Goal: Task Accomplishment & Management: Manage account settings

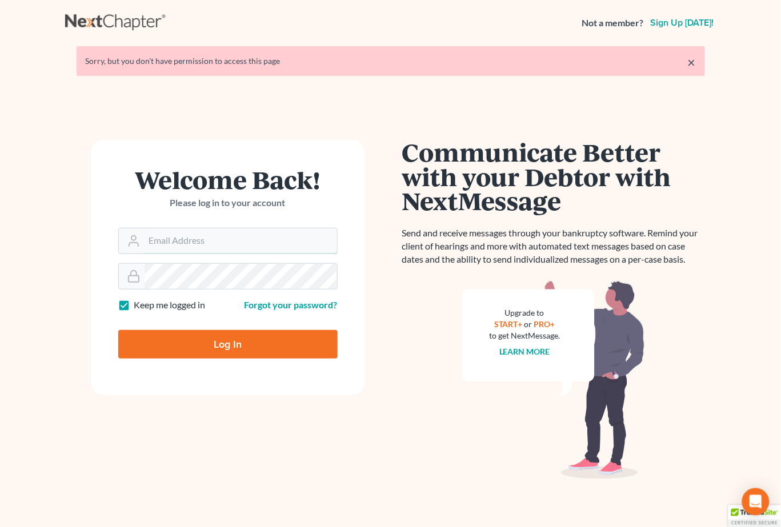
type input "[EMAIL_ADDRESS][DOMAIN_NAME]"
click at [241, 353] on input "Log In" at bounding box center [227, 344] width 219 height 29
type input "Thinking..."
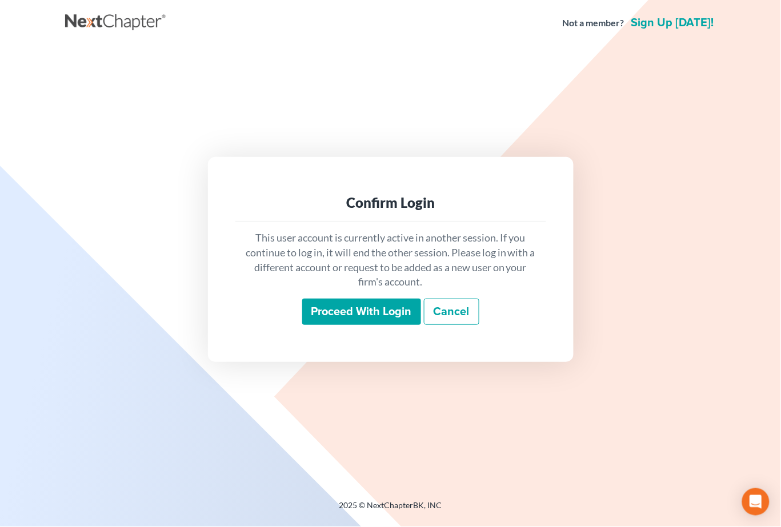
click at [362, 313] on input "Proceed with login" at bounding box center [361, 312] width 119 height 26
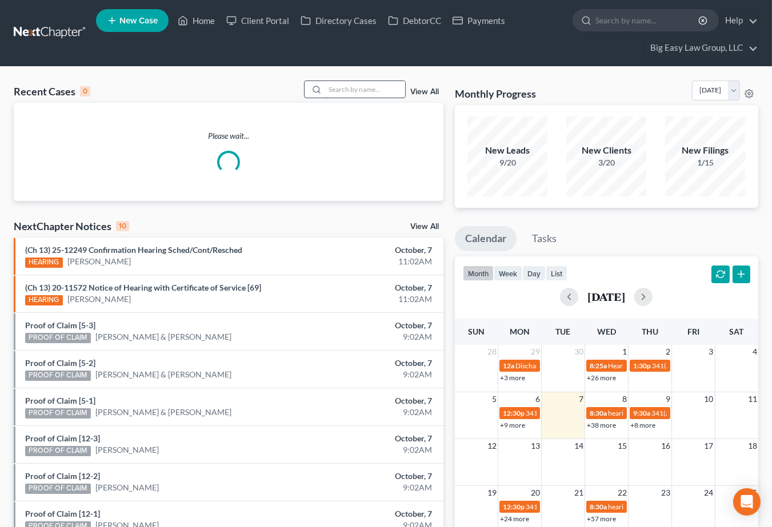
click at [369, 89] on input "search" at bounding box center [365, 89] width 80 height 17
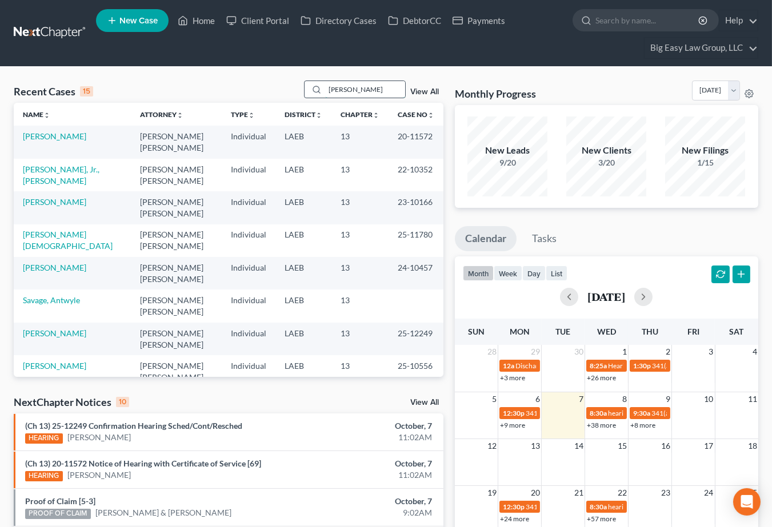
type input "singleton"
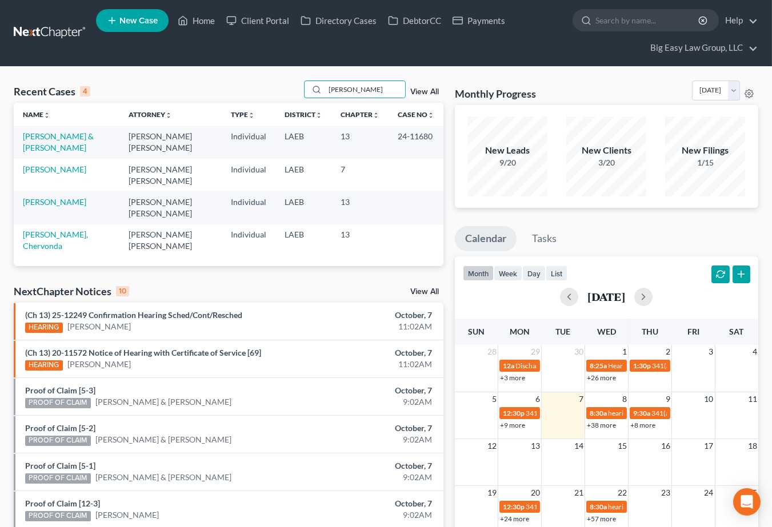
click at [415, 88] on link "View All" at bounding box center [424, 92] width 29 height 8
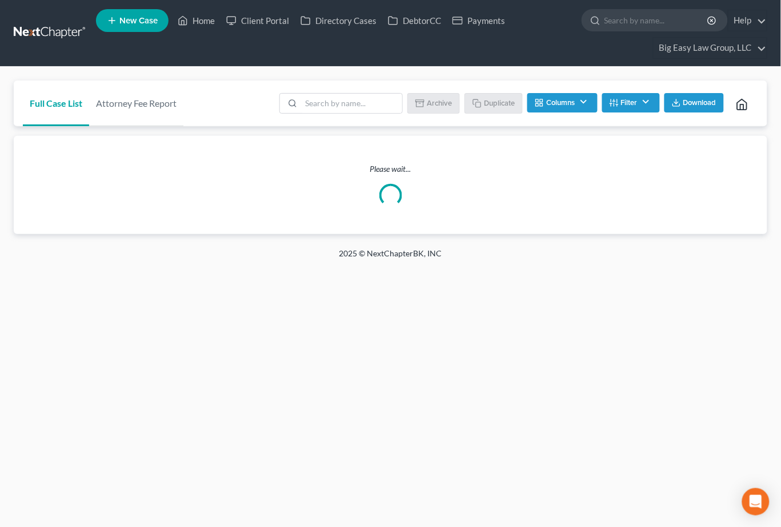
click at [624, 101] on button "Filter" at bounding box center [631, 102] width 58 height 19
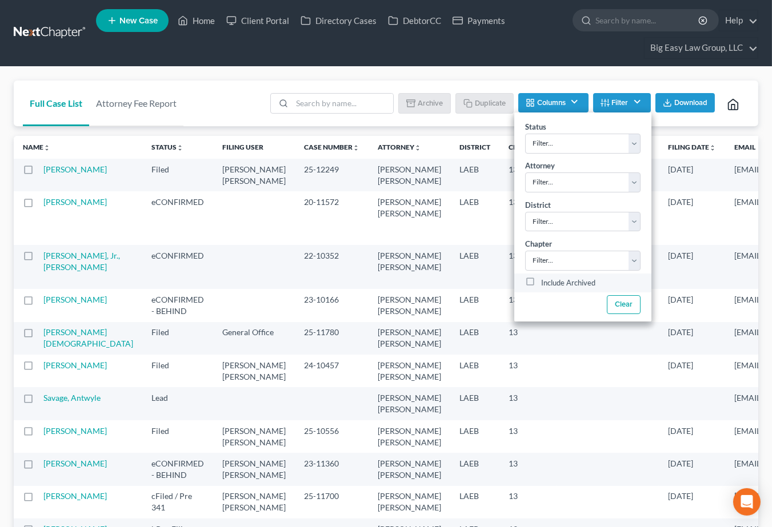
click at [564, 285] on label "Include Archived" at bounding box center [568, 284] width 54 height 14
click at [553, 284] on input "Include Archived" at bounding box center [549, 280] width 7 height 7
checkbox input "true"
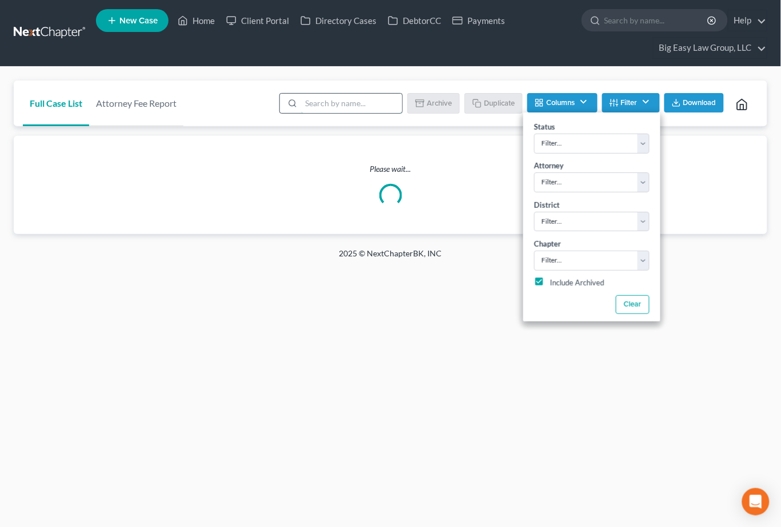
click at [336, 103] on input "search" at bounding box center [351, 103] width 101 height 19
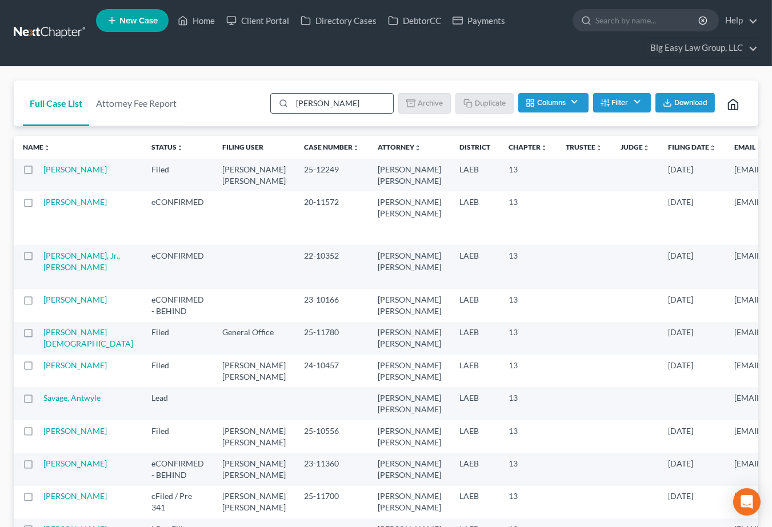
type input "singleton"
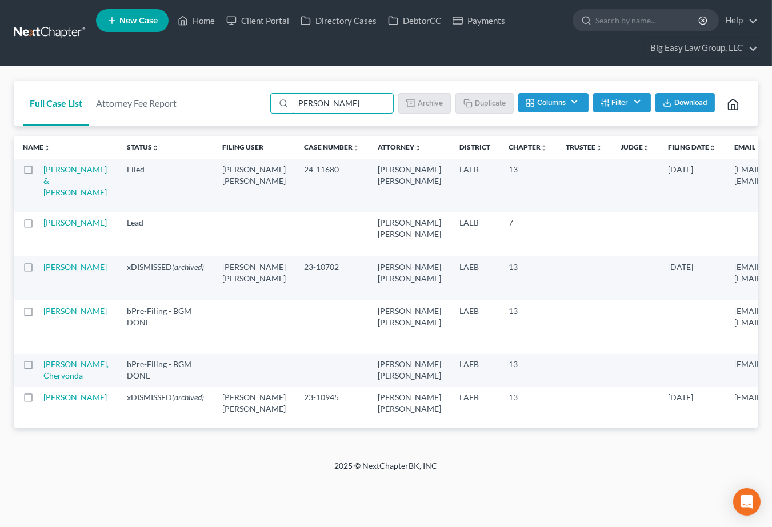
click at [57, 272] on link "[PERSON_NAME]" at bounding box center [74, 267] width 63 height 10
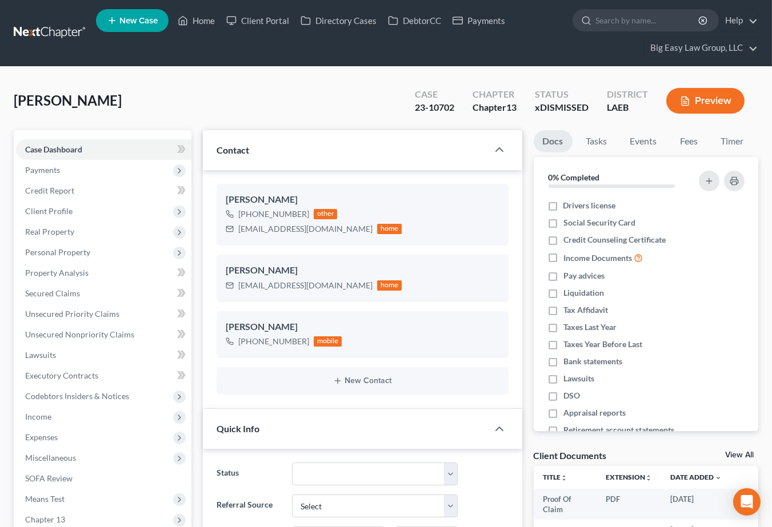
scroll to position [4745, 0]
click at [201, 23] on link "Home" at bounding box center [196, 20] width 49 height 21
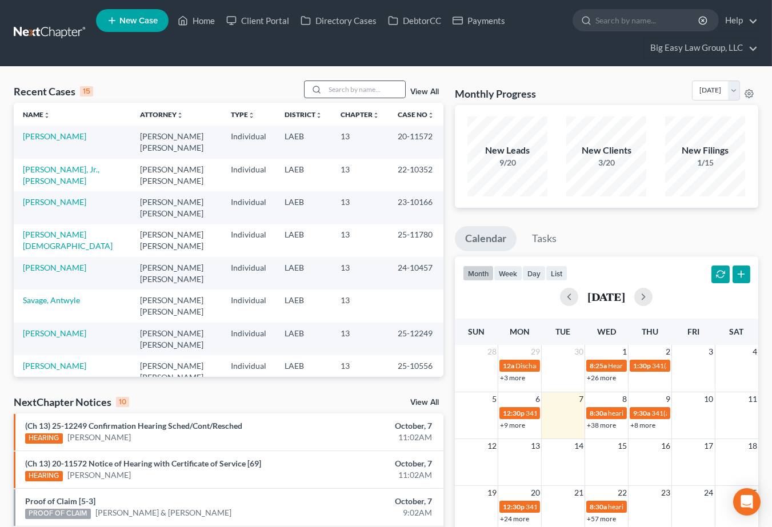
click at [325, 88] on div at bounding box center [315, 89] width 21 height 17
click at [333, 86] on input "search" at bounding box center [365, 89] width 80 height 17
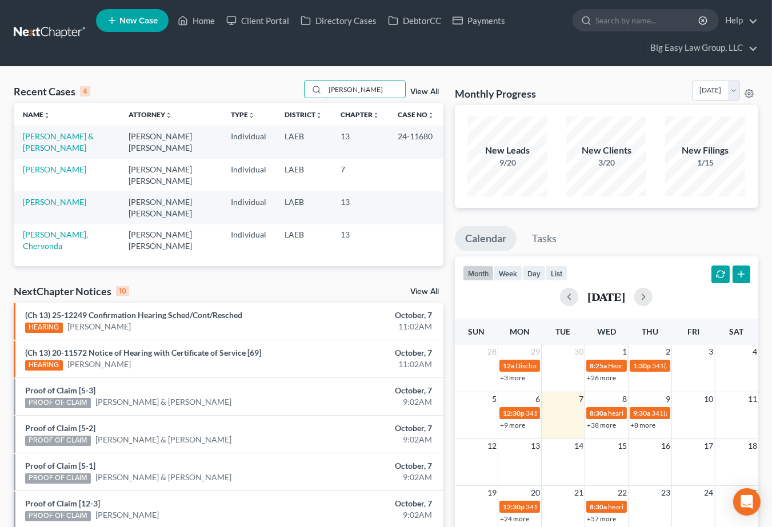
type input "singleton"
click at [425, 90] on link "View All" at bounding box center [424, 92] width 29 height 8
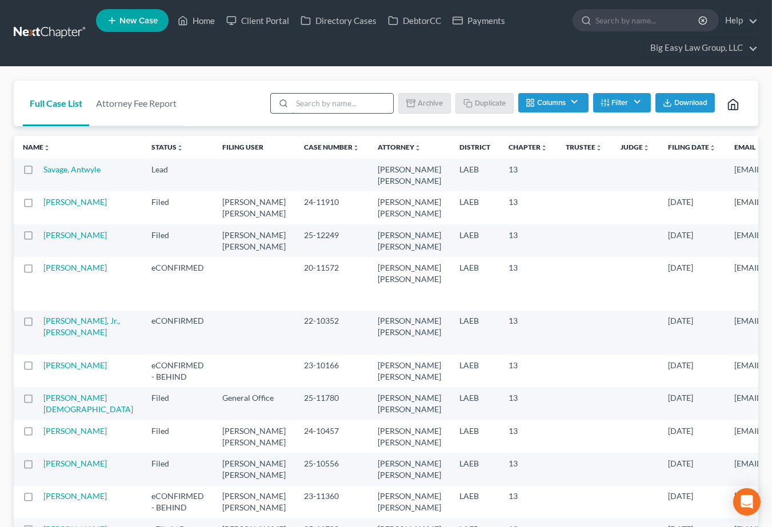
click at [339, 105] on input "search" at bounding box center [342, 103] width 101 height 19
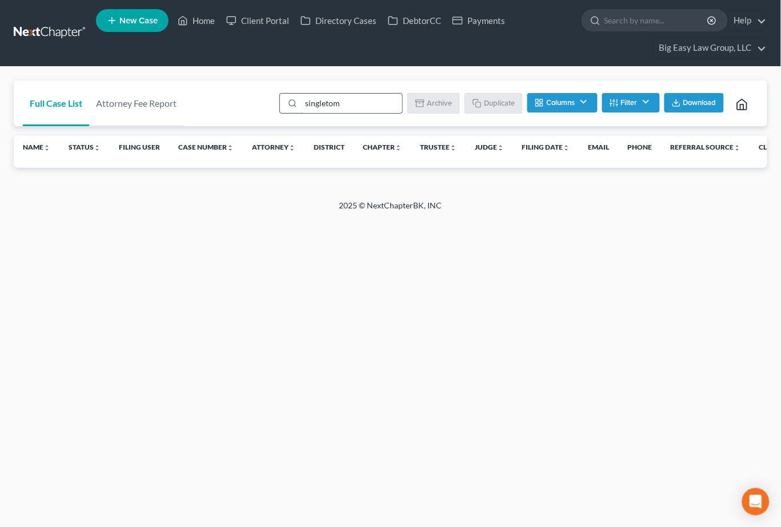
click at [339, 105] on input "singletom" at bounding box center [351, 103] width 101 height 19
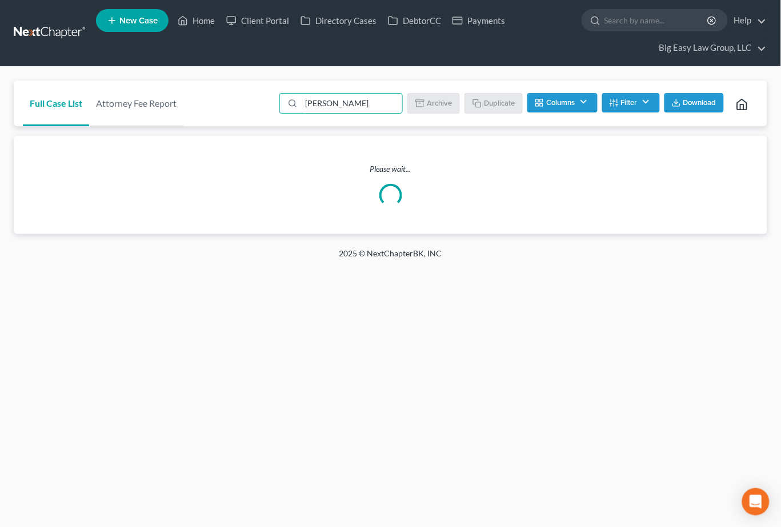
type input "singleton"
click at [626, 102] on button "Filter" at bounding box center [631, 102] width 58 height 19
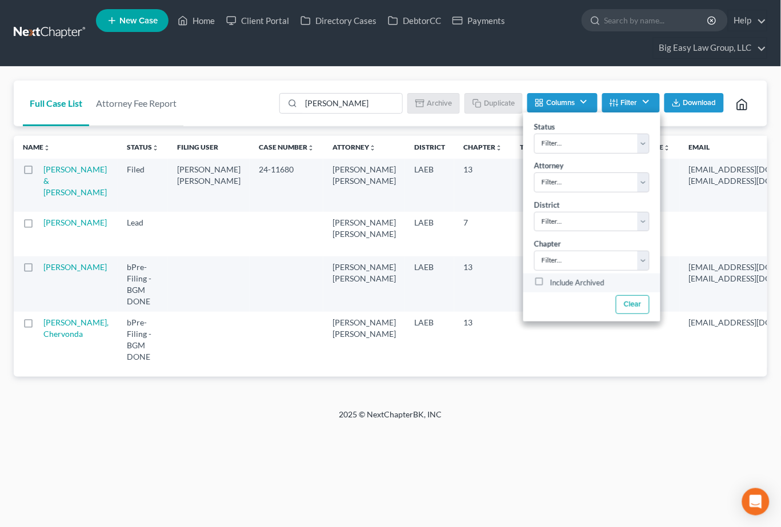
click at [590, 282] on label "Include Archived" at bounding box center [577, 284] width 54 height 14
click at [562, 282] on input "Include Archived" at bounding box center [558, 280] width 7 height 7
checkbox input "true"
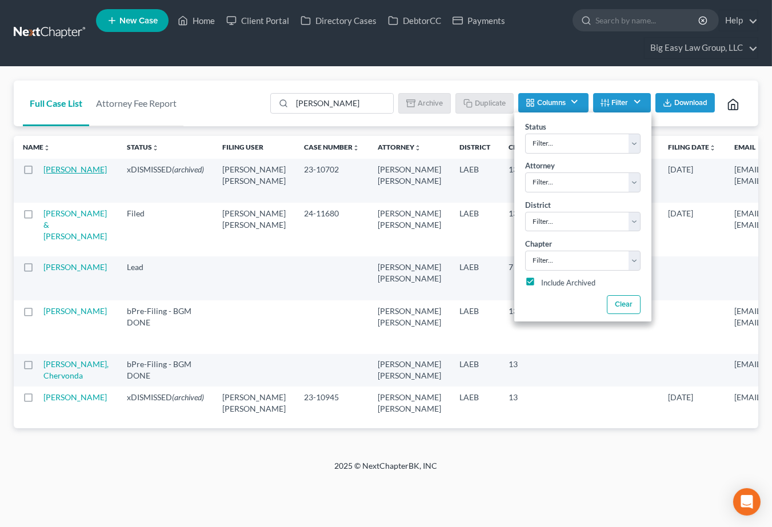
click at [71, 171] on link "Singleton, Brenda" at bounding box center [74, 170] width 63 height 10
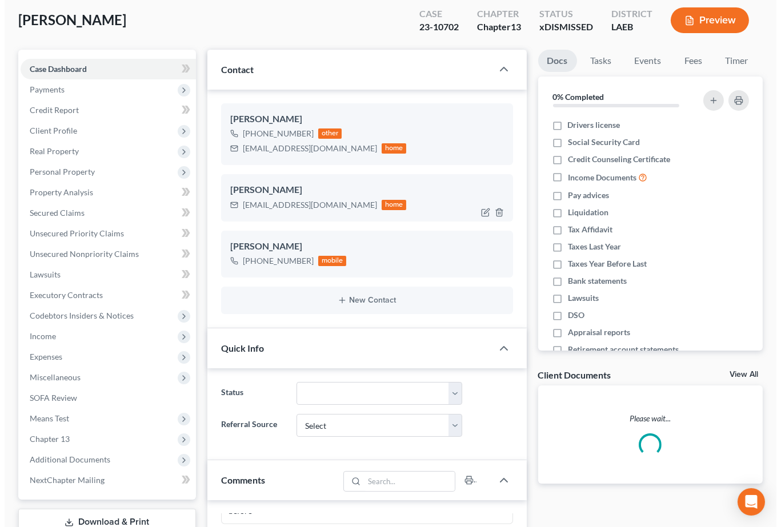
scroll to position [90, 0]
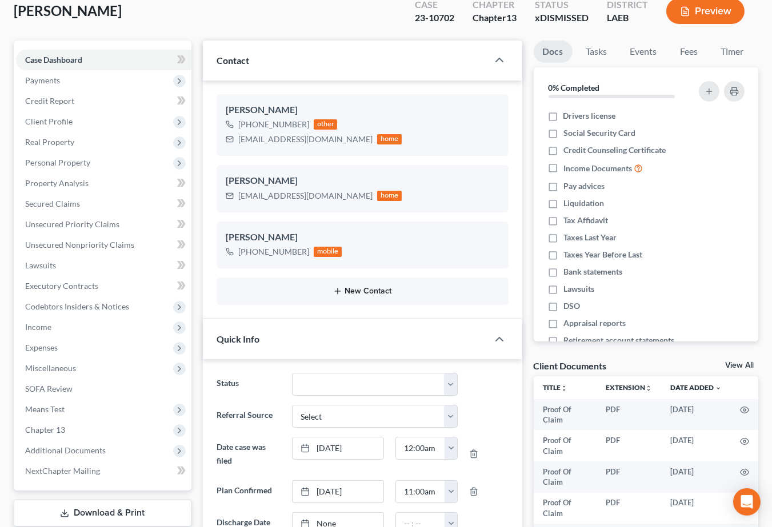
click at [346, 287] on button "New Contact" at bounding box center [363, 291] width 274 height 9
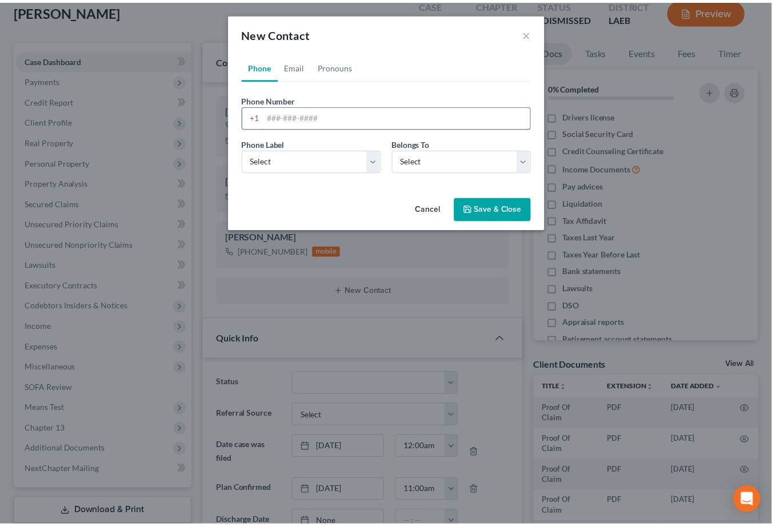
scroll to position [4677, 0]
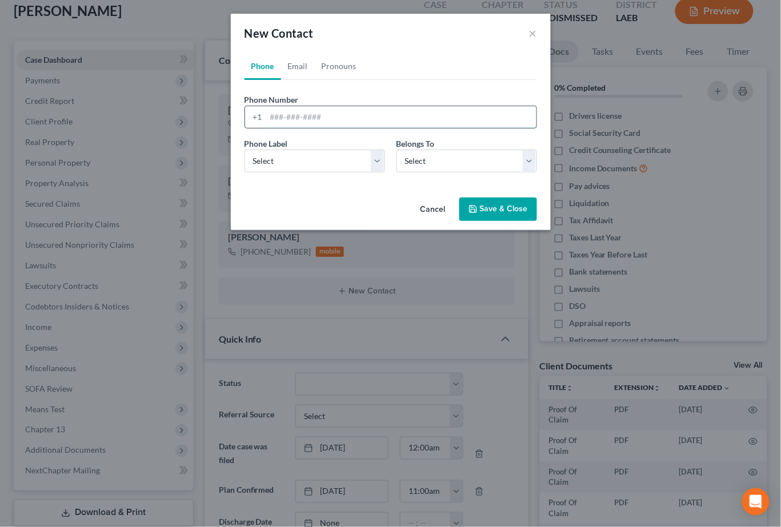
click at [337, 120] on input "tel" at bounding box center [401, 117] width 270 height 22
type input "225-508-1455"
click at [349, 159] on select "Select Mobile Home Work Other" at bounding box center [315, 161] width 141 height 23
select select "0"
click at [245, 150] on select "Select Mobile Home Work Other" at bounding box center [315, 161] width 141 height 23
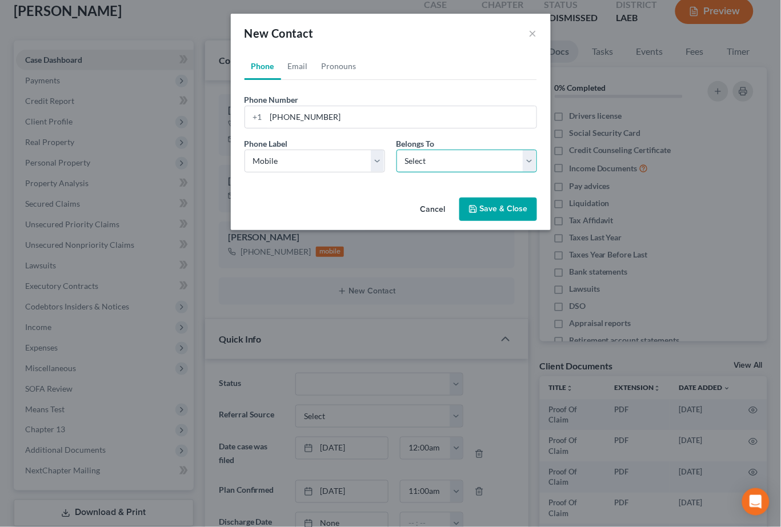
click at [427, 158] on select "Select Client Other" at bounding box center [467, 161] width 141 height 23
select select "0"
click at [397, 150] on select "Select Client Other" at bounding box center [467, 161] width 141 height 23
click at [490, 207] on button "Save & Close" at bounding box center [498, 210] width 78 height 24
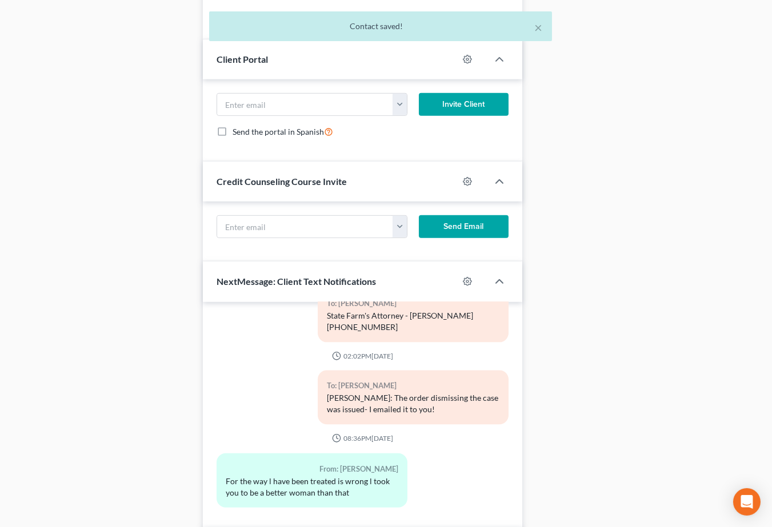
scroll to position [1115, 0]
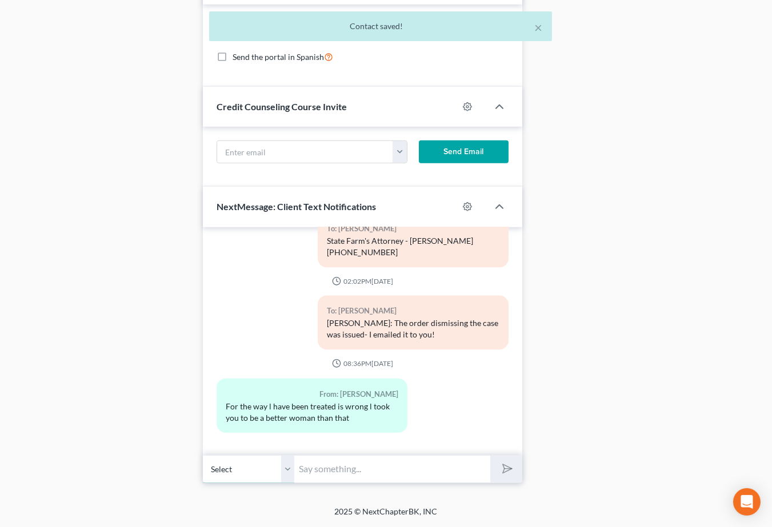
click at [290, 472] on select "Select +1 (504) 919-3027 - Brenda Singleton +1 (225) 508-1455 - Brenda Singleton" at bounding box center [248, 469] width 91 height 28
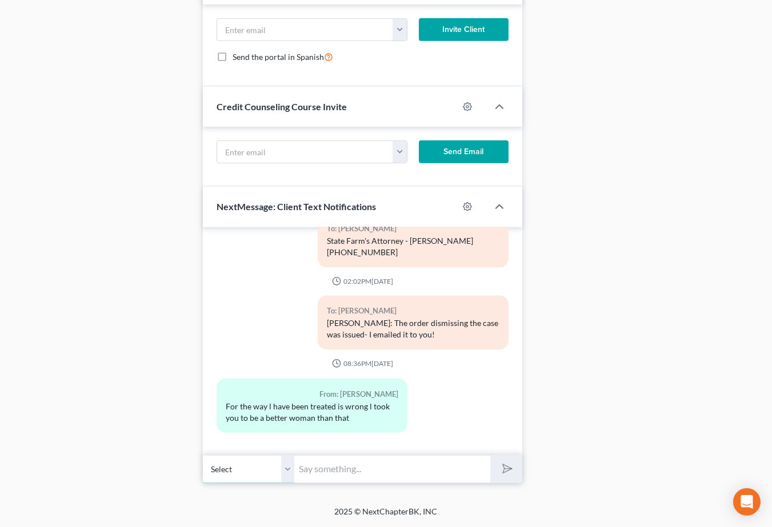
select select "1"
click at [203, 455] on select "Select +1 (504) 919-3027 - Brenda Singleton +1 (225) 508-1455 - Brenda Singleton" at bounding box center [248, 469] width 91 height 28
click at [353, 474] on input "text" at bounding box center [392, 469] width 197 height 28
click at [452, 466] on input "Trustee Information: Karie Farenholz PO Box 113 Memphis Tn 38101 Write your cas…" at bounding box center [392, 469] width 197 height 28
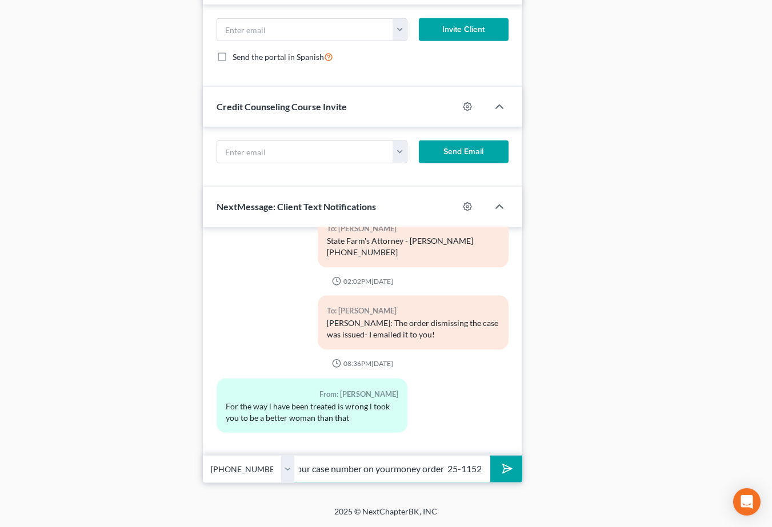
scroll to position [0, 318]
drag, startPoint x: 385, startPoint y: 469, endPoint x: 483, endPoint y: 478, distance: 98.1
click at [385, 470] on input "Trustee Information: Karie Farenholz PO Box 113 Memphis Tn 38101 Write your cas…" at bounding box center [392, 469] width 197 height 28
type input "Trustee Information: [PERSON_NAME][GEOGRAPHIC_DATA] Write your case number on y…"
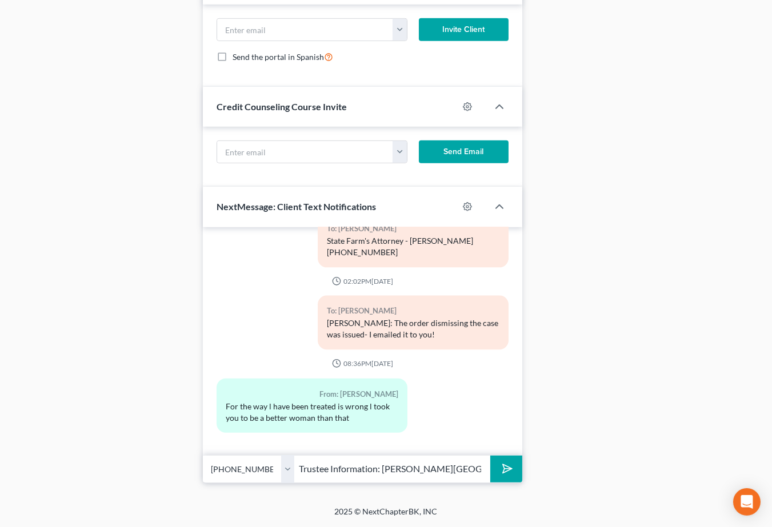
click at [511, 461] on button "submit" at bounding box center [505, 469] width 31 height 27
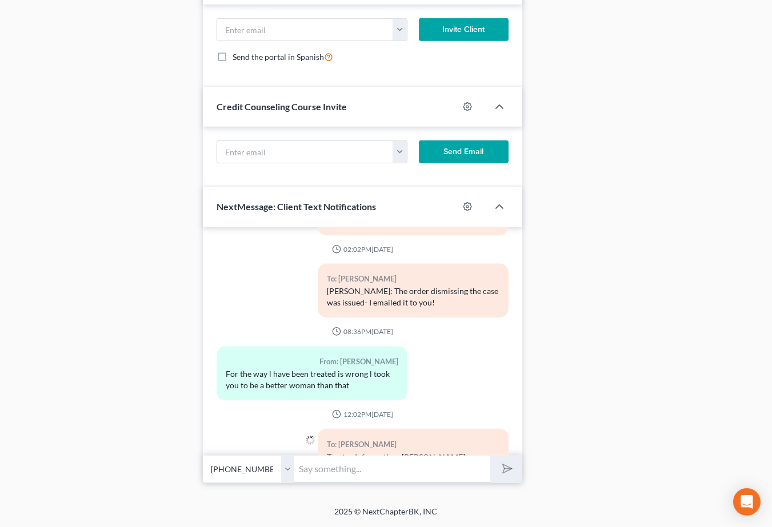
scroll to position [4839, 0]
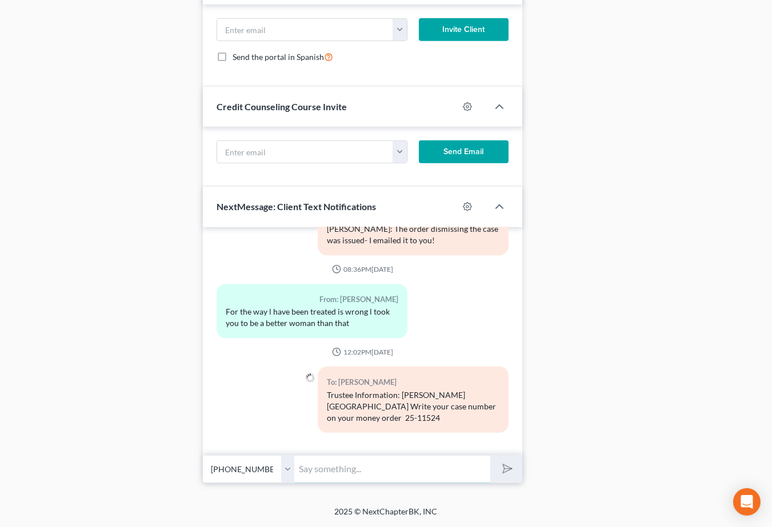
click at [363, 469] on input "text" at bounding box center [392, 469] width 197 height 28
click at [406, 470] on input "We are not going to be able to communicate with you" at bounding box center [392, 469] width 197 height 28
type input "We are not going to communicate with you anymore about your current case becaus…"
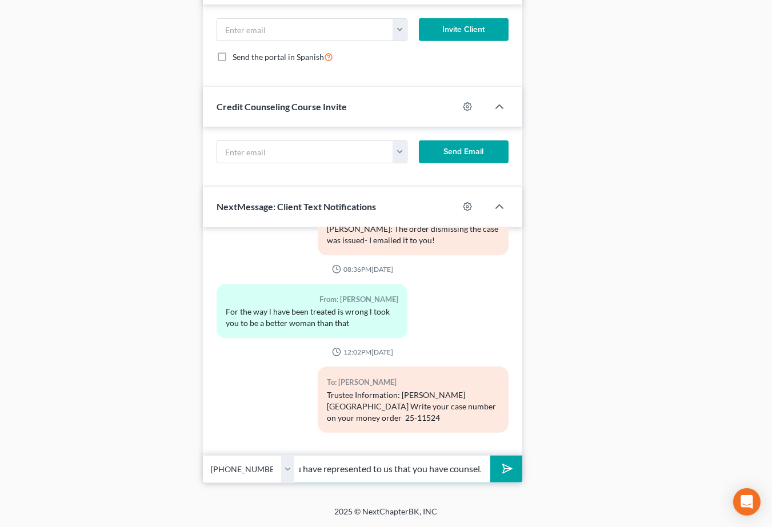
click at [490, 456] on button "submit" at bounding box center [505, 469] width 31 height 27
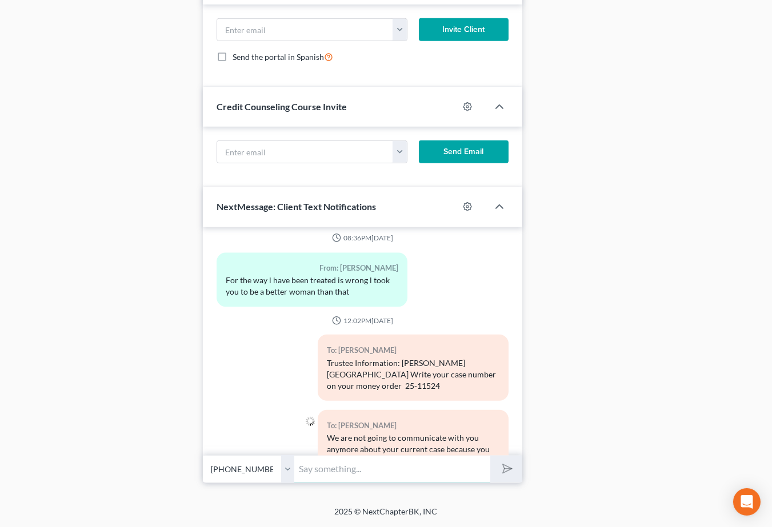
scroll to position [4914, 0]
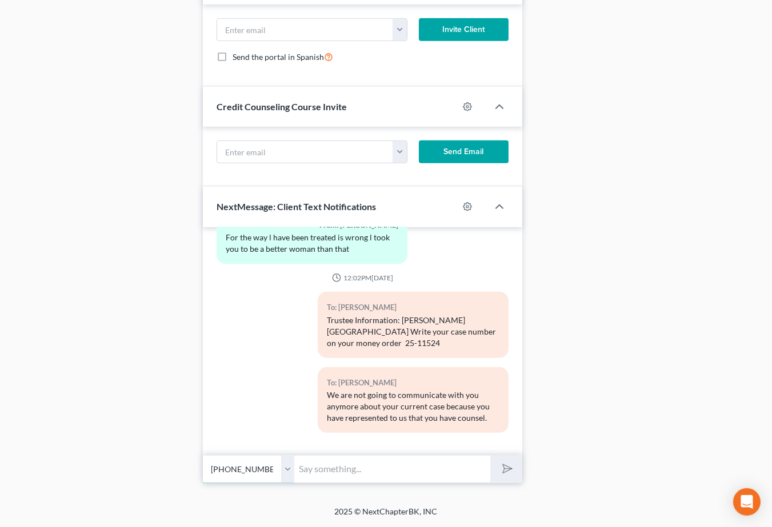
click at [290, 466] on select "Select +1 (504) 919-3027 - Brenda Singleton +1 (225) 508-1455 - Brenda Singleton" at bounding box center [248, 469] width 91 height 28
click at [290, 467] on select "Select +1 (504) 919-3027 - Brenda Singleton +1 (225) 508-1455 - Brenda Singleton" at bounding box center [248, 469] width 91 height 28
click at [203, 455] on select "Select +1 (504) 919-3027 - Brenda Singleton +1 (225) 508-1455 - Brenda Singleton" at bounding box center [248, 469] width 91 height 28
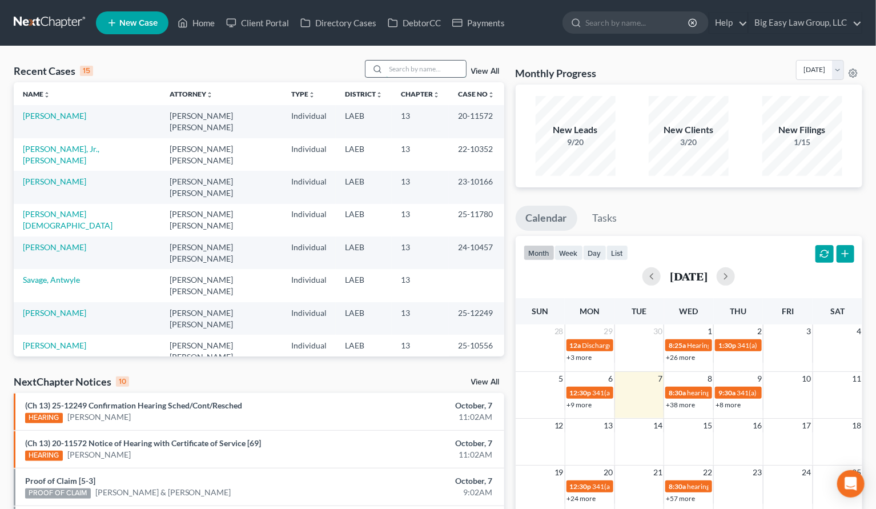
click at [403, 67] on input "search" at bounding box center [426, 69] width 80 height 17
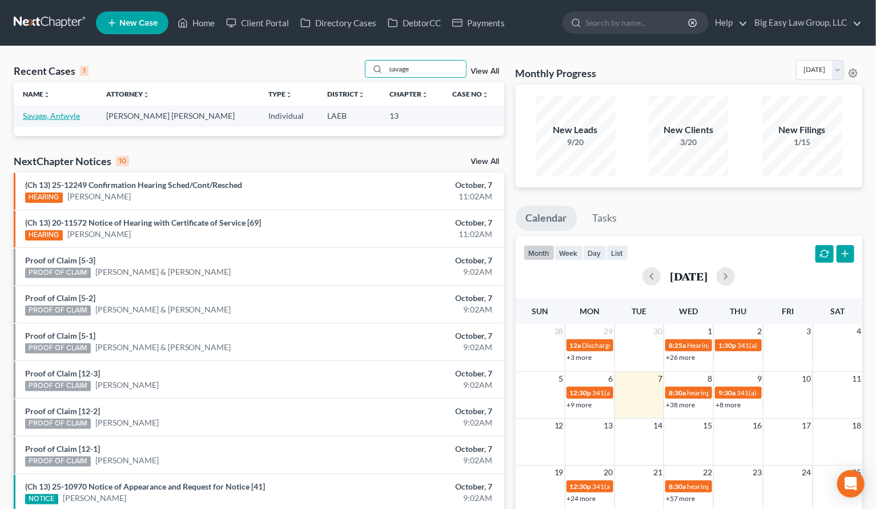
type input "savage"
click at [50, 117] on link "Savage, Antwyle" at bounding box center [51, 116] width 57 height 10
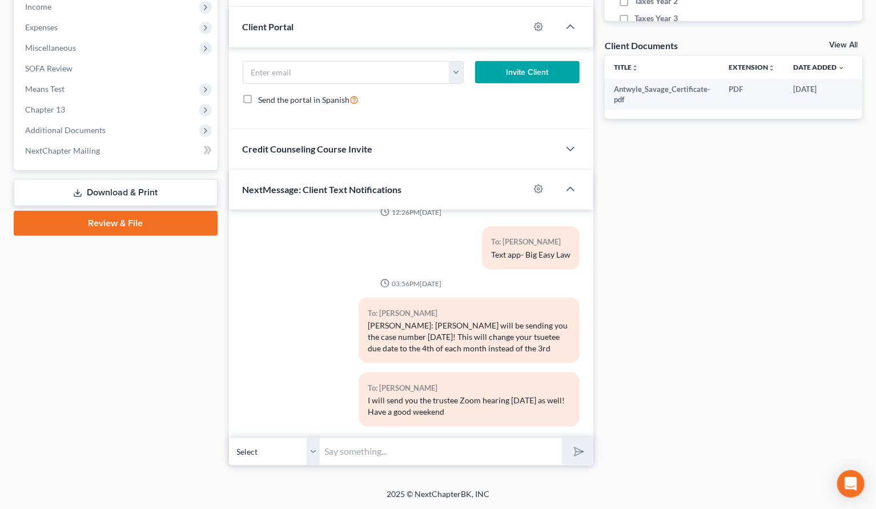
scroll to position [576, 0]
click at [524, 451] on input "text" at bounding box center [442, 452] width 242 height 28
type input "please call - need a few more things before i can file your case"
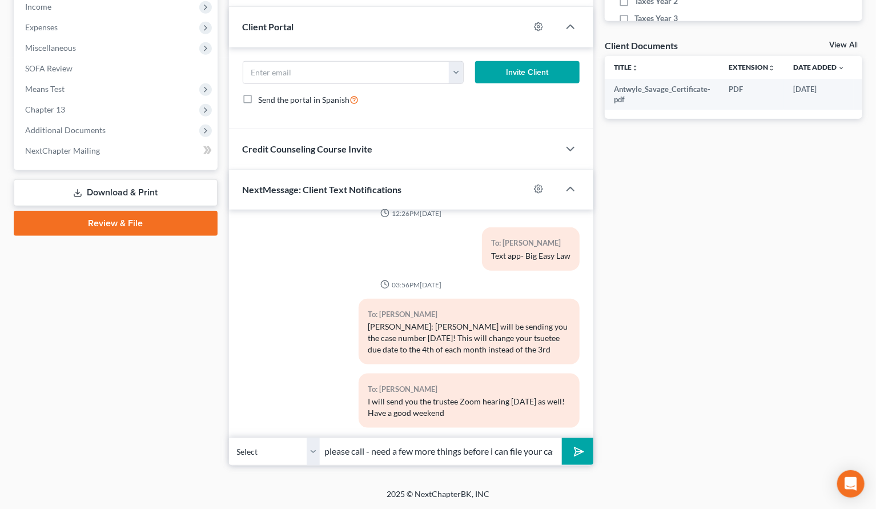
click at [573, 456] on icon "submit" at bounding box center [577, 451] width 16 height 16
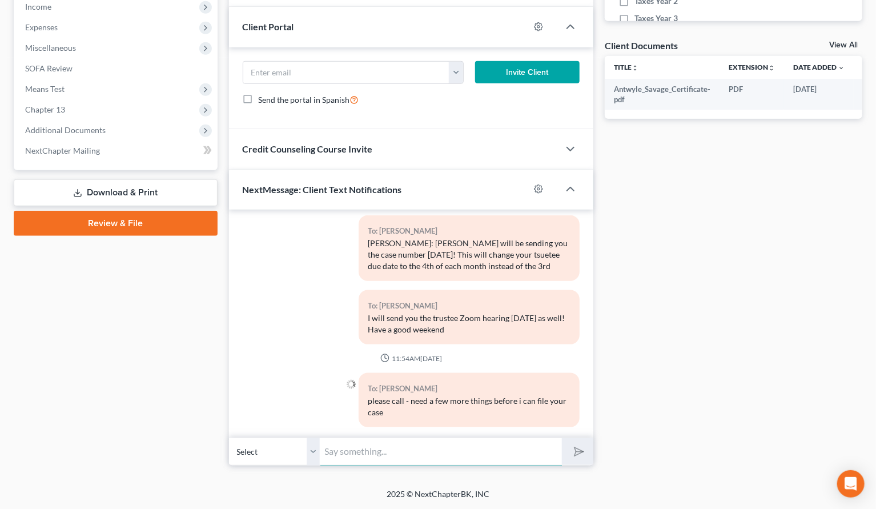
click at [472, 455] on input "text" at bounding box center [442, 452] width 242 height 28
type input "[PHONE_NUMBER]"
click at [562, 438] on button "submit" at bounding box center [577, 451] width 31 height 27
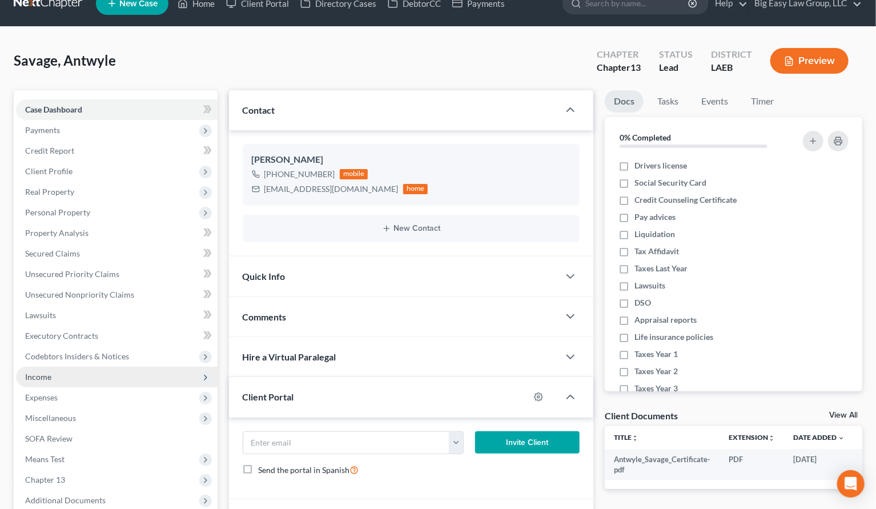
scroll to position [0, 0]
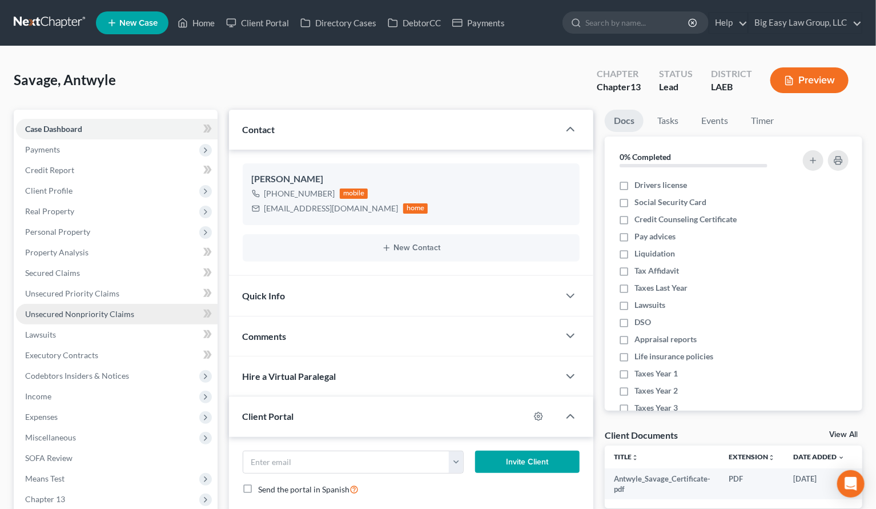
click at [164, 311] on link "Unsecured Nonpriority Claims" at bounding box center [117, 314] width 202 height 21
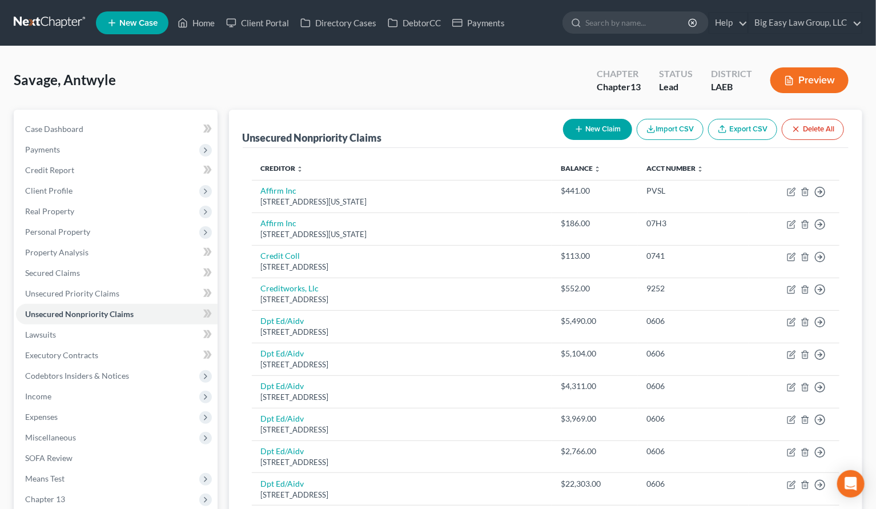
click at [591, 135] on button "New Claim" at bounding box center [597, 129] width 69 height 21
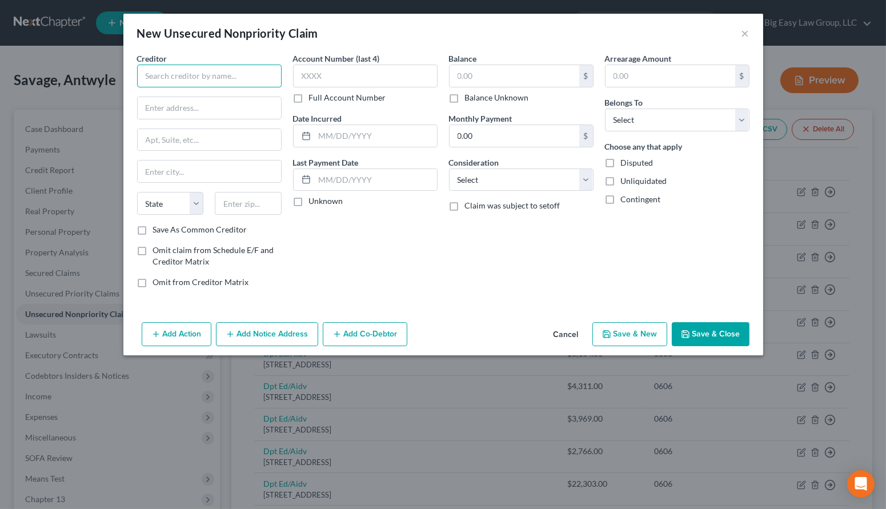
click at [205, 79] on input "text" at bounding box center [209, 76] width 145 height 23
type input "Dan Lee"
click at [216, 105] on input "text" at bounding box center [209, 108] width 143 height 22
click at [465, 96] on label "Balance Unknown" at bounding box center [497, 97] width 64 height 11
click at [470, 96] on input "Balance Unknown" at bounding box center [473, 95] width 7 height 7
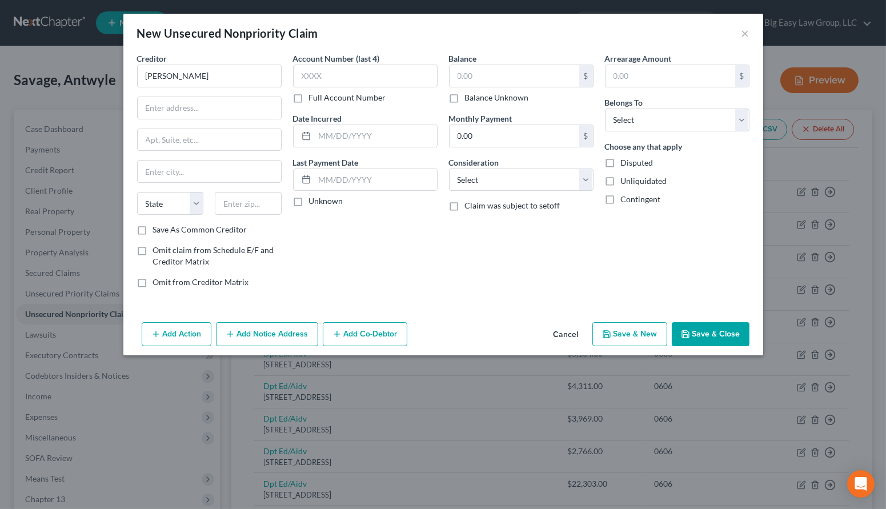
checkbox input "true"
type input "0.00"
click at [503, 174] on select "Select Cable / Satellite Services Collection Agency Credit Card Debt Debt Couns…" at bounding box center [521, 180] width 145 height 23
select select "14"
click at [449, 169] on select "Select Cable / Satellite Services Collection Agency Credit Card Debt Debt Couns…" at bounding box center [521, 180] width 145 height 23
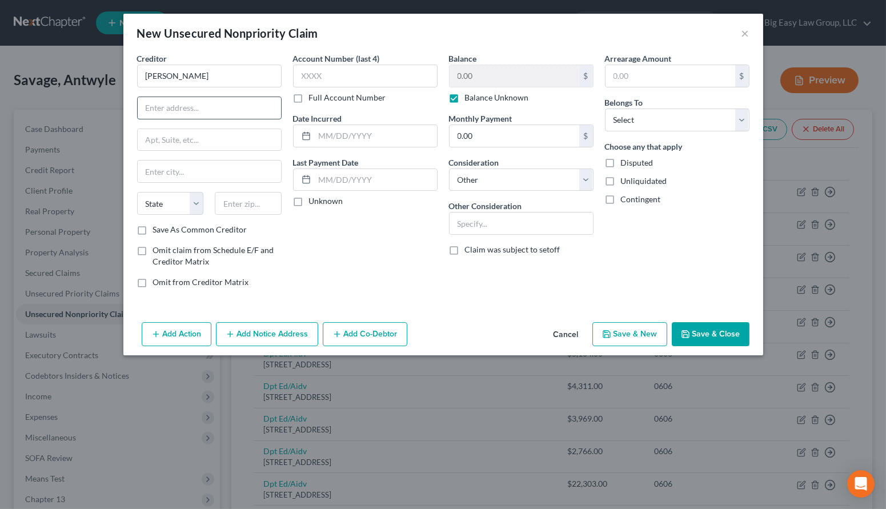
click at [190, 108] on input "text" at bounding box center [209, 108] width 143 height 22
type input "3539 Valor Dr"
type input "70043"
type input "Chalmette"
select select "19"
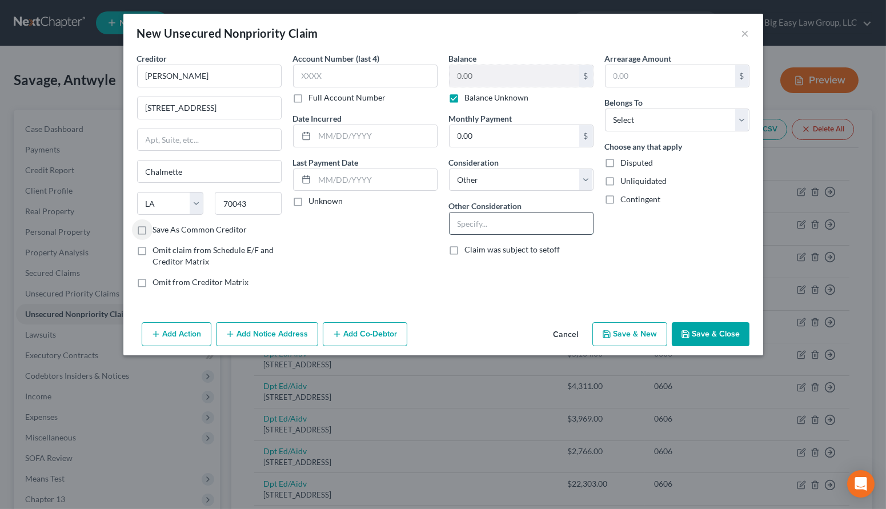
click at [491, 217] on input "text" at bounding box center [521, 224] width 143 height 22
type input "recent eviction"
click at [703, 121] on select "Select Debtor 1 Only Debtor 2 Only Debtor 1 And Debtor 2 Only At Least One Of T…" at bounding box center [677, 120] width 145 height 23
select select "0"
click at [605, 109] on select "Select Debtor 1 Only Debtor 2 Only Debtor 1 And Debtor 2 Only At Least One Of T…" at bounding box center [677, 120] width 145 height 23
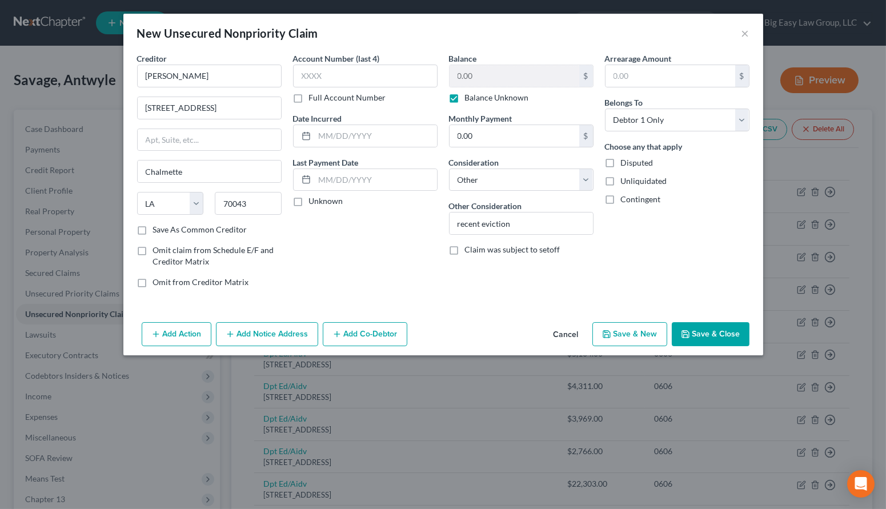
click at [719, 334] on button "Save & Close" at bounding box center [711, 334] width 78 height 24
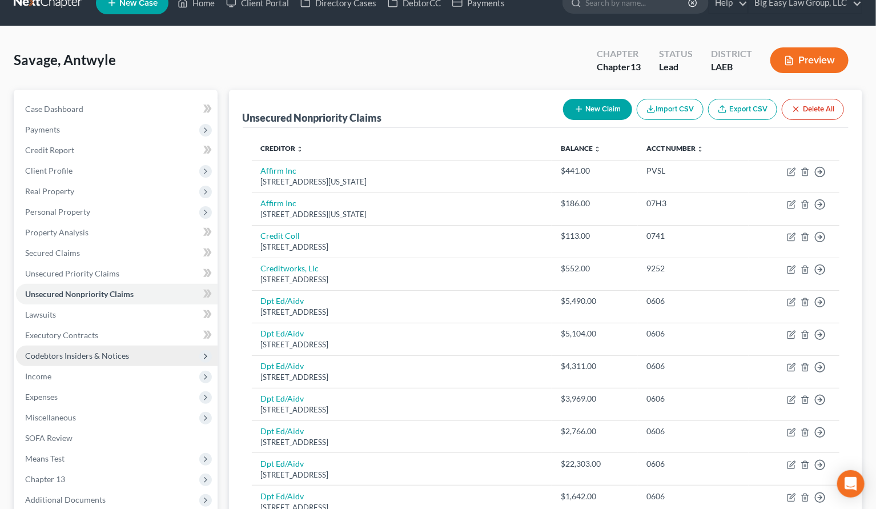
scroll to position [31, 0]
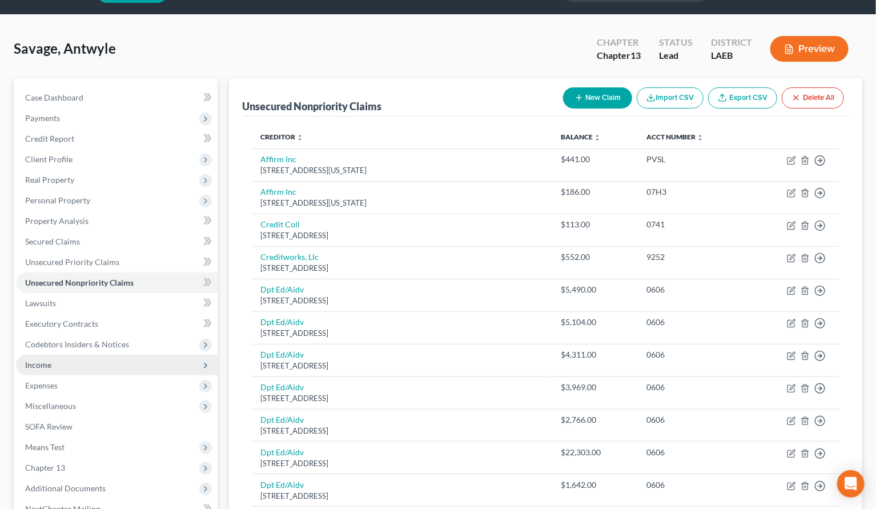
click at [100, 365] on span "Income" at bounding box center [117, 365] width 202 height 21
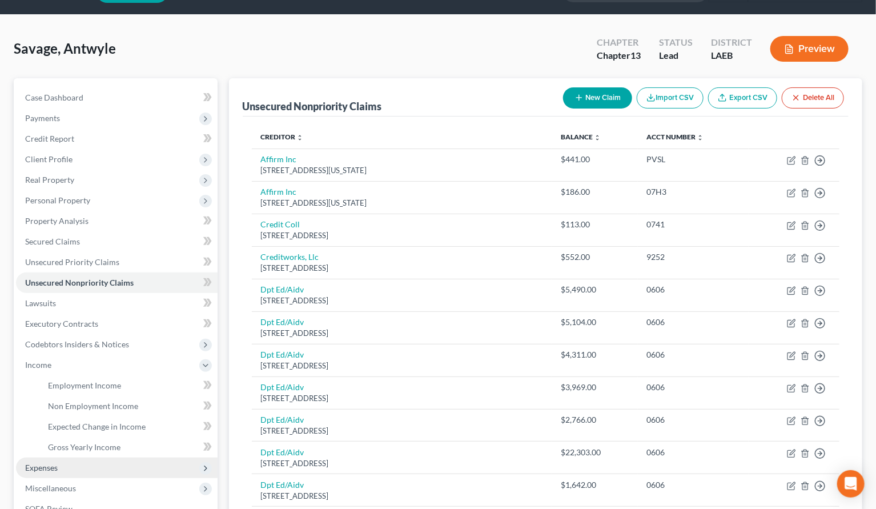
click at [109, 459] on span "Expenses" at bounding box center [117, 468] width 202 height 21
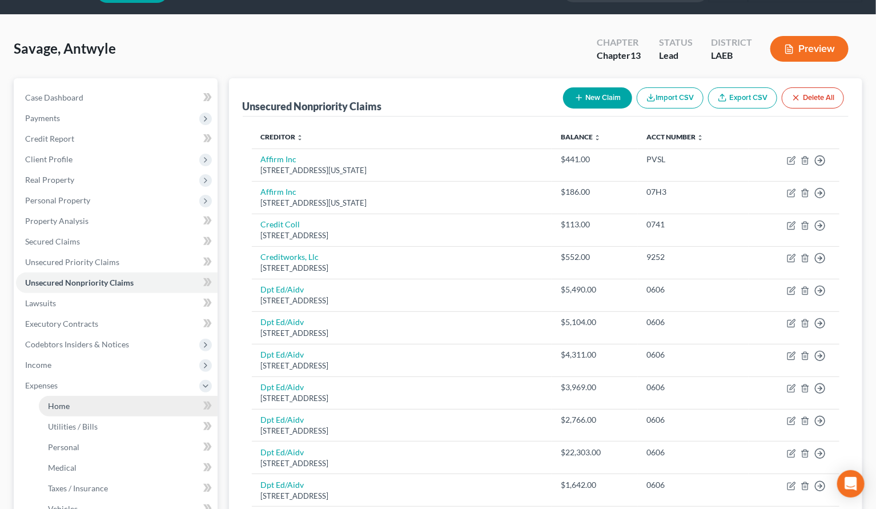
click at [118, 397] on link "Home" at bounding box center [128, 406] width 179 height 21
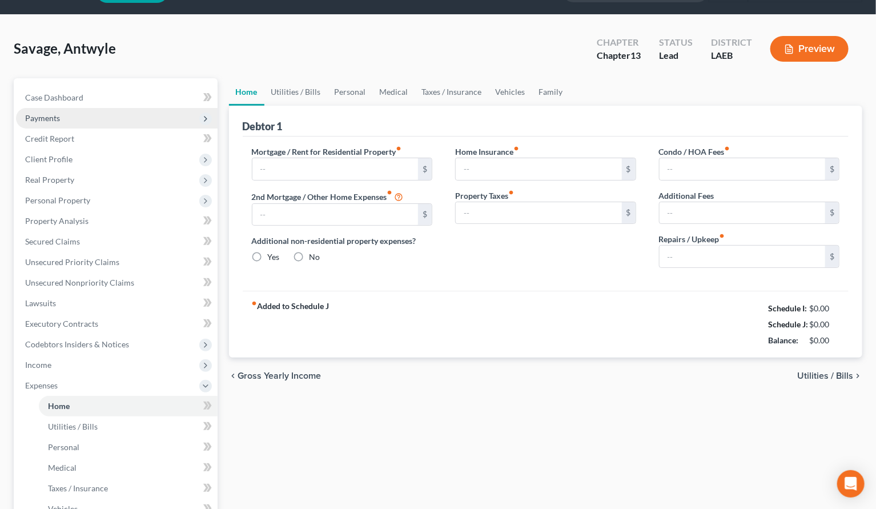
type input "1,500.00"
type input "0.00"
radio input "true"
type input "0.00"
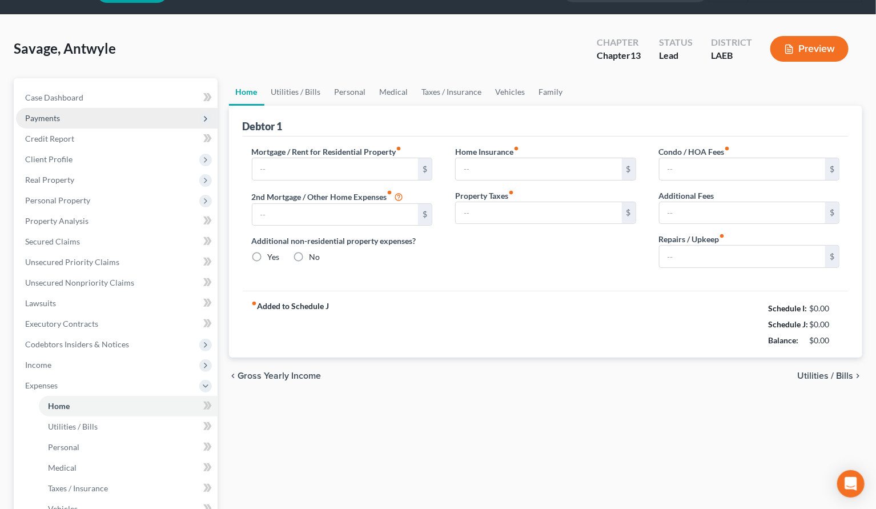
type input "0.00"
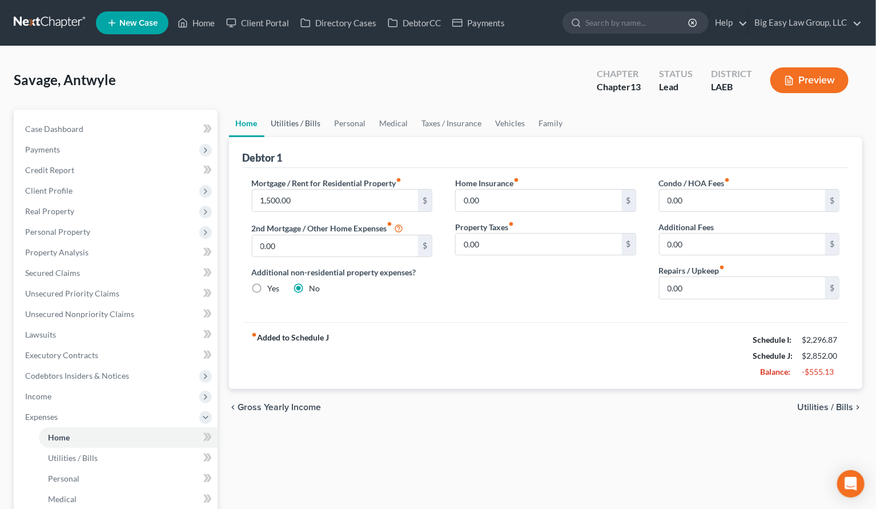
click at [302, 119] on link "Utilities / Bills" at bounding box center [296, 123] width 63 height 27
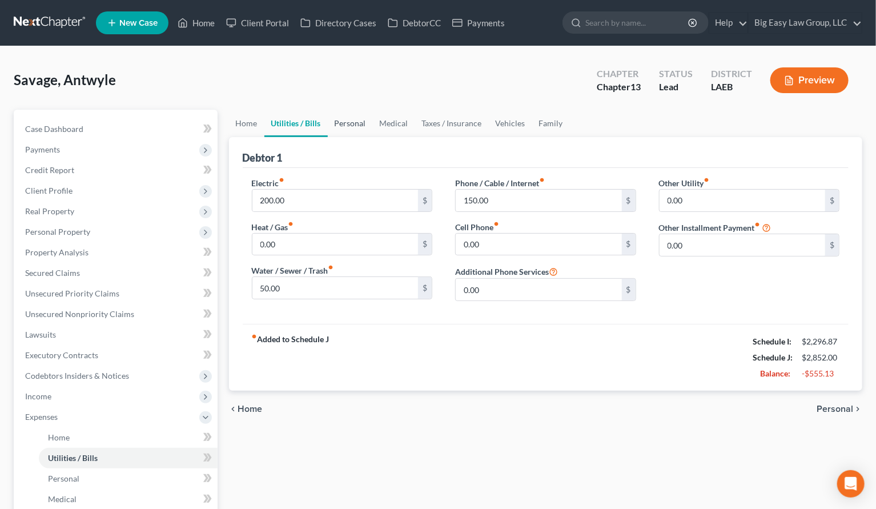
click at [355, 123] on link "Personal" at bounding box center [350, 123] width 45 height 27
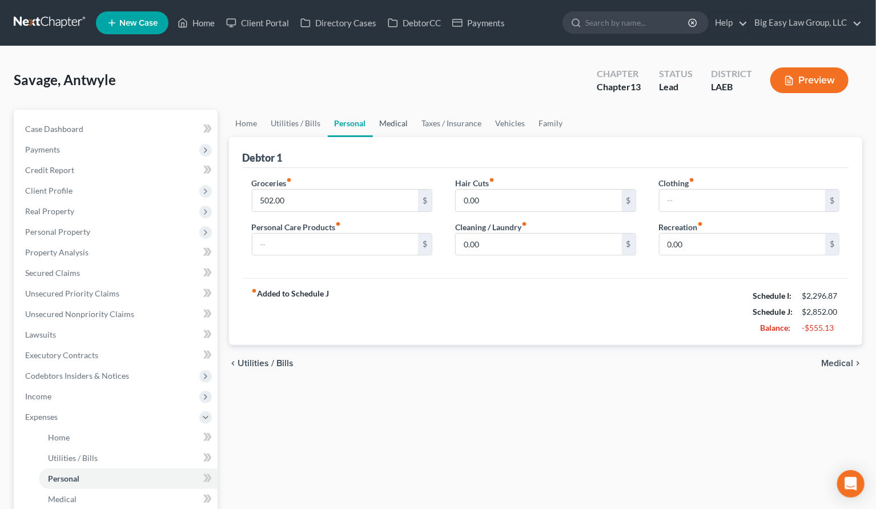
click at [379, 119] on link "Medical" at bounding box center [394, 123] width 42 height 27
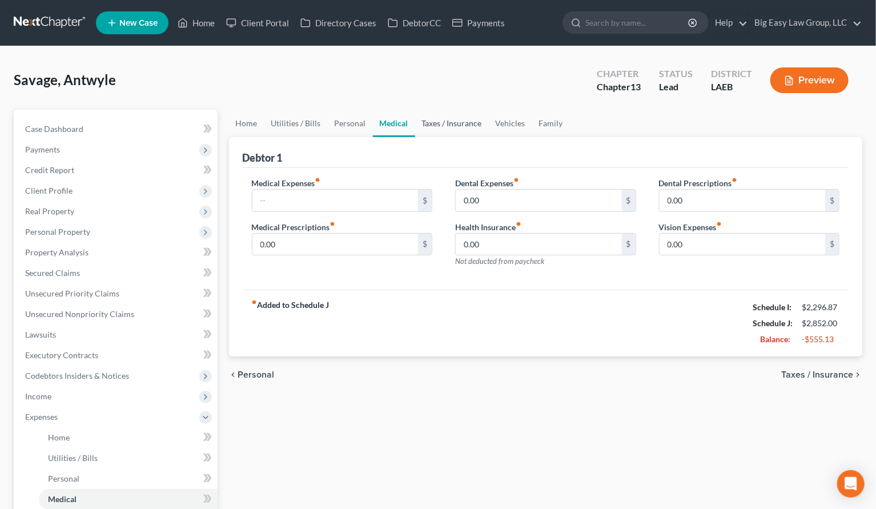
click at [418, 118] on link "Taxes / Insurance" at bounding box center [452, 123] width 74 height 27
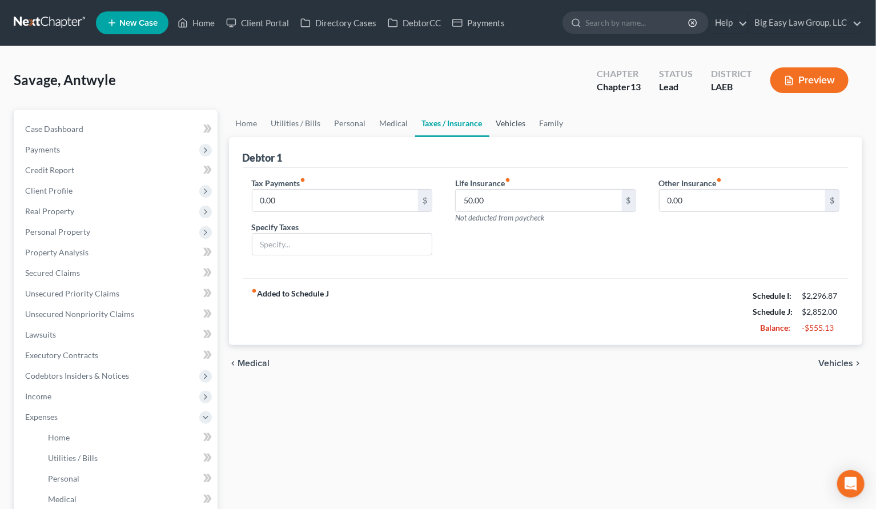
click at [502, 121] on link "Vehicles" at bounding box center [511, 123] width 43 height 27
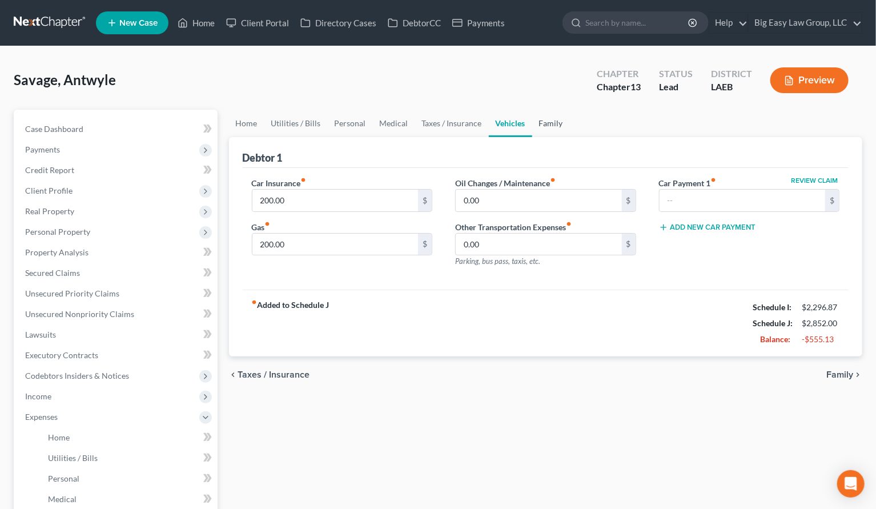
click at [546, 123] on link "Family" at bounding box center [552, 123] width 38 height 27
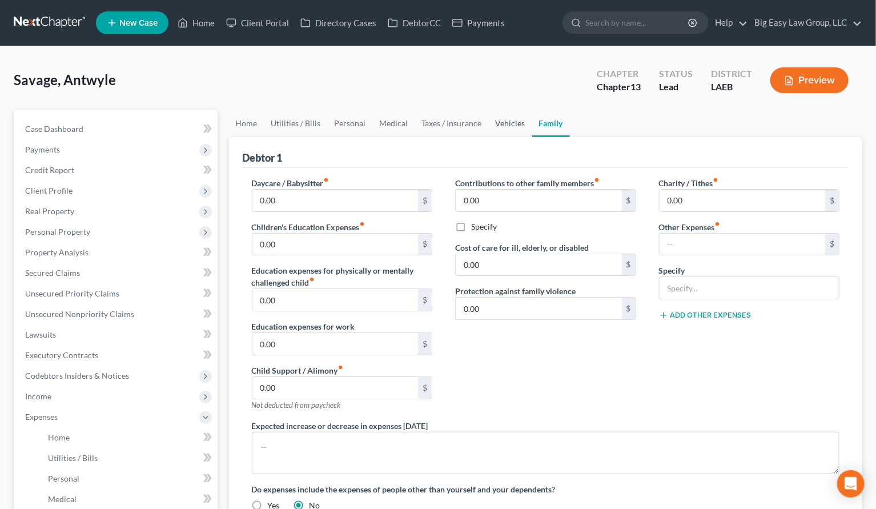
click at [498, 119] on link "Vehicles" at bounding box center [510, 123] width 43 height 27
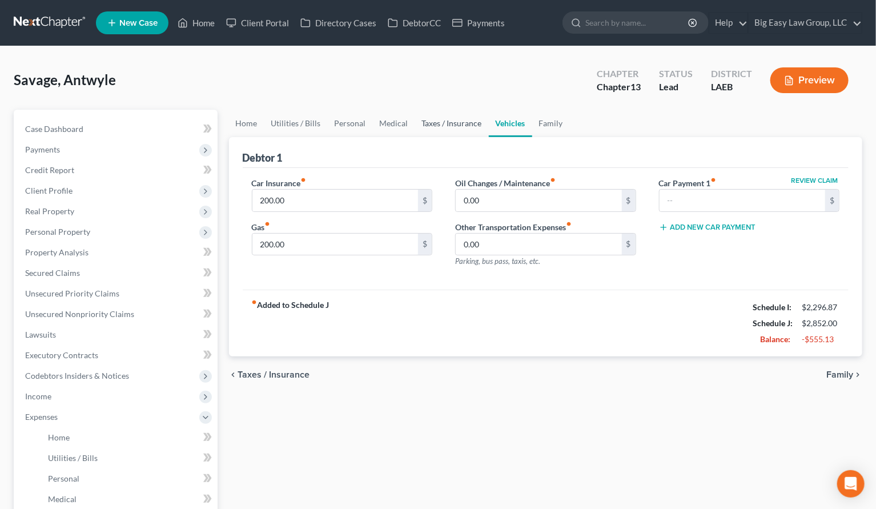
click at [466, 123] on link "Taxes / Insurance" at bounding box center [452, 123] width 74 height 27
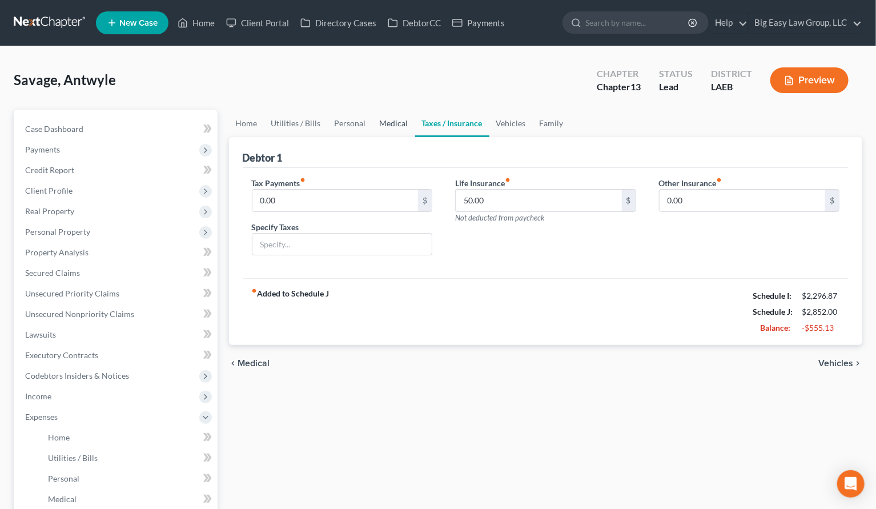
click at [394, 121] on link "Medical" at bounding box center [394, 123] width 42 height 27
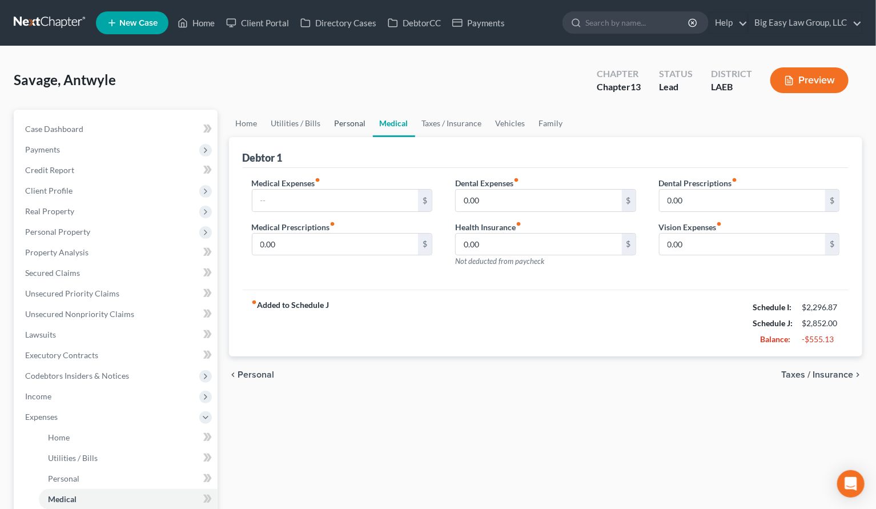
click at [356, 122] on link "Personal" at bounding box center [350, 123] width 45 height 27
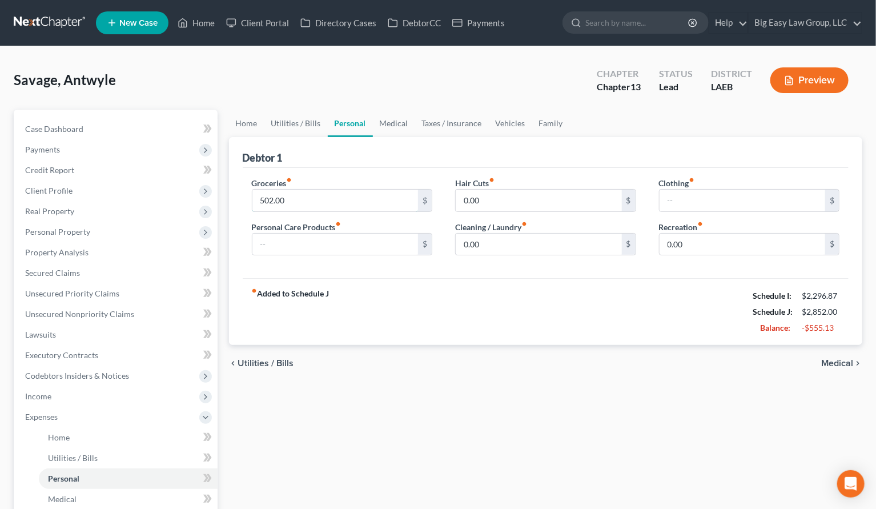
drag, startPoint x: 328, startPoint y: 205, endPoint x: 264, endPoint y: 187, distance: 66.2
click at [264, 187] on div "Groceries fiber_manual_record 502.00 $" at bounding box center [342, 194] width 181 height 35
drag, startPoint x: 309, startPoint y: 198, endPoint x: 223, endPoint y: 186, distance: 86.0
click at [223, 186] on div "Home Utilities / Bills Personal Medical Taxes / Insurance Vehicles Family Debto…" at bounding box center [546, 440] width 646 height 660
drag, startPoint x: 350, startPoint y: 201, endPoint x: 455, endPoint y: 202, distance: 104.6
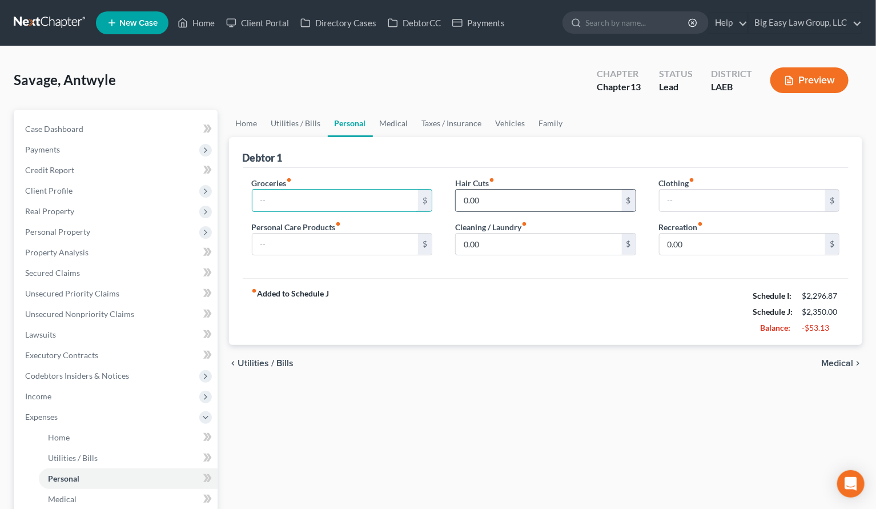
click at [351, 201] on input "text" at bounding box center [336, 201] width 166 height 22
drag, startPoint x: 491, startPoint y: 198, endPoint x: 482, endPoint y: 190, distance: 12.1
click at [490, 198] on input "0.00" at bounding box center [539, 201] width 166 height 22
click at [455, 121] on link "Taxes / Insurance" at bounding box center [452, 123] width 74 height 27
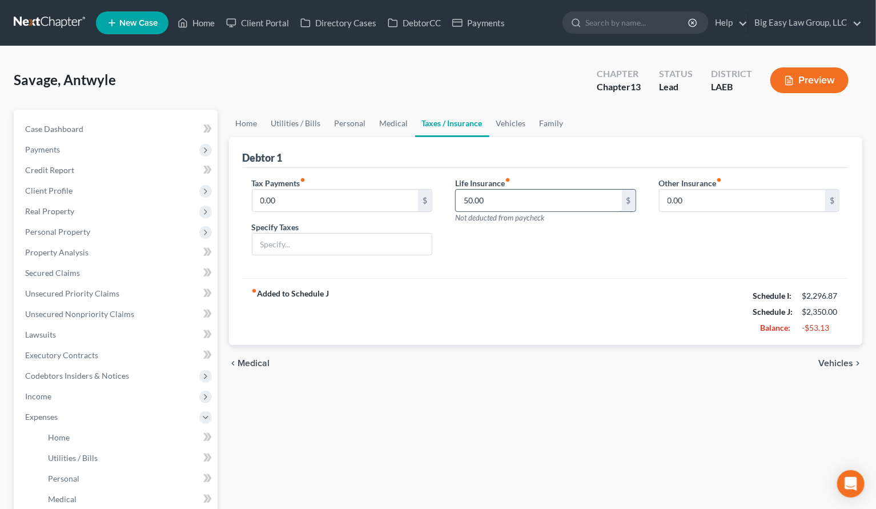
click at [507, 193] on input "50.00" at bounding box center [539, 201] width 166 height 22
click at [512, 123] on link "Vehicles" at bounding box center [511, 123] width 43 height 27
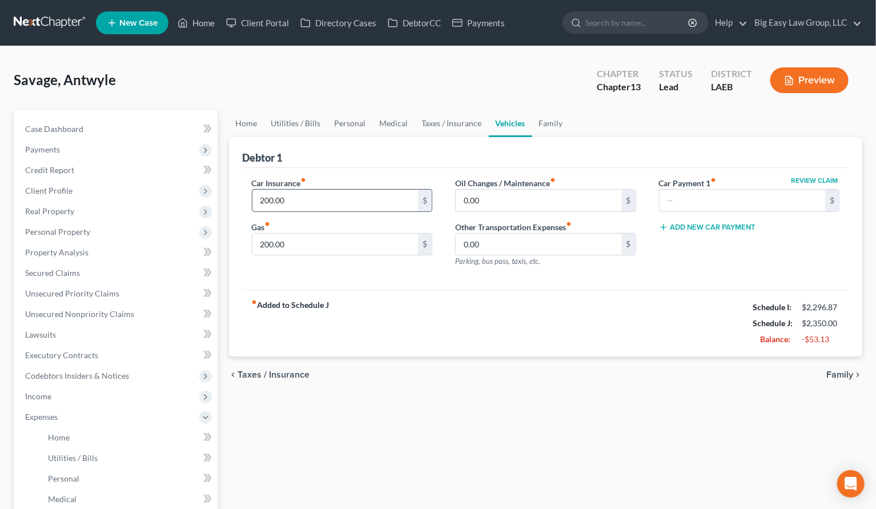
click at [358, 205] on input "200.00" at bounding box center [336, 201] width 166 height 22
type input "233"
click at [313, 241] on input "200.00" at bounding box center [336, 245] width 166 height 22
click at [317, 116] on link "Utilities / Bills" at bounding box center [296, 123] width 63 height 27
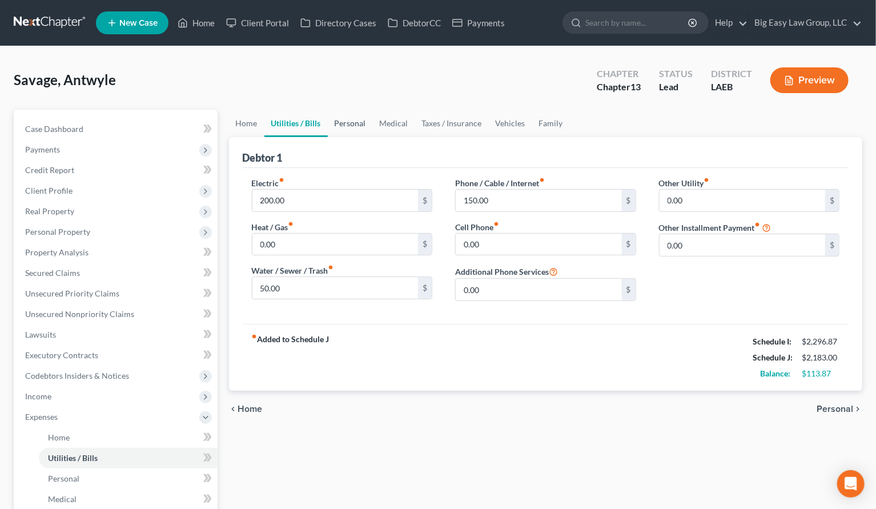
click at [338, 117] on link "Personal" at bounding box center [350, 123] width 45 height 27
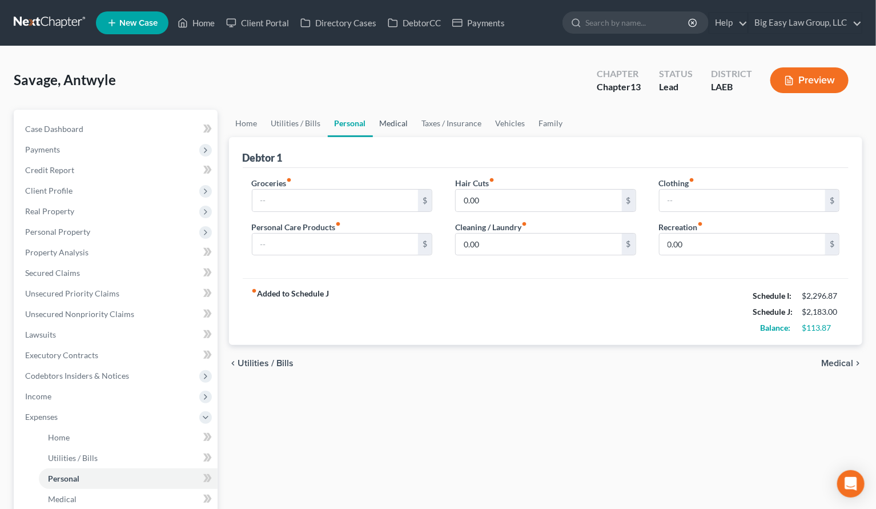
click at [387, 123] on link "Medical" at bounding box center [394, 123] width 42 height 27
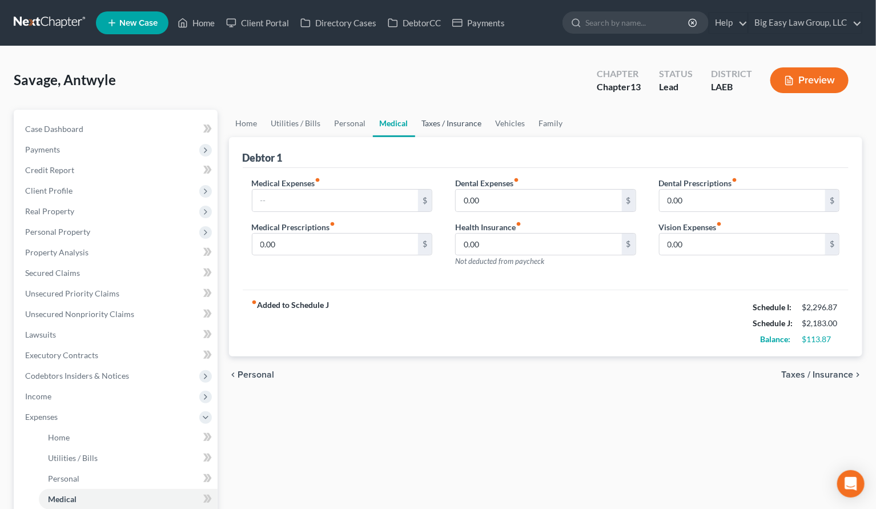
click at [428, 118] on link "Taxes / Insurance" at bounding box center [452, 123] width 74 height 27
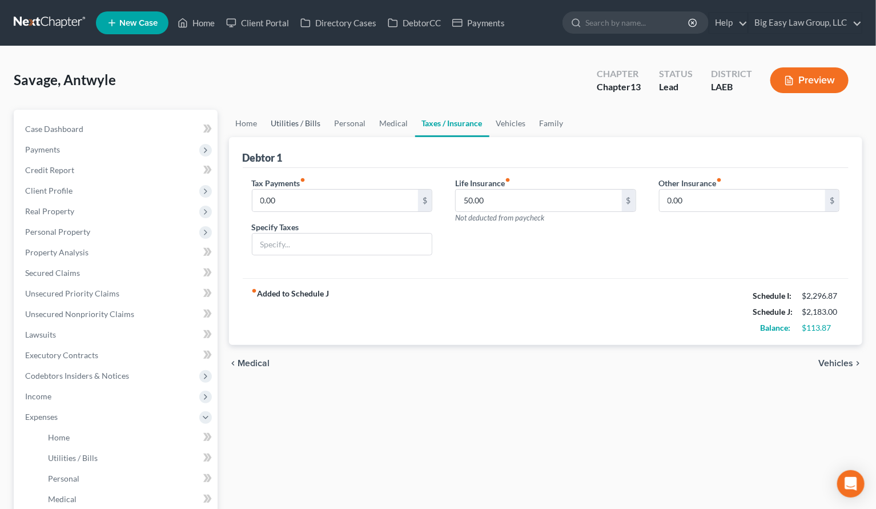
click at [292, 128] on link "Utilities / Bills" at bounding box center [296, 123] width 63 height 27
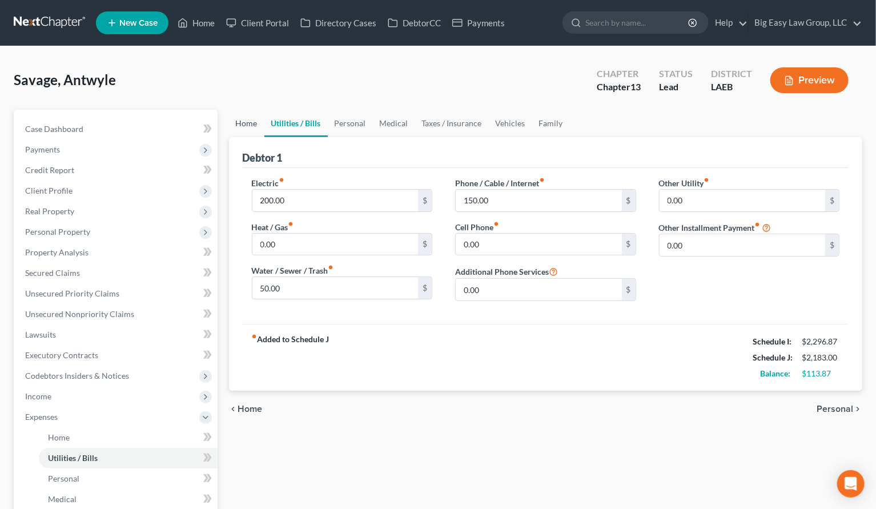
click at [254, 127] on link "Home" at bounding box center [246, 123] width 35 height 27
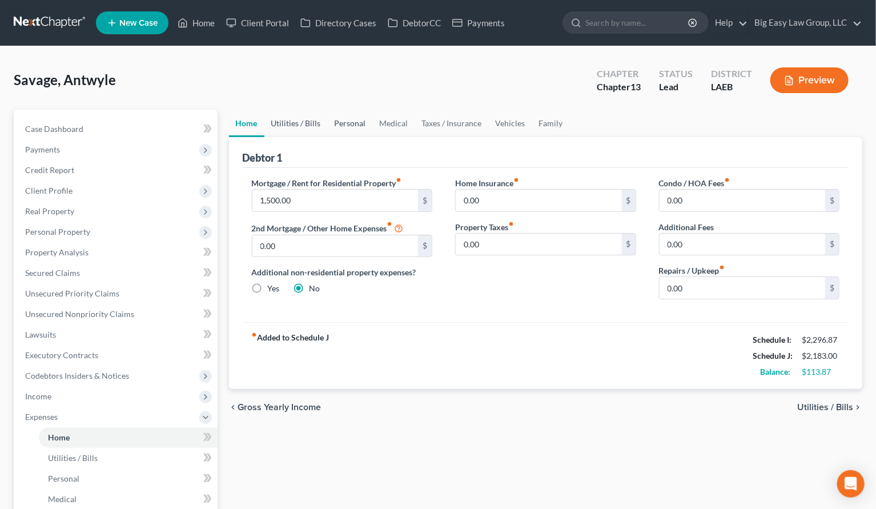
drag, startPoint x: 313, startPoint y: 121, endPoint x: 331, endPoint y: 118, distance: 18.5
click at [313, 121] on link "Utilities / Bills" at bounding box center [296, 123] width 63 height 27
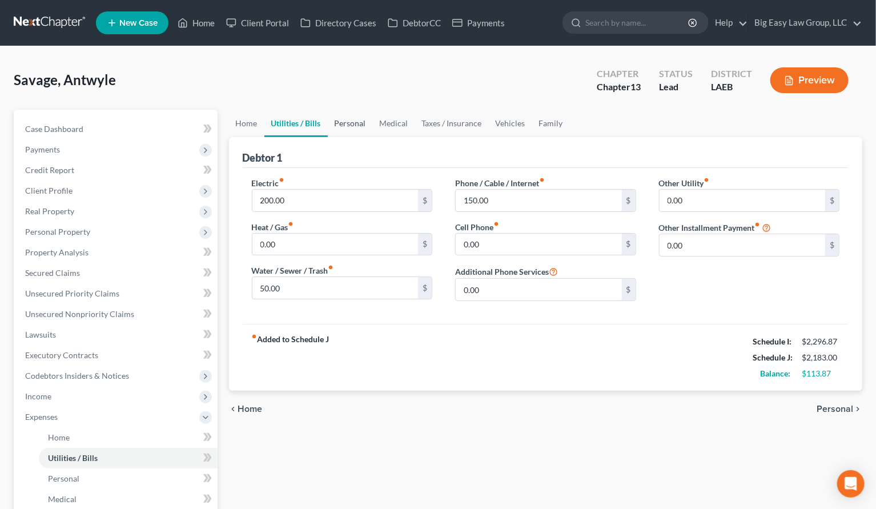
drag, startPoint x: 345, startPoint y: 122, endPoint x: 365, endPoint y: 123, distance: 19.5
click at [346, 122] on link "Personal" at bounding box center [350, 123] width 45 height 27
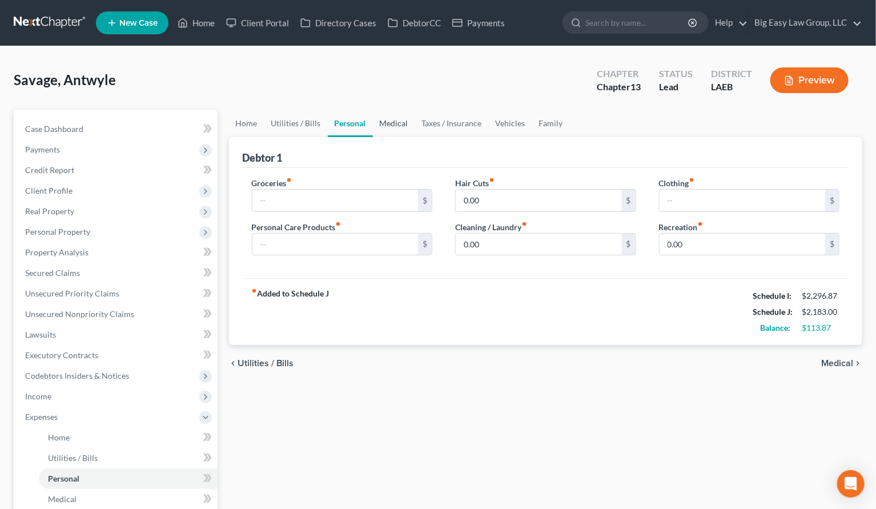
click at [375, 125] on link "Medical" at bounding box center [394, 123] width 42 height 27
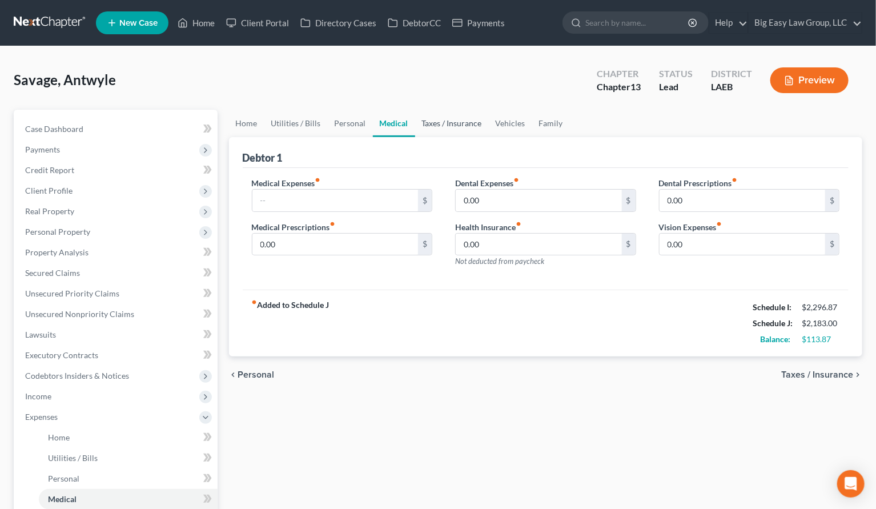
drag, startPoint x: 425, startPoint y: 117, endPoint x: 413, endPoint y: 122, distance: 12.8
click at [425, 117] on link "Taxes / Insurance" at bounding box center [452, 123] width 74 height 27
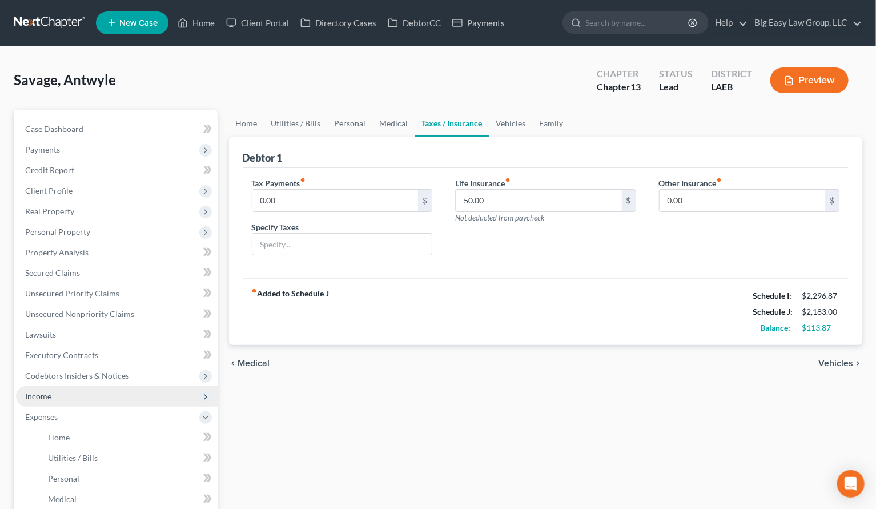
click at [153, 395] on span "Income" at bounding box center [117, 396] width 202 height 21
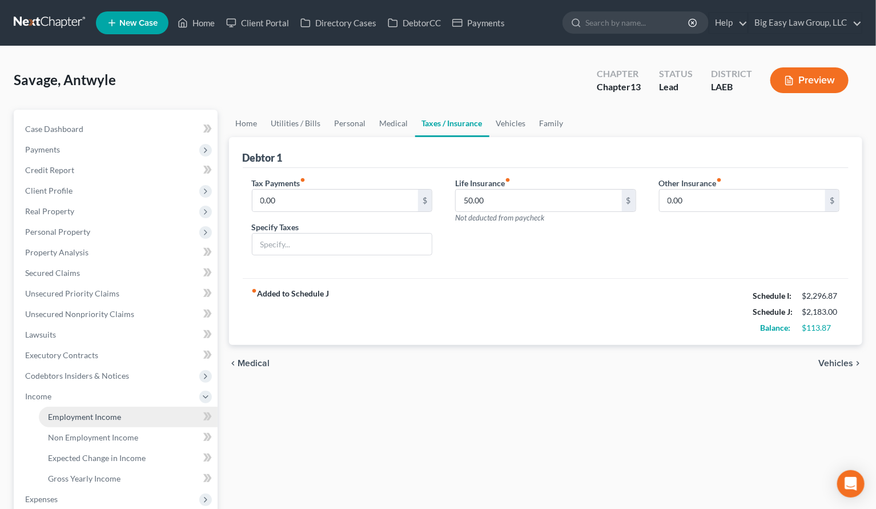
click at [155, 410] on link "Employment Income" at bounding box center [128, 417] width 179 height 21
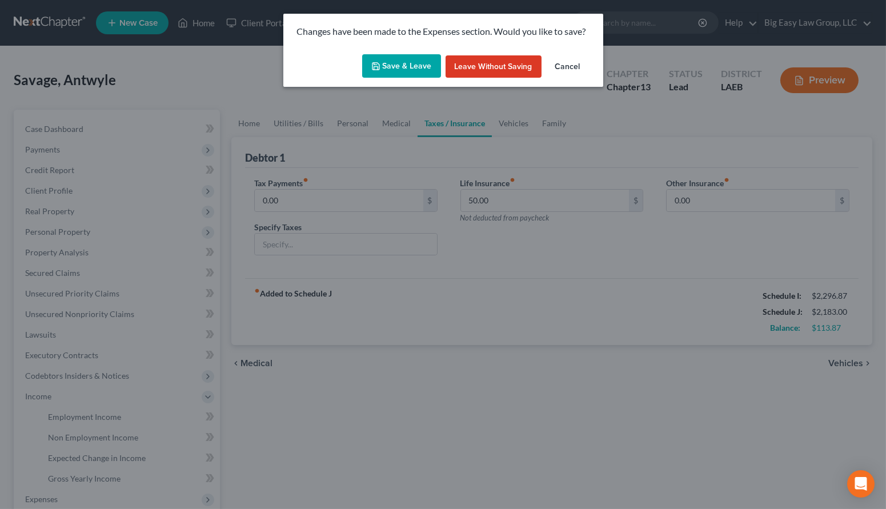
click at [417, 62] on button "Save & Leave" at bounding box center [401, 66] width 79 height 24
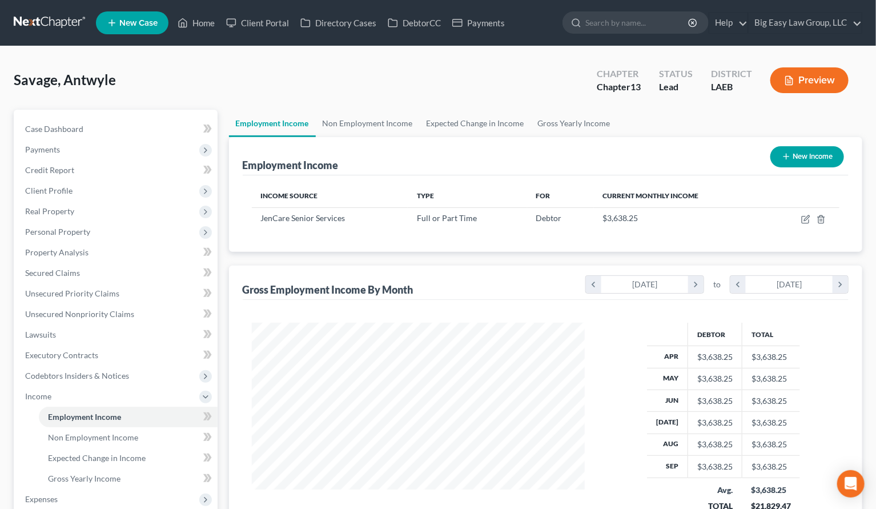
scroll to position [205, 356]
click at [351, 121] on link "Non Employment Income" at bounding box center [368, 123] width 104 height 27
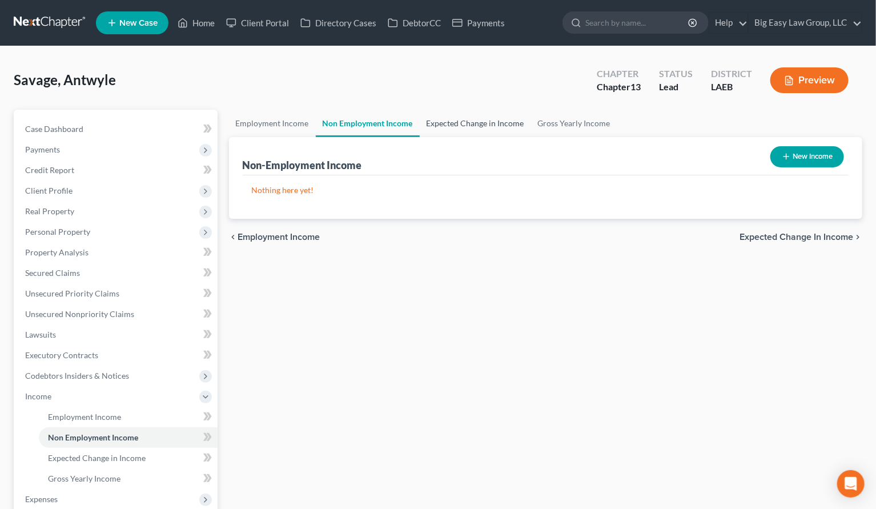
click at [449, 125] on link "Expected Change in Income" at bounding box center [475, 123] width 111 height 27
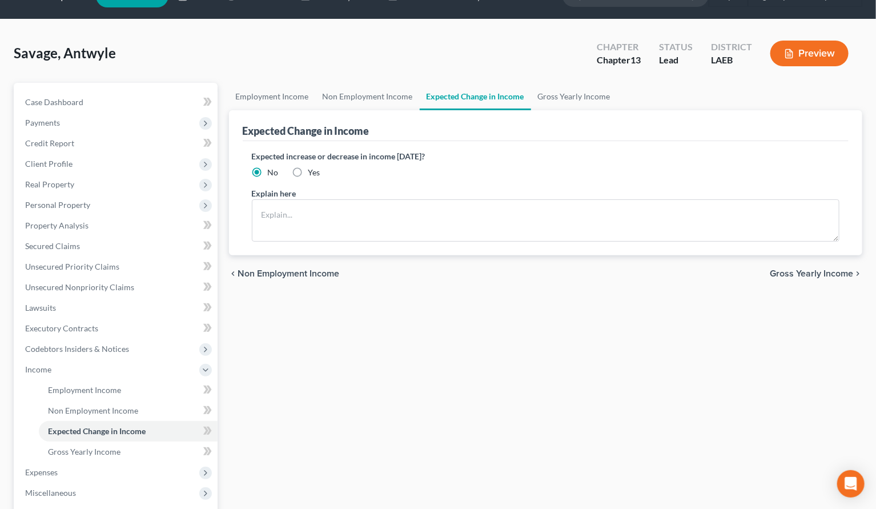
scroll to position [18, 0]
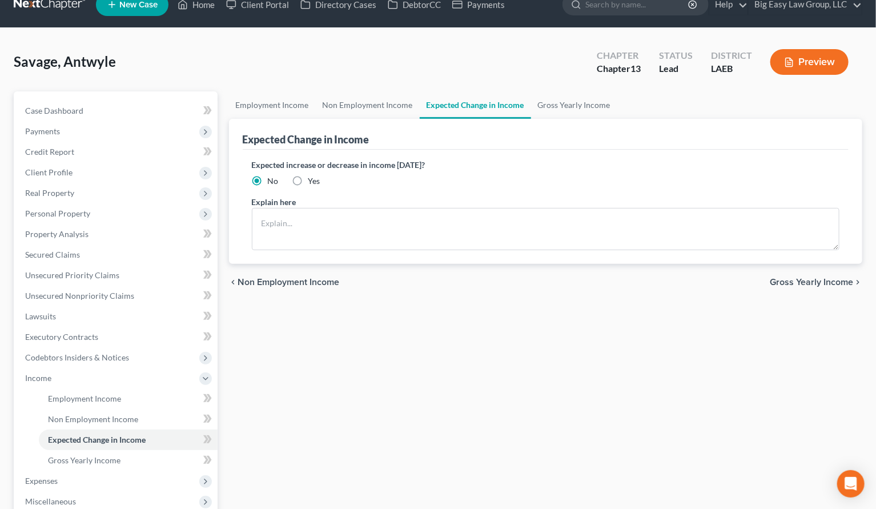
click at [309, 179] on label "Yes" at bounding box center [315, 180] width 12 height 11
click at [313, 179] on input "Yes" at bounding box center [316, 178] width 7 height 7
radio input "true"
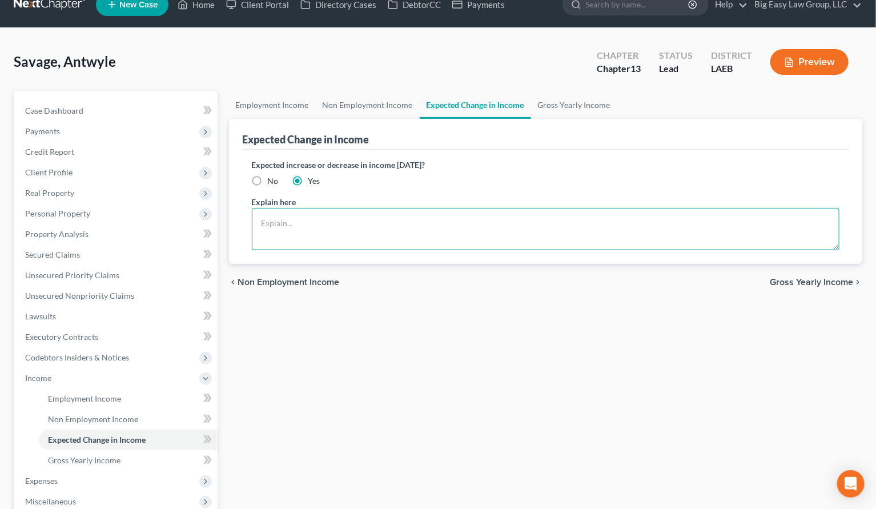
click at [302, 210] on textarea at bounding box center [546, 229] width 589 height 42
type textarea "Debtor seeking part-time work"
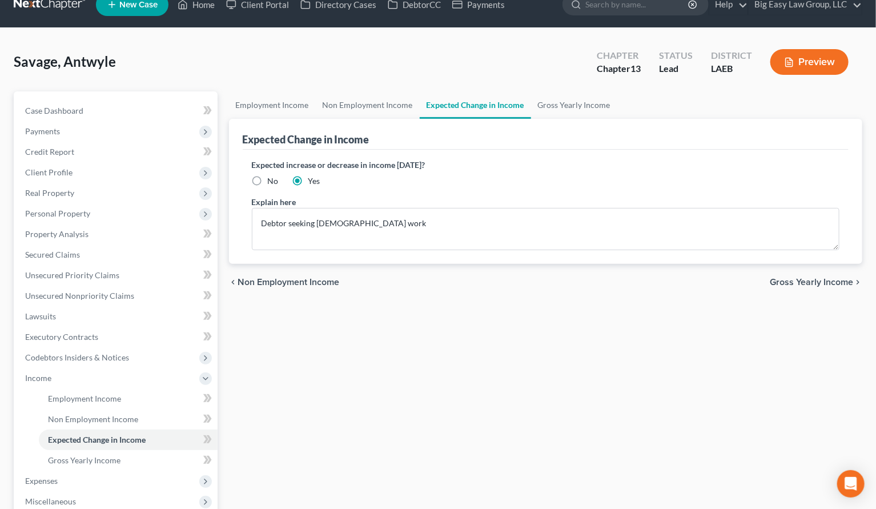
click at [369, 354] on div "Employment Income Non Employment Income Expected Change in Income Gross Yearly …" at bounding box center [546, 390] width 646 height 598
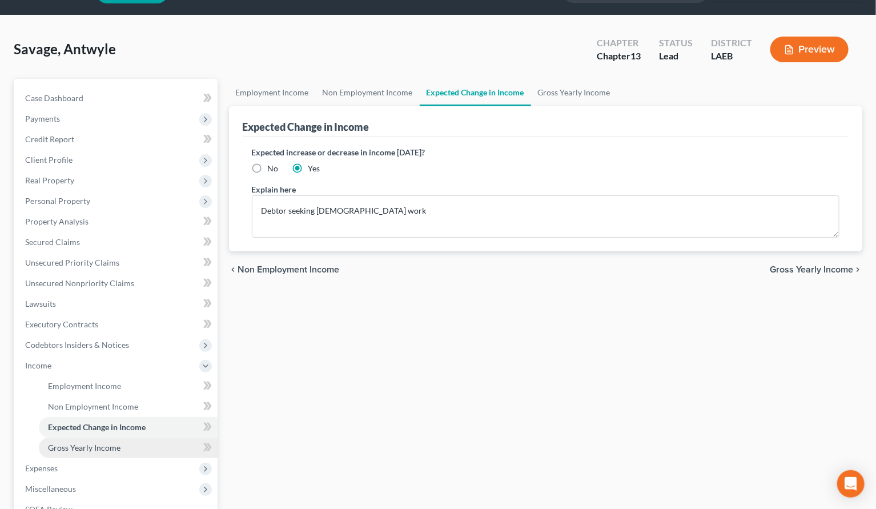
scroll to position [34, 0]
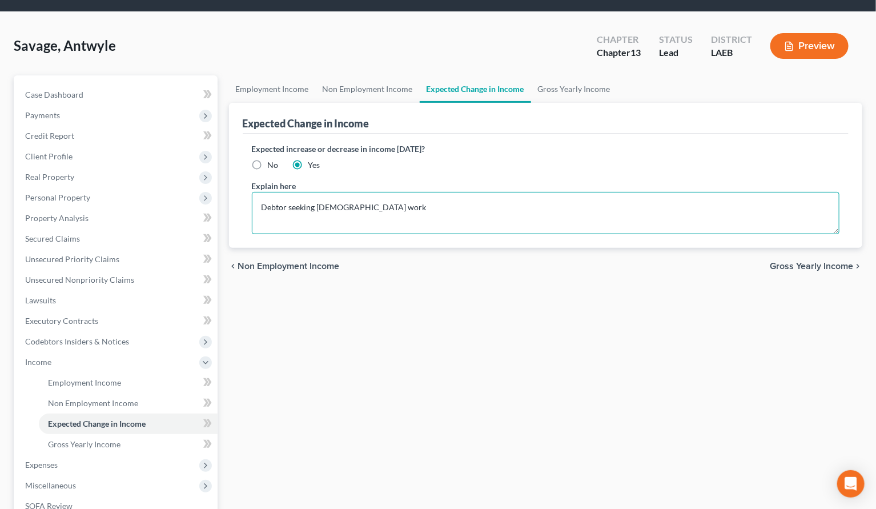
click at [381, 207] on textarea "Debtor seeking part-time work" at bounding box center [546, 213] width 589 height 42
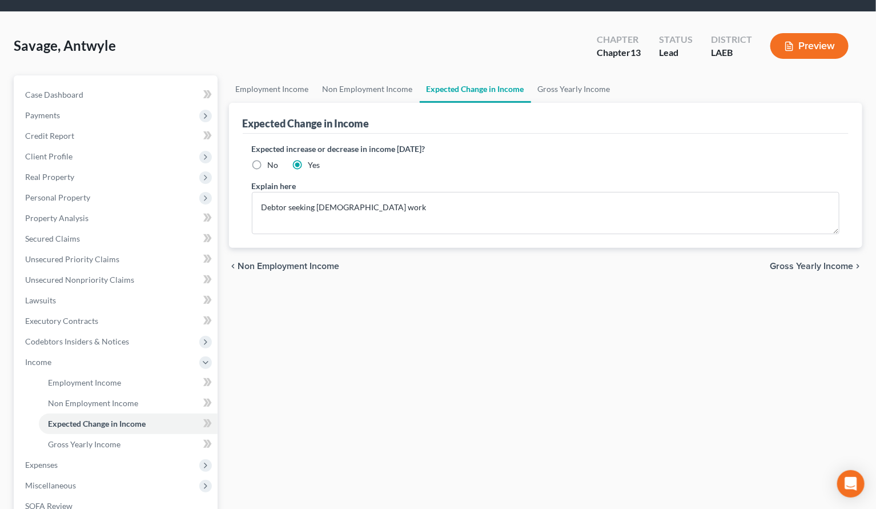
click at [386, 377] on div "Employment Income Non Employment Income Expected Change in Income Gross Yearly …" at bounding box center [546, 374] width 646 height 598
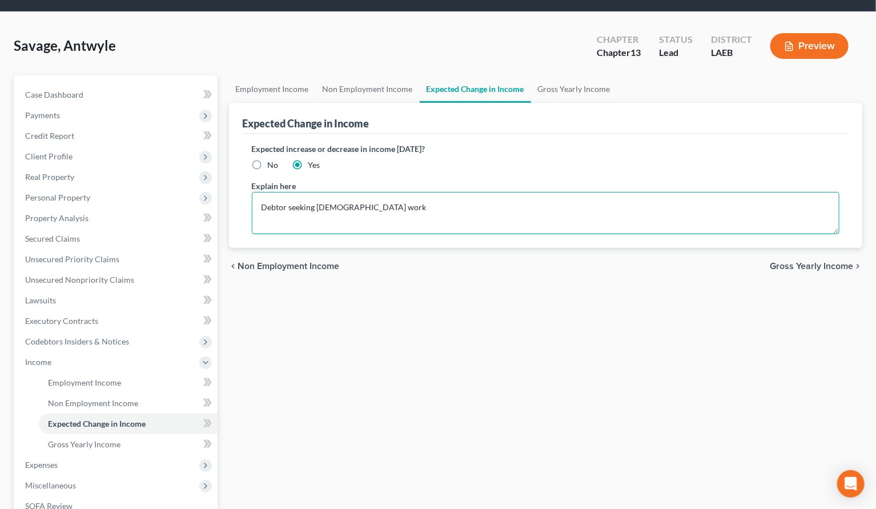
click at [407, 209] on textarea "Debtor seeking part-time work" at bounding box center [546, 213] width 589 height 42
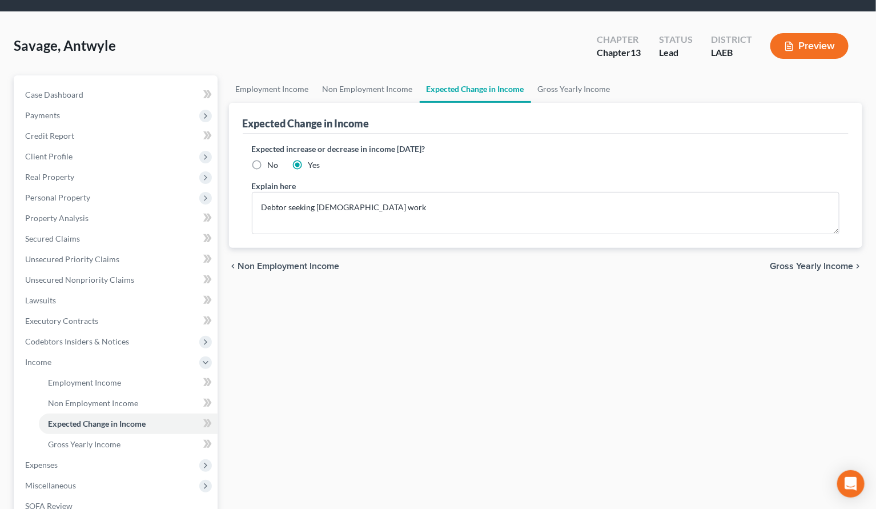
drag, startPoint x: 303, startPoint y: 365, endPoint x: 299, endPoint y: 346, distance: 19.7
click at [304, 365] on div "Employment Income Non Employment Income Expected Change in Income Gross Yearly …" at bounding box center [546, 374] width 646 height 598
drag, startPoint x: 432, startPoint y: 282, endPoint x: 426, endPoint y: 239, distance: 43.8
click at [432, 282] on div "chevron_left Non Employment Income Gross Yearly Income chevron_right" at bounding box center [546, 266] width 634 height 37
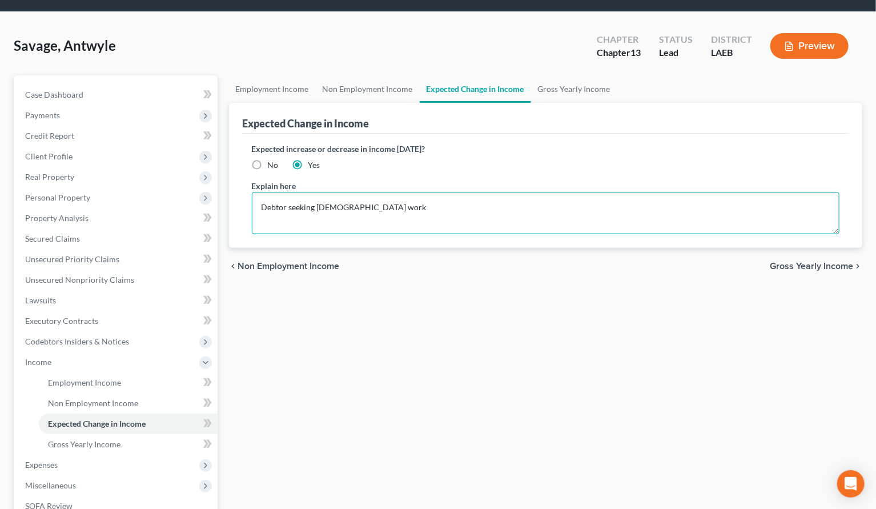
drag, startPoint x: 419, startPoint y: 223, endPoint x: 247, endPoint y: 387, distance: 237.6
click at [418, 223] on textarea "Debtor seeking part-time work" at bounding box center [546, 213] width 589 height 42
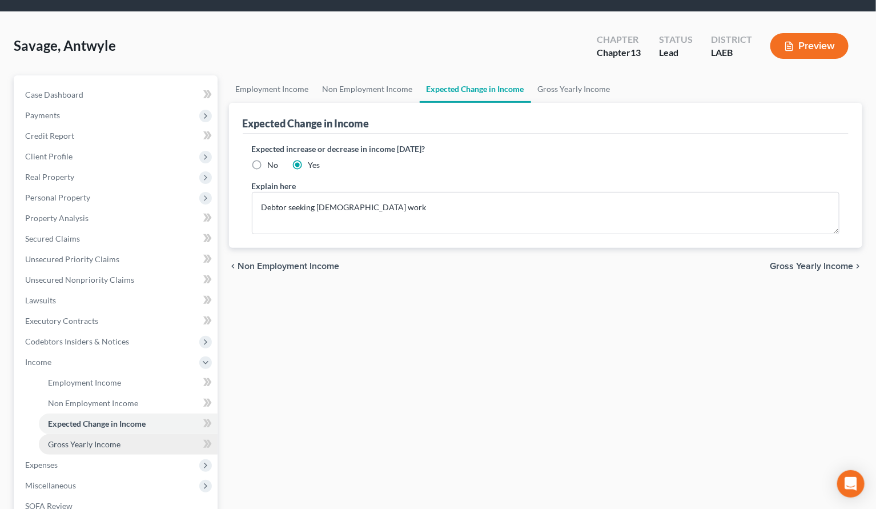
click at [123, 440] on link "Gross Yearly Income" at bounding box center [128, 444] width 179 height 21
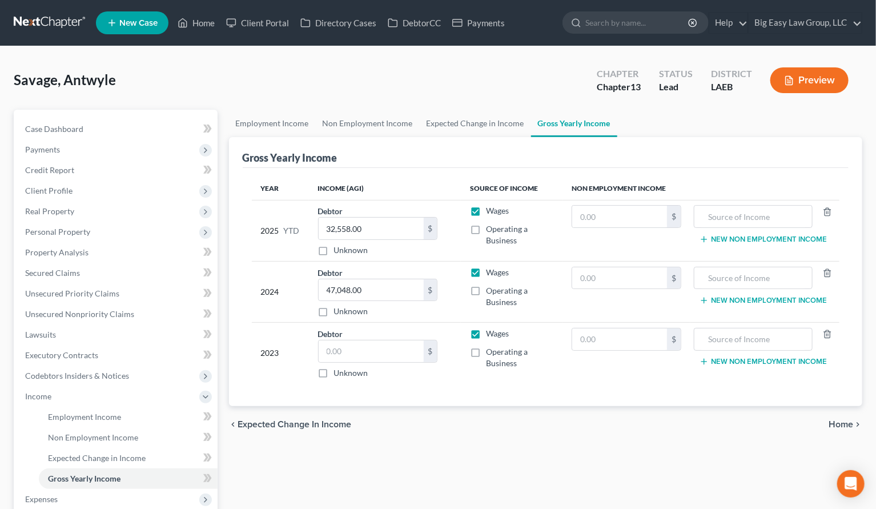
click at [486, 105] on div "Savage, Antwyle Upgraded Chapter Chapter 13 Status Lead District LAEB Preview" at bounding box center [438, 85] width 849 height 50
click at [485, 120] on link "Expected Change in Income" at bounding box center [475, 123] width 111 height 27
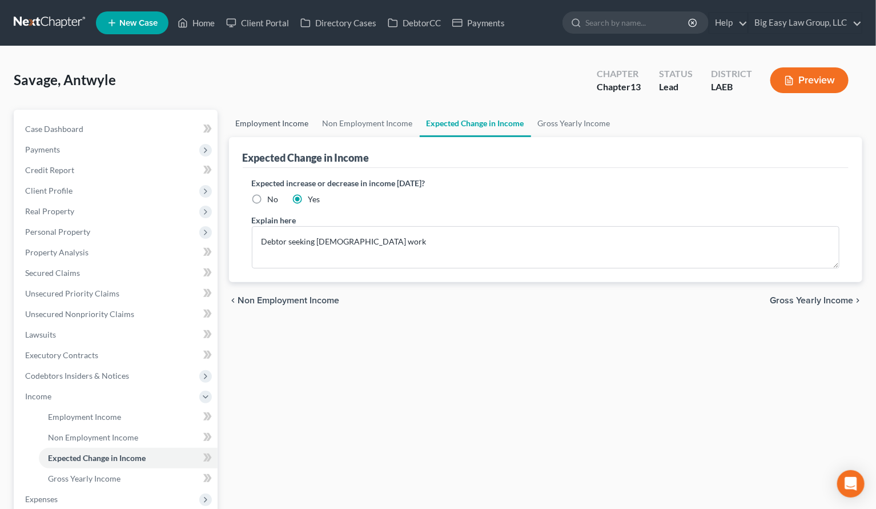
click at [269, 127] on link "Employment Income" at bounding box center [272, 123] width 87 height 27
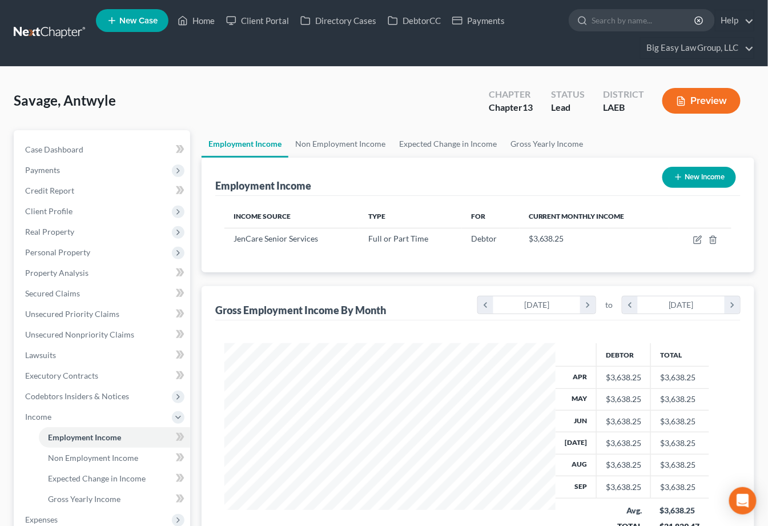
scroll to position [571155, 571051]
click at [202, 22] on link "Home" at bounding box center [196, 20] width 49 height 21
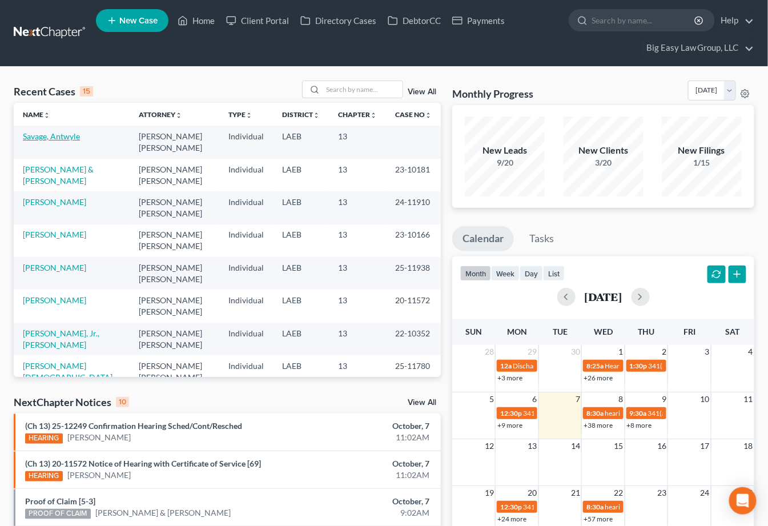
click at [64, 139] on link "Savage, Antwyle" at bounding box center [51, 136] width 57 height 10
drag, startPoint x: 64, startPoint y: 139, endPoint x: 25, endPoint y: 143, distance: 39.1
click at [64, 139] on link "Savage, Antwyle" at bounding box center [51, 136] width 57 height 10
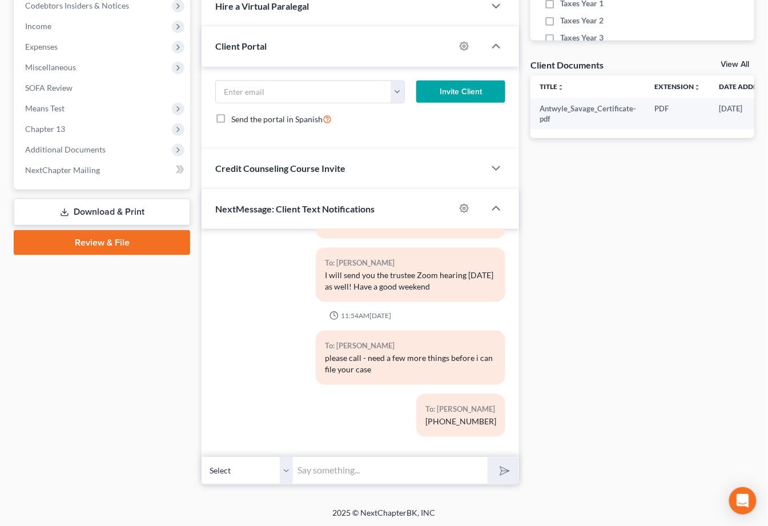
scroll to position [746, 0]
click at [436, 462] on input "text" at bounding box center [390, 471] width 195 height 28
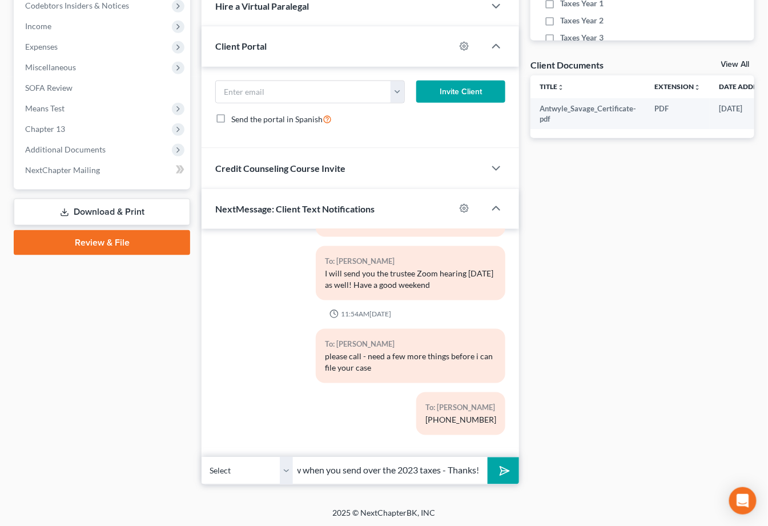
scroll to position [0, 51]
type input "Let me know when you send over the 2023 taxes - Thanks!"
click at [488, 458] on button "submit" at bounding box center [503, 471] width 31 height 27
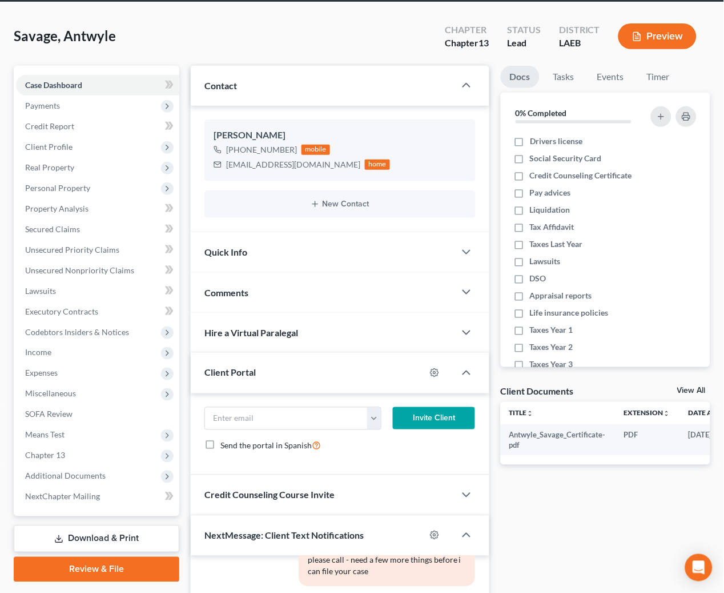
scroll to position [0, 0]
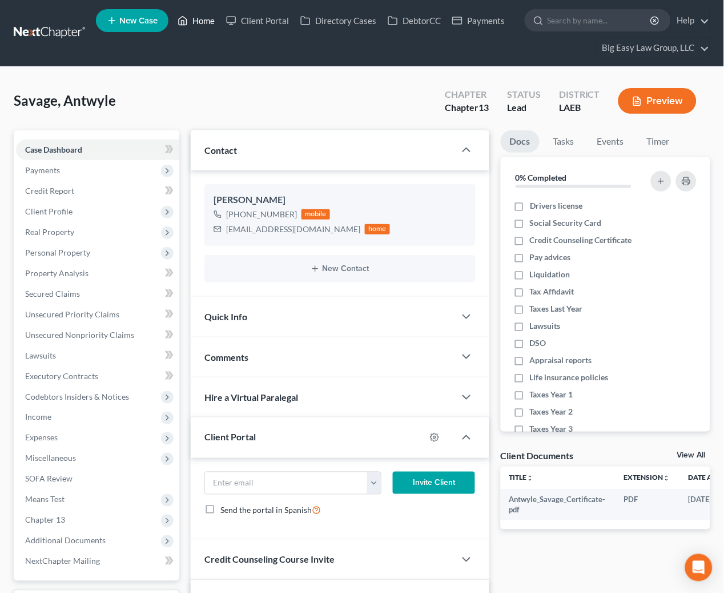
click at [204, 14] on link "Home" at bounding box center [196, 20] width 49 height 21
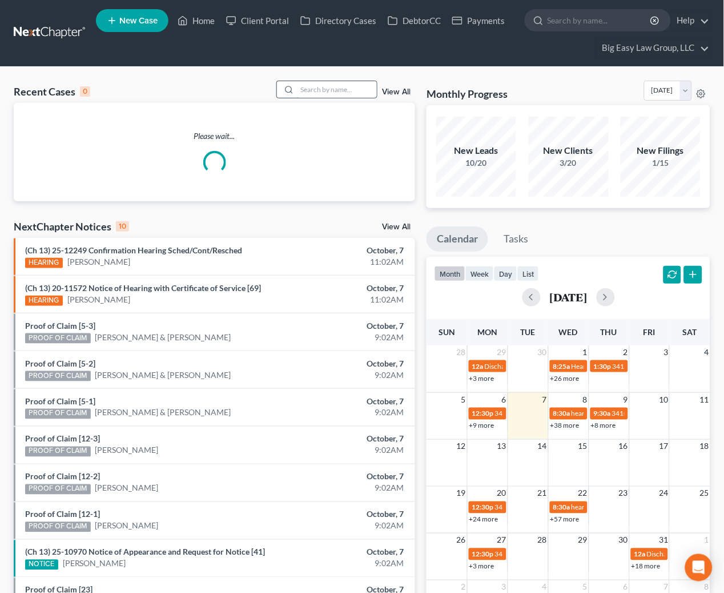
click at [340, 89] on input "search" at bounding box center [337, 89] width 80 height 17
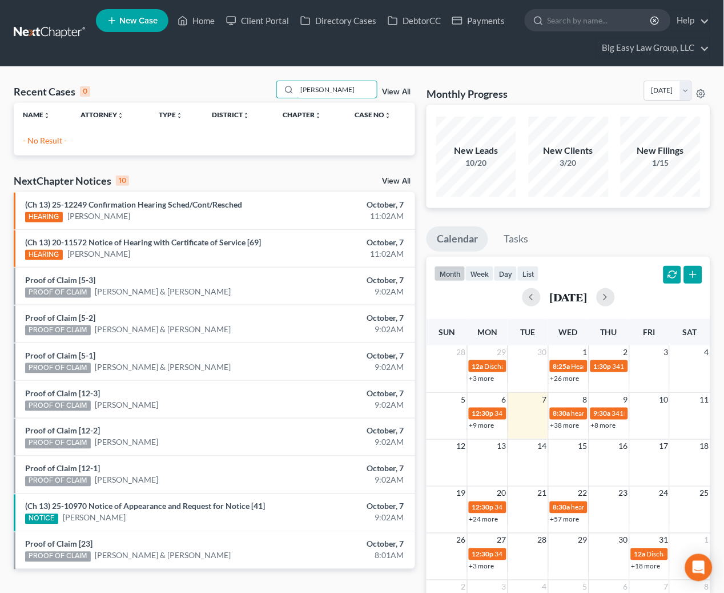
drag, startPoint x: 336, startPoint y: 89, endPoint x: 232, endPoint y: 49, distance: 111.4
click at [236, 51] on div "Home New Case Client Portal Directory Cases DebtorCC Payments Big Easy Law Grou…" at bounding box center [362, 340] width 724 height 680
type input "williams"
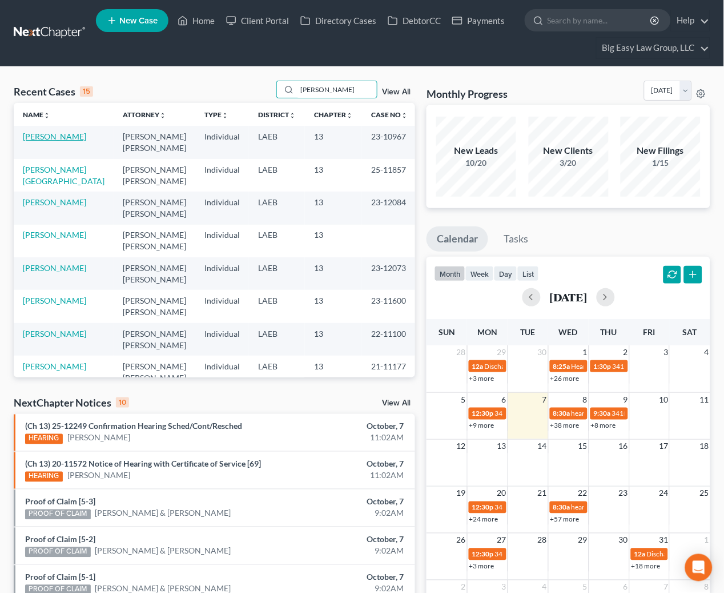
click at [65, 134] on link "[PERSON_NAME]" at bounding box center [54, 136] width 63 height 10
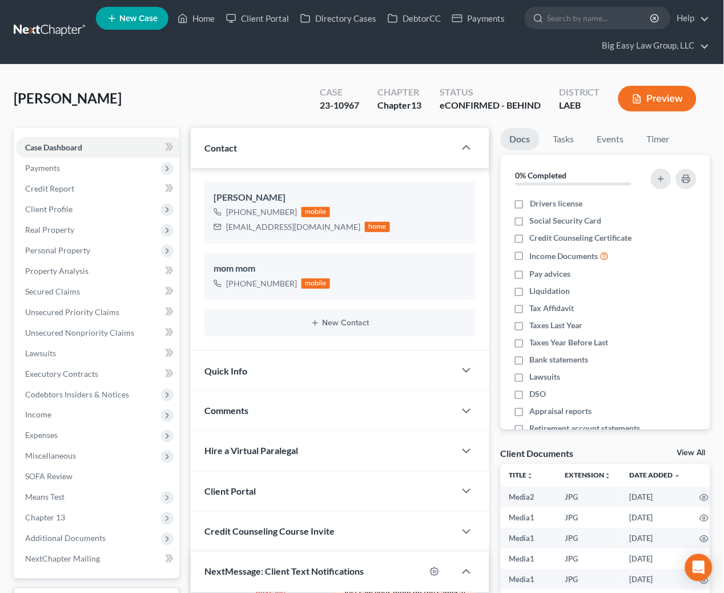
scroll to position [9, 0]
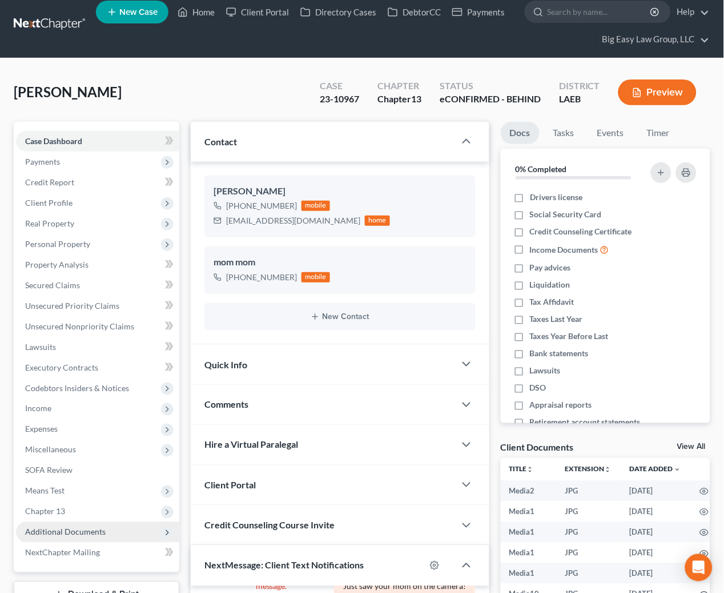
click at [94, 509] on span "Additional Documents" at bounding box center [65, 532] width 81 height 10
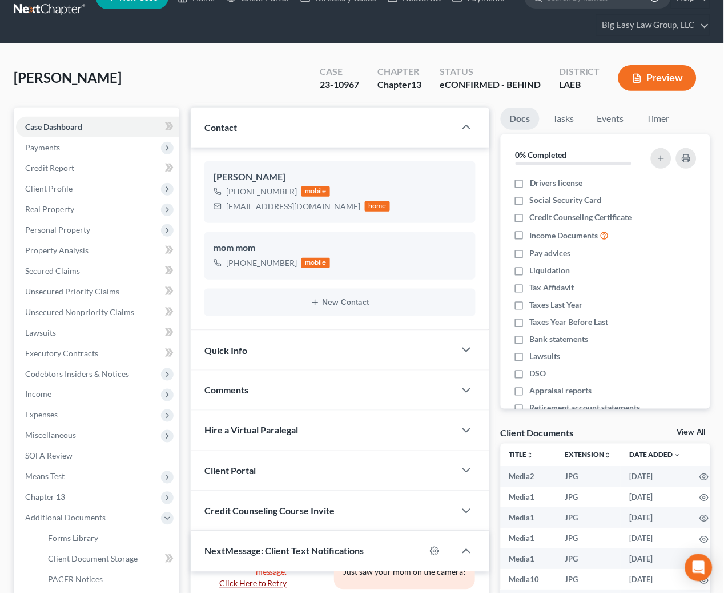
scroll to position [224, 0]
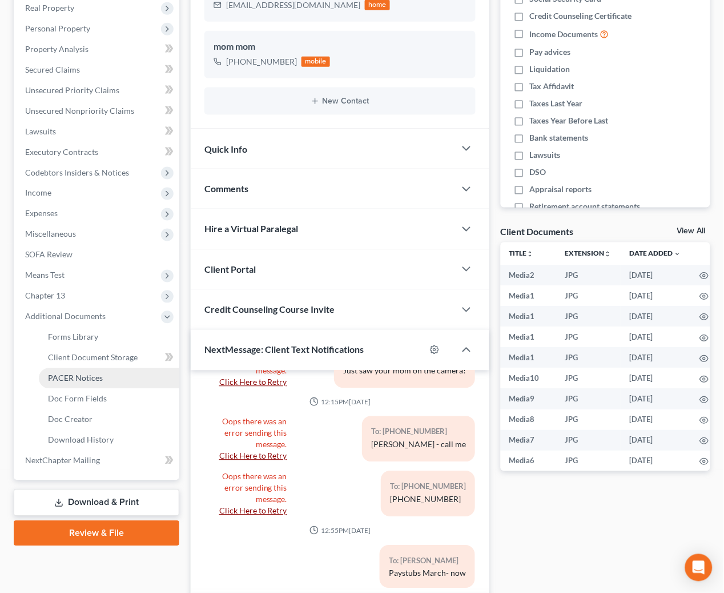
click at [74, 379] on span "PACER Notices" at bounding box center [75, 378] width 55 height 10
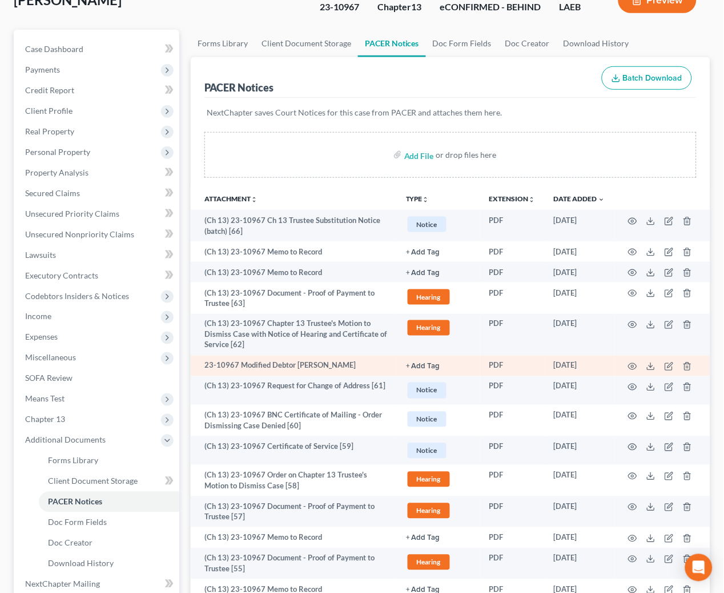
scroll to position [101, 0]
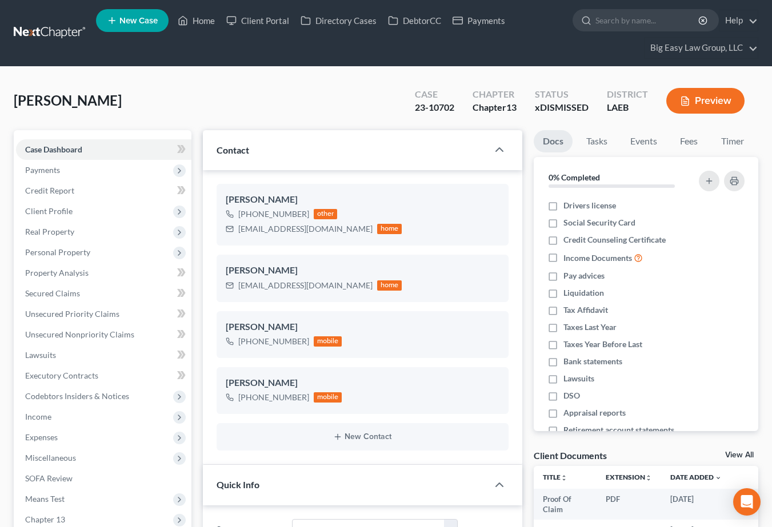
select select "30"
select select "1"
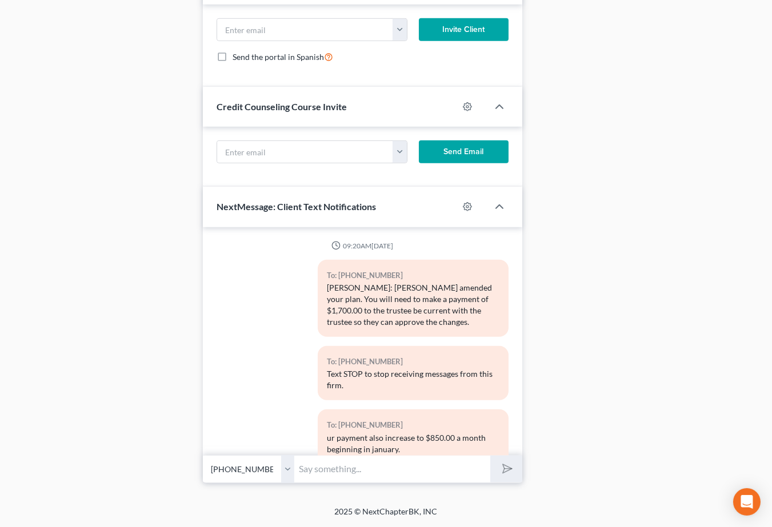
scroll to position [4914, 0]
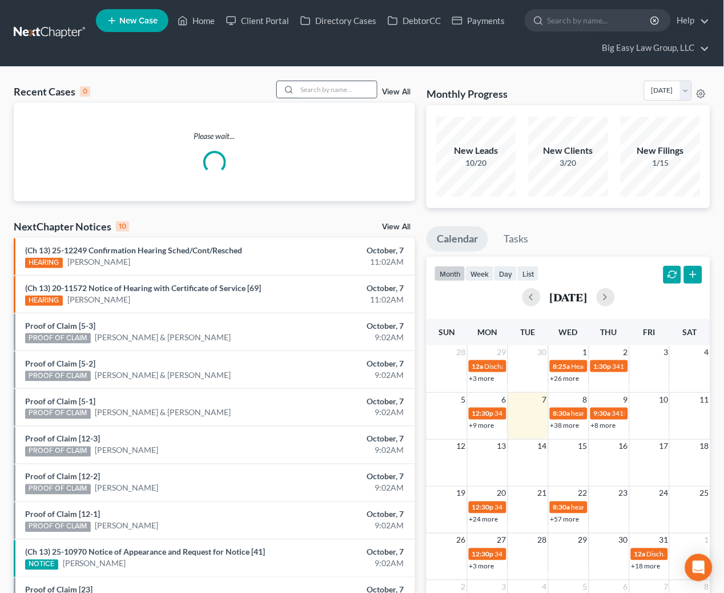
click at [315, 90] on input "search" at bounding box center [337, 89] width 80 height 17
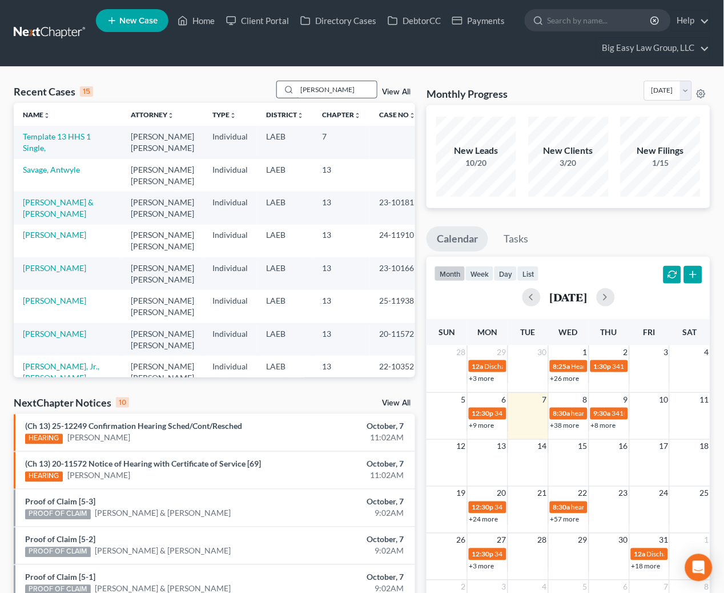
type input "[PERSON_NAME]"
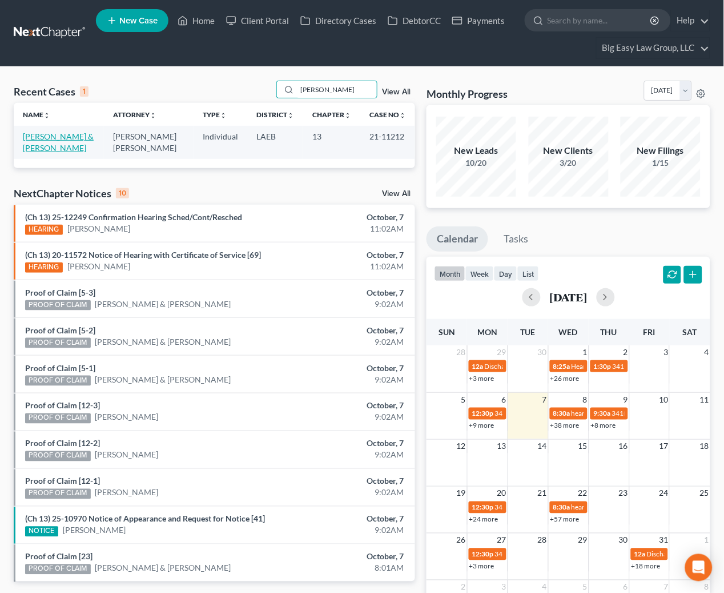
click at [53, 137] on link "[PERSON_NAME] & [PERSON_NAME]" at bounding box center [58, 141] width 71 height 21
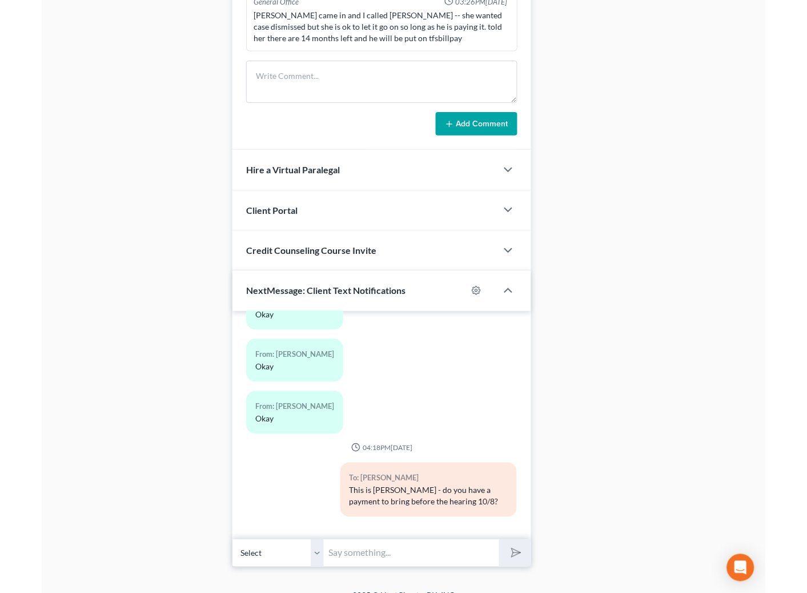
scroll to position [806, 0]
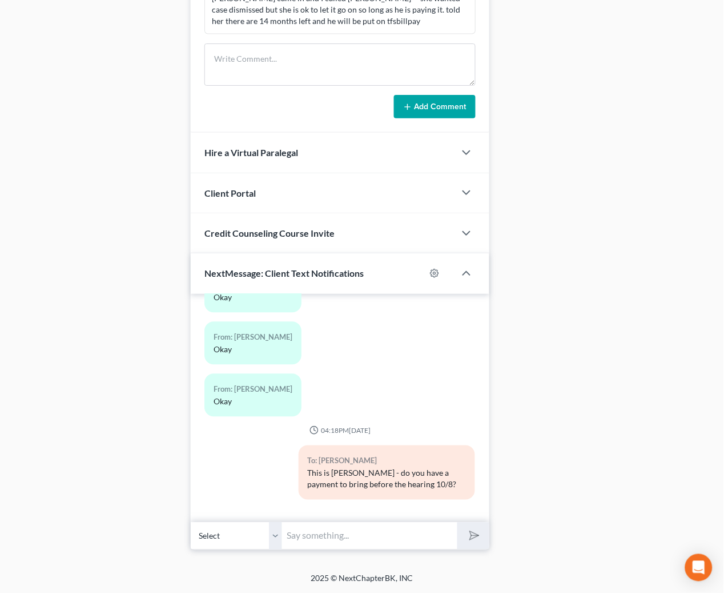
click at [279, 537] on select "Select [PHONE_NUMBER] - [PERSON_NAME] [PHONE_NUMBER] - [PERSON_NAME] [PHONE_NUM…" at bounding box center [236, 536] width 91 height 28
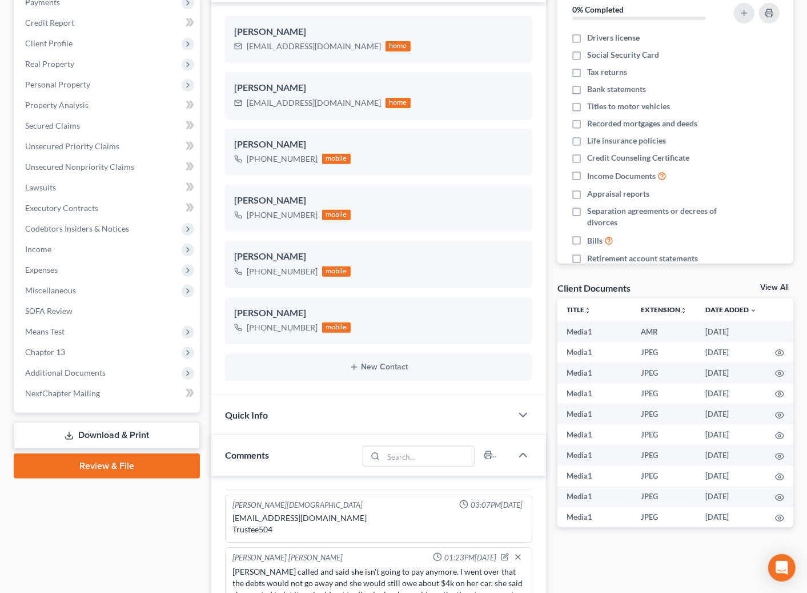
scroll to position [0, 0]
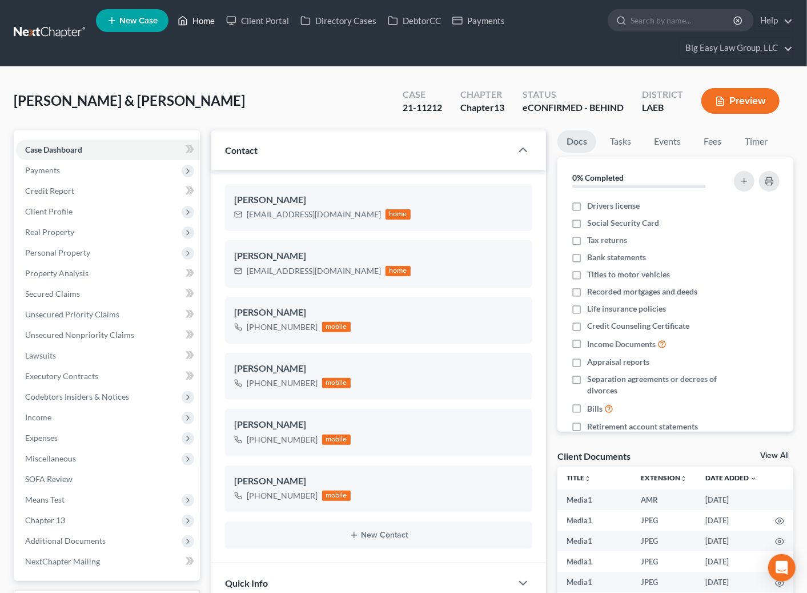
click at [203, 18] on link "Home" at bounding box center [196, 20] width 49 height 21
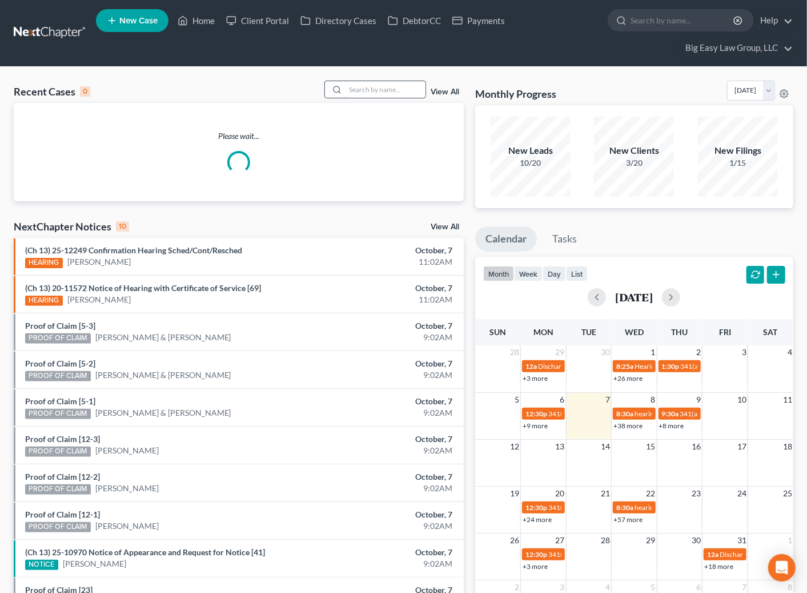
click at [367, 93] on input "search" at bounding box center [386, 89] width 80 height 17
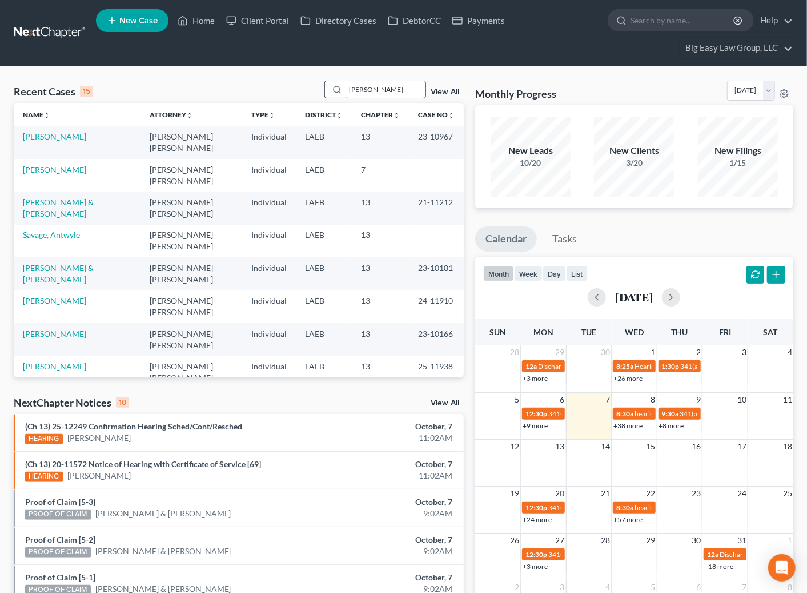
type input "WILLIAMS"
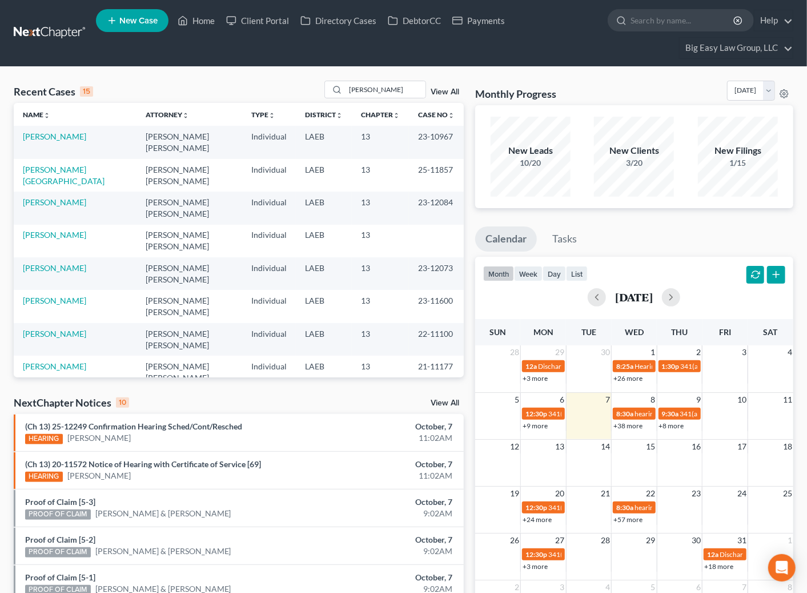
click at [59, 137] on link "[PERSON_NAME]" at bounding box center [54, 136] width 63 height 10
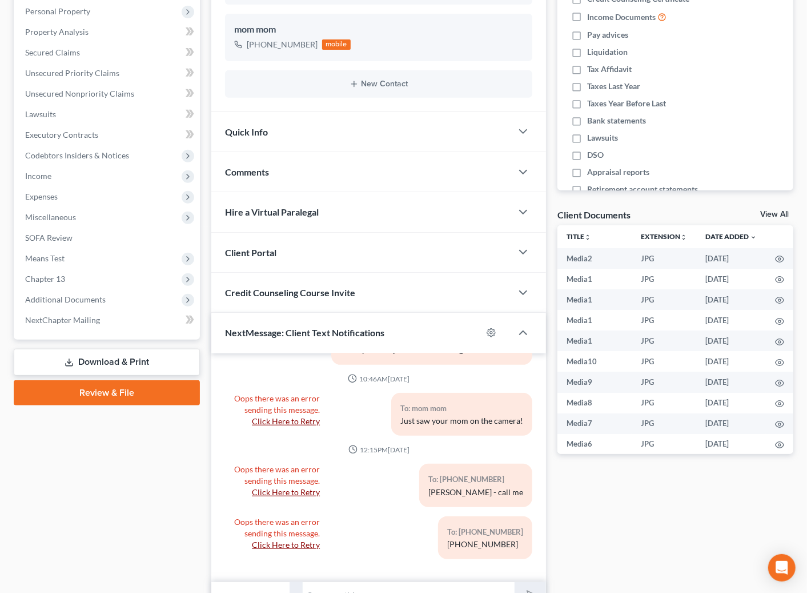
scroll to position [301, 0]
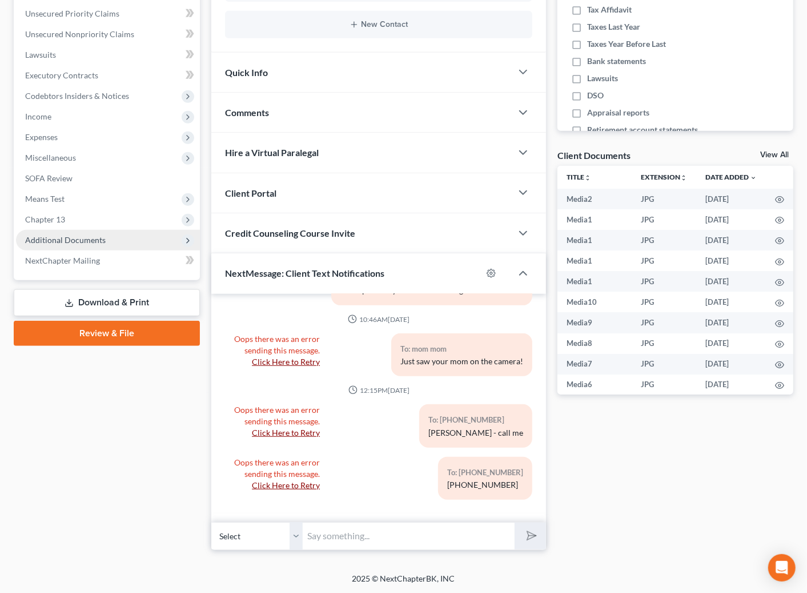
click at [94, 237] on span "Additional Documents" at bounding box center [65, 240] width 81 height 10
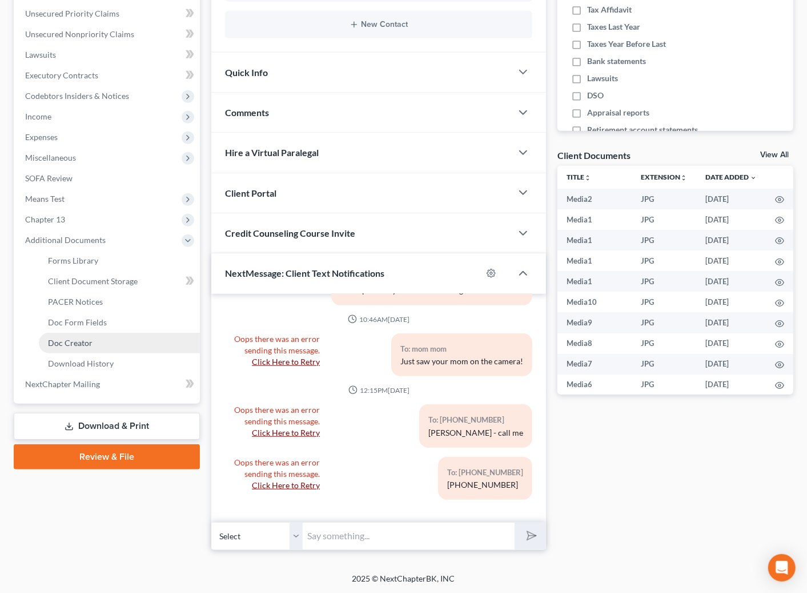
click at [146, 337] on link "Doc Creator" at bounding box center [119, 343] width 161 height 21
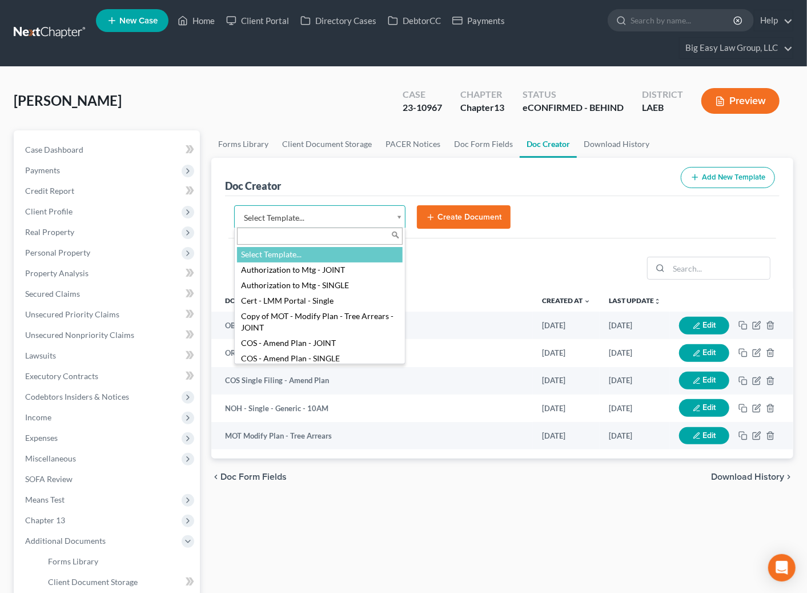
click at [399, 213] on body "Home New Case Client Portal Directory Cases DebtorCC Payments Big Easy Law Grou…" at bounding box center [403, 422] width 807 height 845
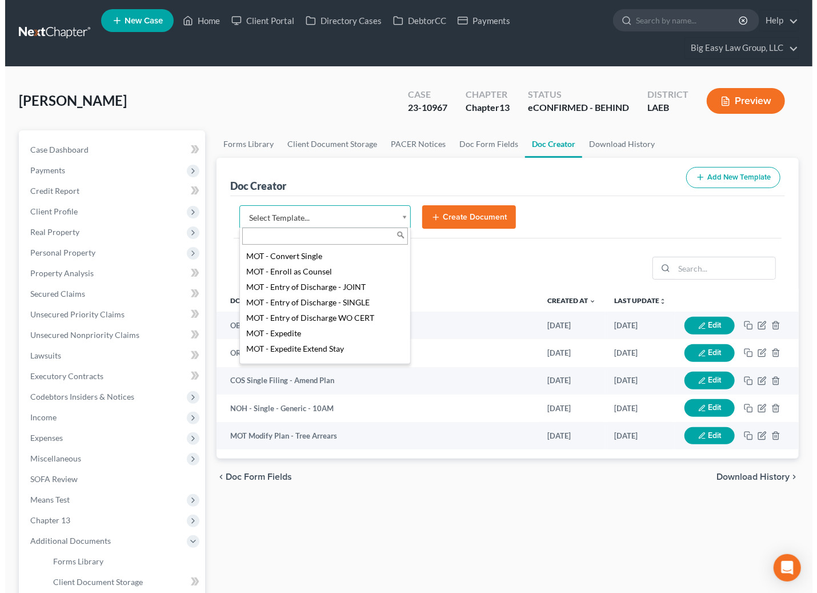
scroll to position [728, 0]
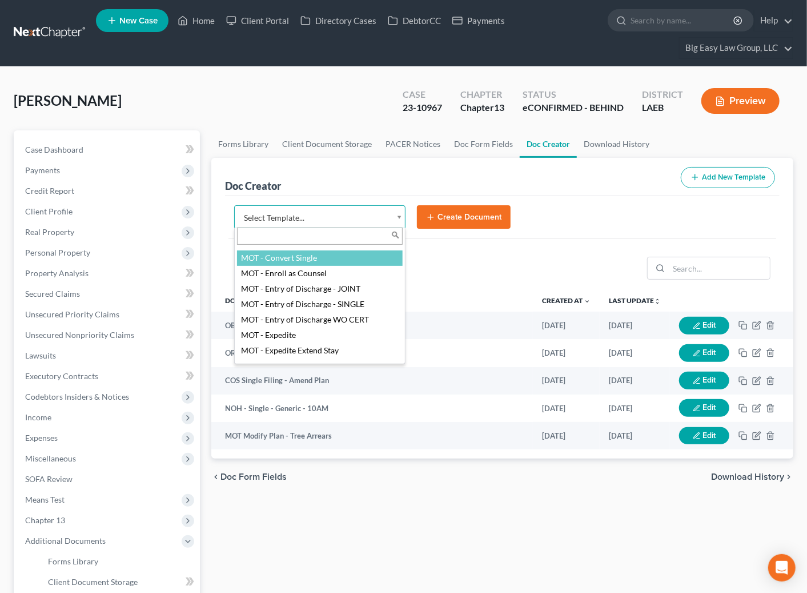
select select "96609"
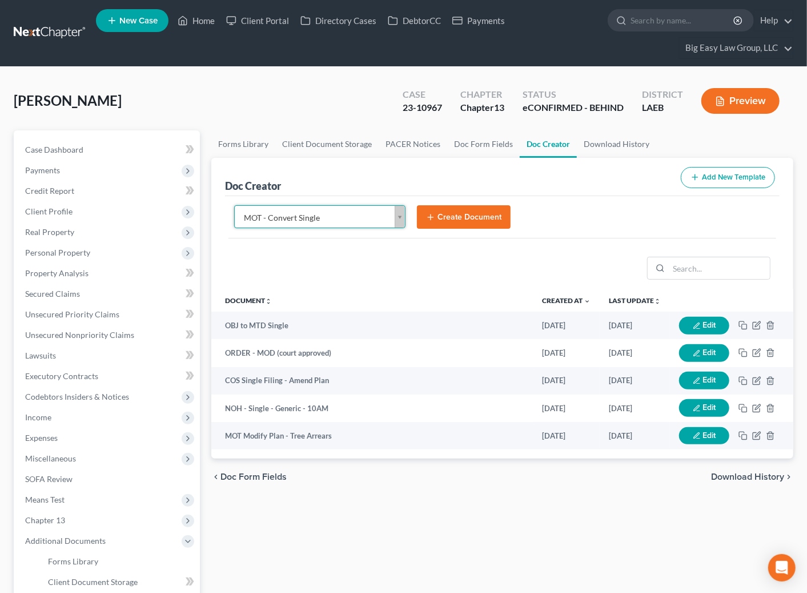
click at [465, 219] on button "Create Document" at bounding box center [464, 217] width 94 height 24
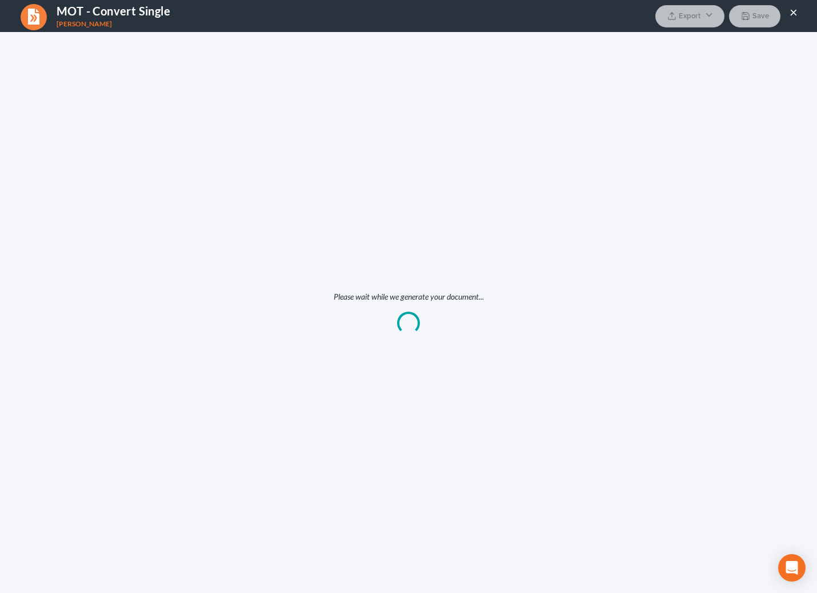
scroll to position [0, 0]
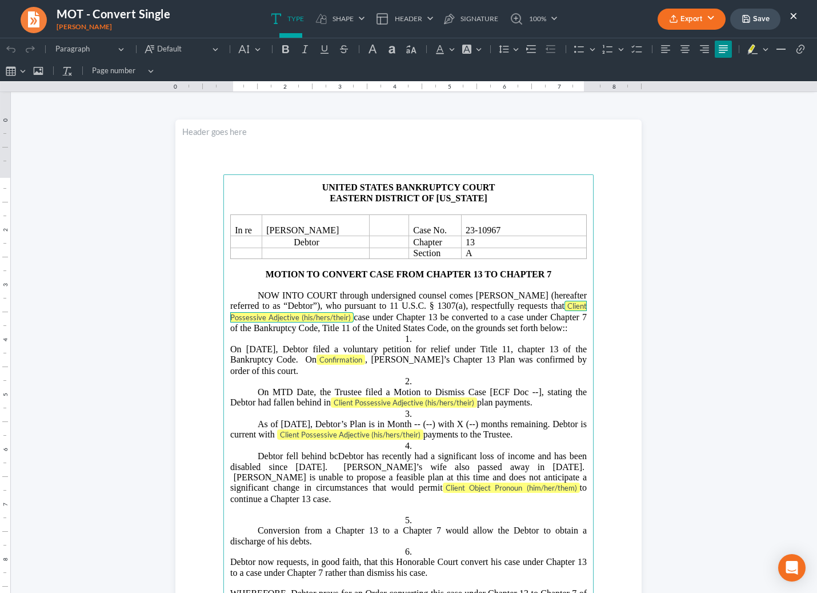
click at [341, 314] on span "Client Possessive Adjective (his/hers/their)" at bounding box center [408, 311] width 357 height 21
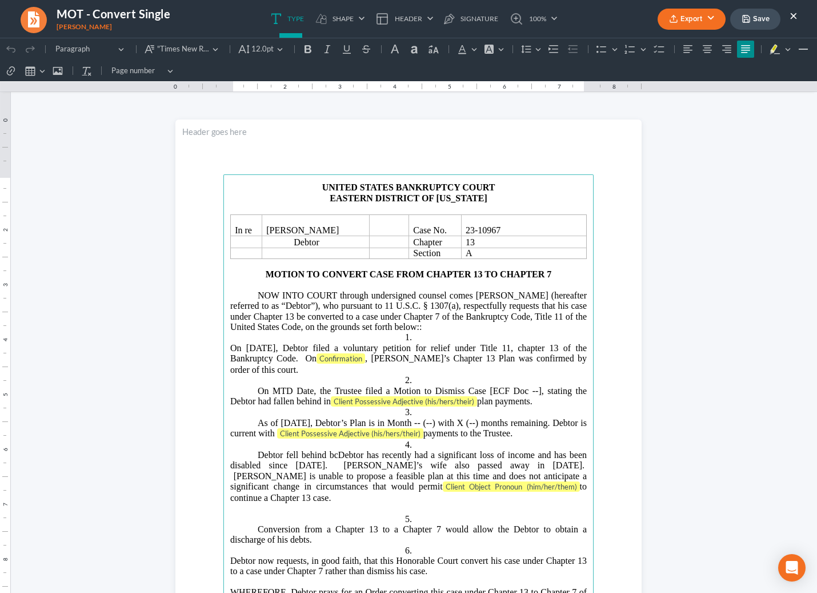
drag, startPoint x: 414, startPoint y: 330, endPoint x: 427, endPoint y: 338, distance: 15.9
click at [414, 330] on span "NOW INTO COURT through undersigned counsel comes Brian J. Williams (hereafter r…" at bounding box center [408, 310] width 357 height 41
click at [362, 358] on span "Confirmation" at bounding box center [340, 358] width 43 height 9
click at [362, 359] on span "Confirmation" at bounding box center [340, 358] width 43 height 9
drag, startPoint x: 389, startPoint y: 360, endPoint x: 374, endPoint y: 365, distance: 16.1
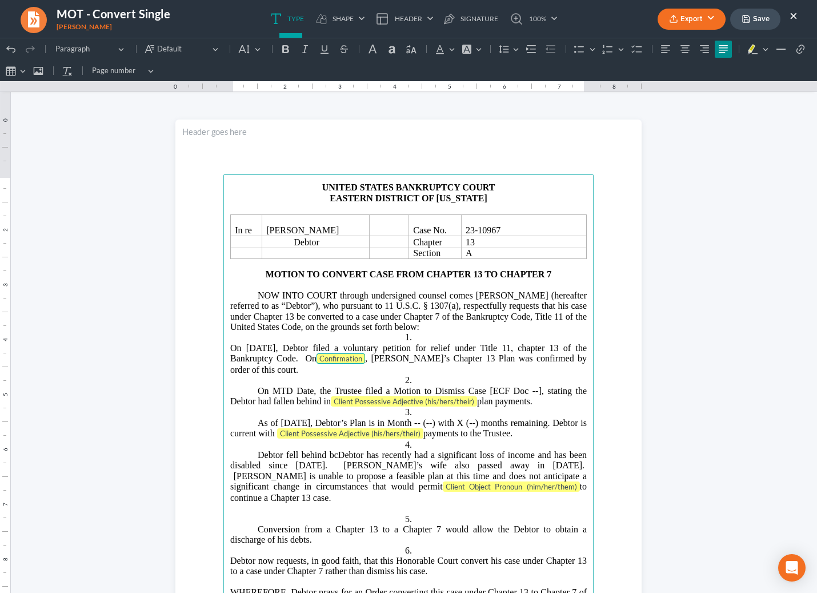
click at [390, 360] on span "06/20/2023, Debtor filed a voluntary petition for relief under Title 11, chapte…" at bounding box center [408, 358] width 357 height 31
click at [377, 358] on span "06/20/2023, Debtor filed a voluntary petition for relief under Title 11, chapte…" at bounding box center [408, 358] width 357 height 31
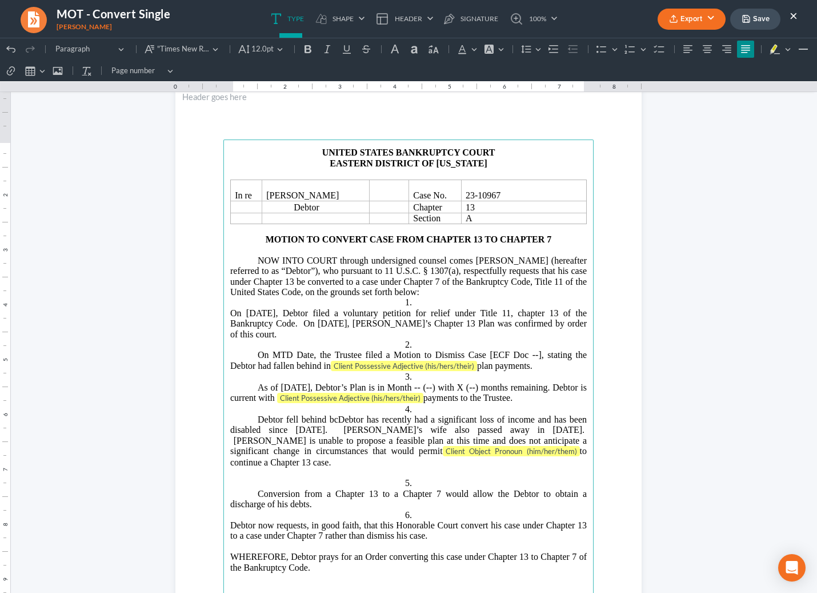
scroll to position [35, 0]
drag, startPoint x: 309, startPoint y: 353, endPoint x: 282, endPoint y: 355, distance: 27.5
click at [270, 355] on span "On MTD Date, the Trustee filed a Motion to Dismiss Case [ECF Doc --], stating t…" at bounding box center [408, 359] width 357 height 20
click at [424, 367] on span "Client Possessive Adjective (his/hers/their)" at bounding box center [376, 365] width 141 height 9
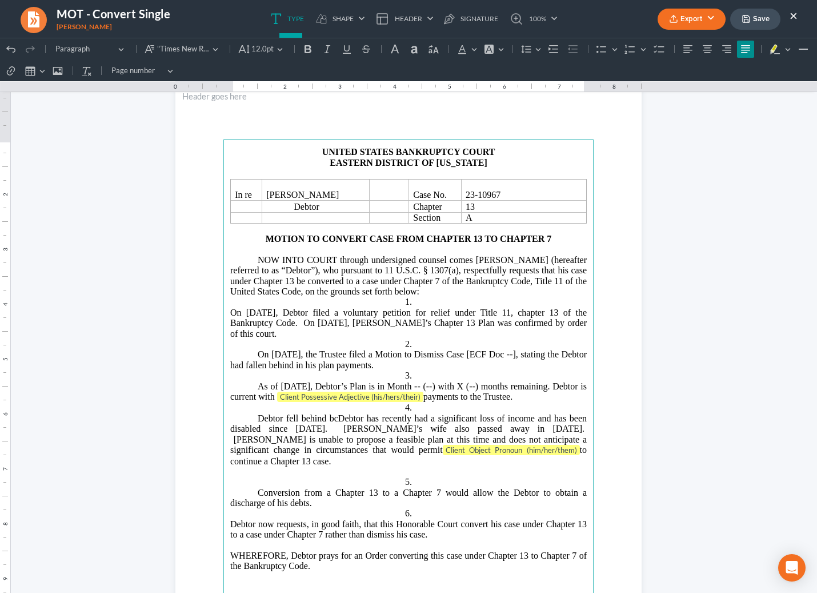
click at [534, 356] on span "On July 7, 2025, the Trustee filed a Motion to Dismiss Case [ECF Doc --], stati…" at bounding box center [408, 359] width 357 height 20
click at [418, 394] on span "Client Possessive Adjective (his/hers/their)" at bounding box center [350, 396] width 141 height 9
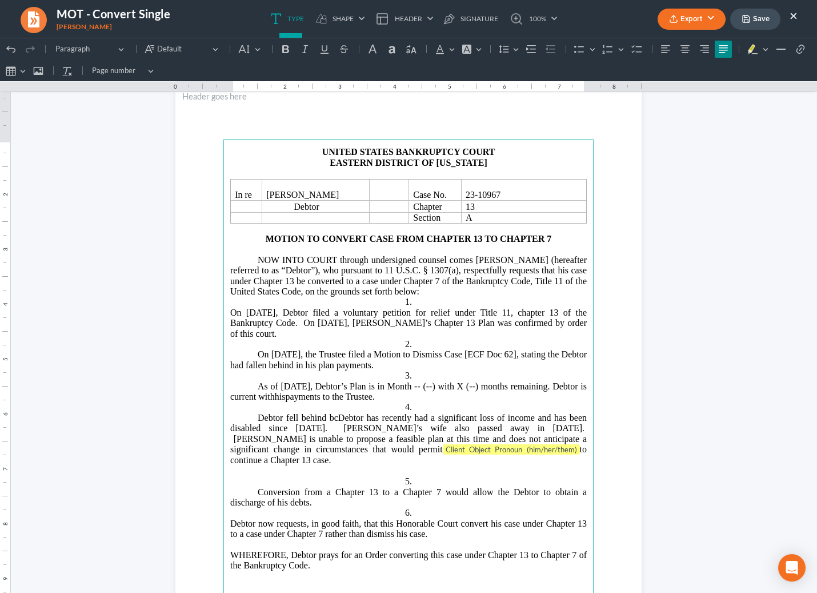
drag, startPoint x: 425, startPoint y: 386, endPoint x: 442, endPoint y: 397, distance: 20.3
click at [425, 386] on span "As of 10/07/2025, Debtor’s Plan is in Month -- (--) with X (--) months remainin…" at bounding box center [408, 391] width 357 height 20
drag, startPoint x: 486, startPoint y: 385, endPoint x: 491, endPoint y: 403, distance: 19.5
click at [486, 385] on span "As of 10/07/2025, Debtor’s Plan is in Month 28 (--) with X (--) months remainin…" at bounding box center [408, 391] width 357 height 20
click at [458, 382] on span "As of 10/07/2025, Debtor’s Plan is in Month 28 with X (--) months remaining. De…" at bounding box center [408, 391] width 357 height 20
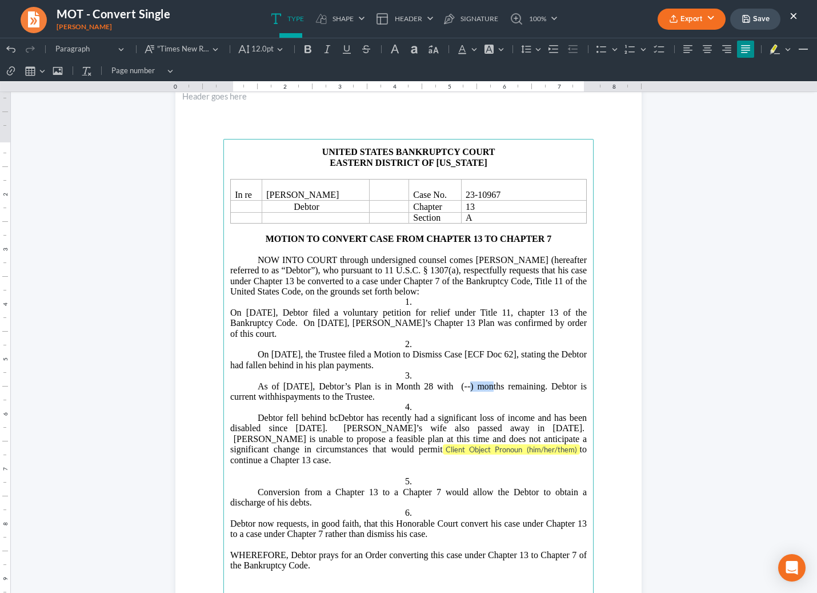
drag, startPoint x: 471, startPoint y: 387, endPoint x: 458, endPoint y: 386, distance: 13.2
click at [458, 386] on span "As of 10/07/2025, Debtor’s Plan is in Month 28 with (--) months remaining. Debt…" at bounding box center [408, 391] width 357 height 20
click at [230, 394] on span "As of 10/07/2025, Debtor’s Plan is in Month 28 with twelve months remaining. De…" at bounding box center [408, 391] width 357 height 20
click at [374, 398] on span "payments to the Trustee." at bounding box center [329, 396] width 89 height 10
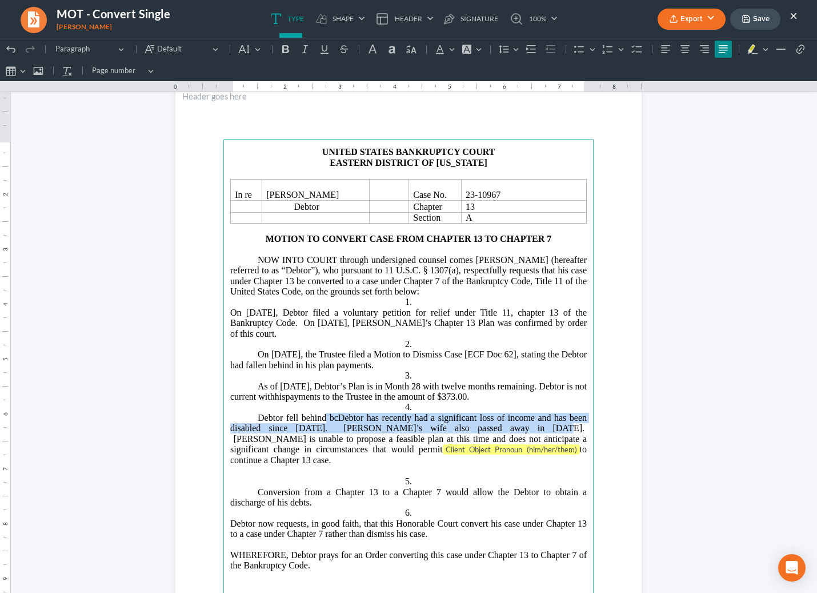
drag, startPoint x: 506, startPoint y: 428, endPoint x: 317, endPoint y: 414, distance: 189.6
click at [318, 415] on p "Debtor fell behind bc Debtor has recently had a significant loss of income and …" at bounding box center [408, 439] width 357 height 53
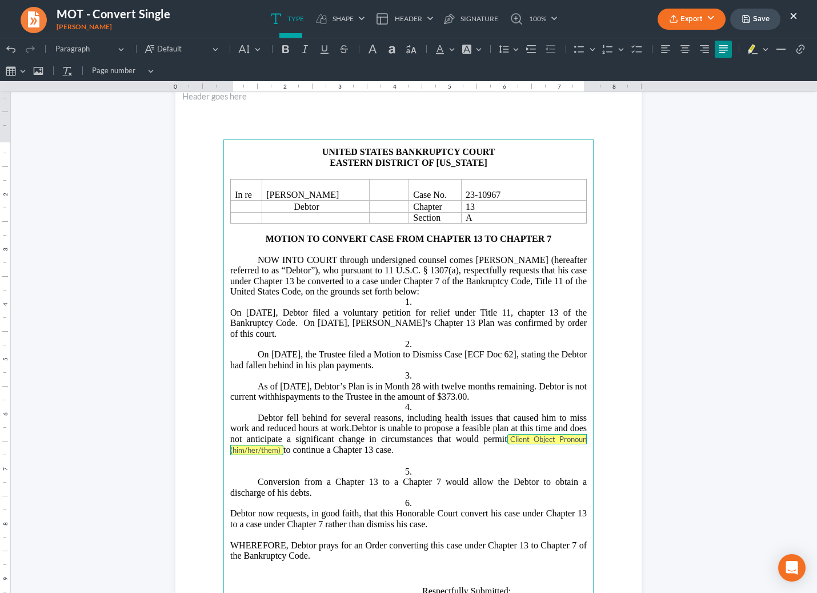
click at [557, 440] on span "Client Object Pronoun (him/her/them)" at bounding box center [408, 444] width 357 height 21
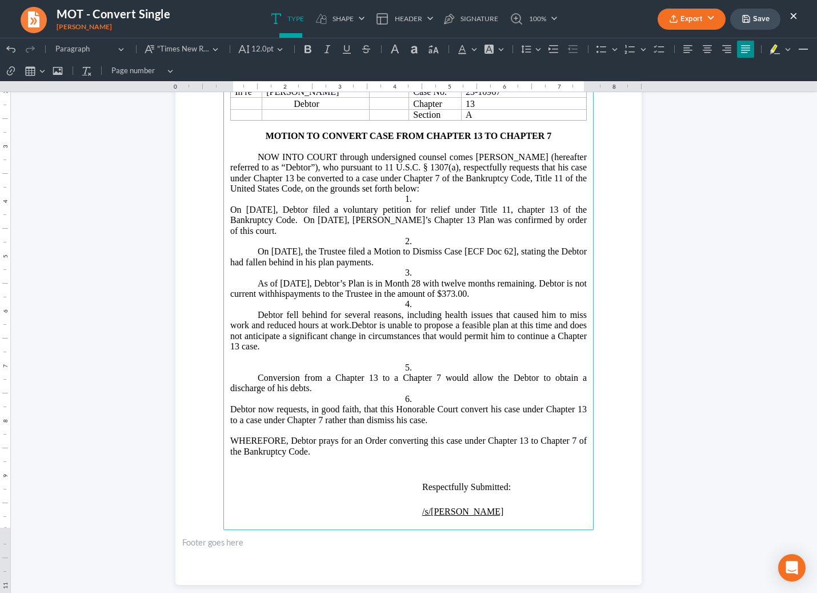
scroll to position [147, 0]
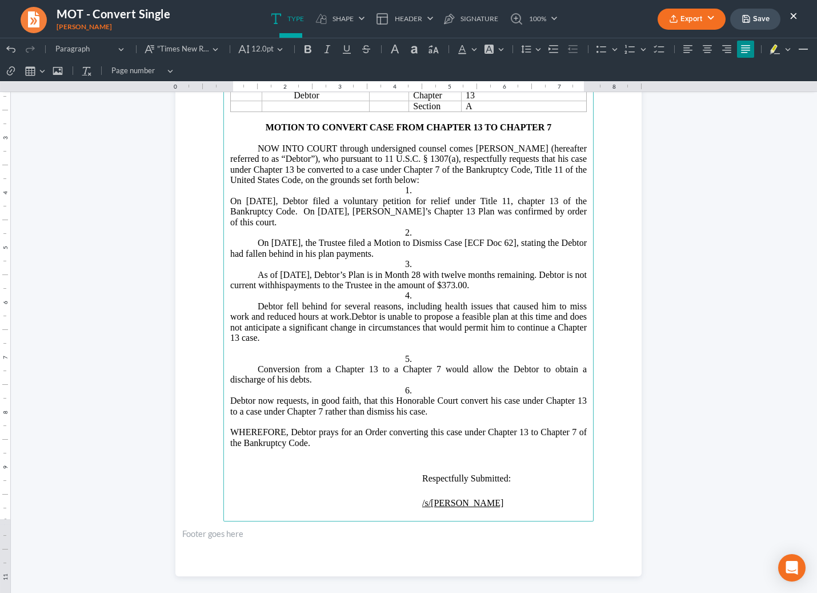
click at [230, 399] on span "Debtor now requests, in good faith, that this Honorable Court convert his case …" at bounding box center [408, 405] width 357 height 20
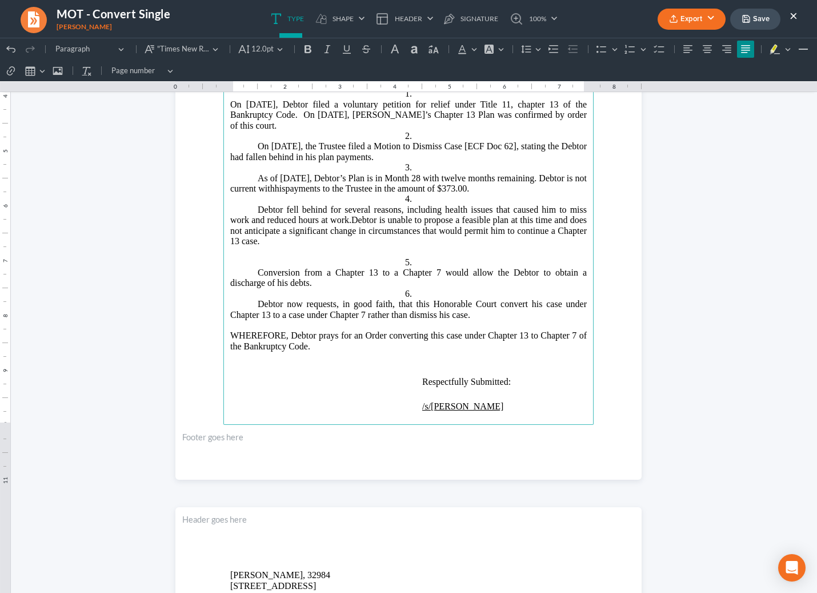
scroll to position [250, 0]
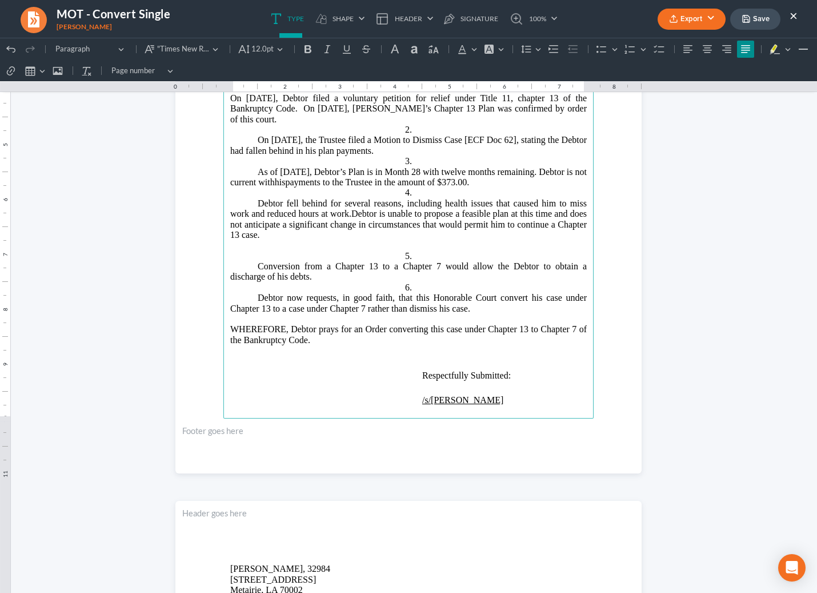
click at [230, 328] on span "WHEREFORE, Debtor prays for an Order converting this case under Chapter 13 to C…" at bounding box center [408, 334] width 357 height 20
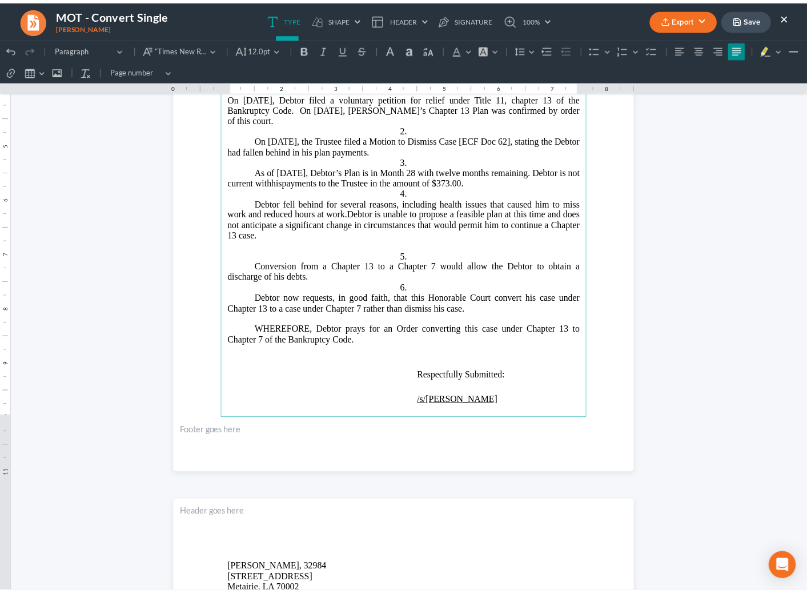
scroll to position [0, 0]
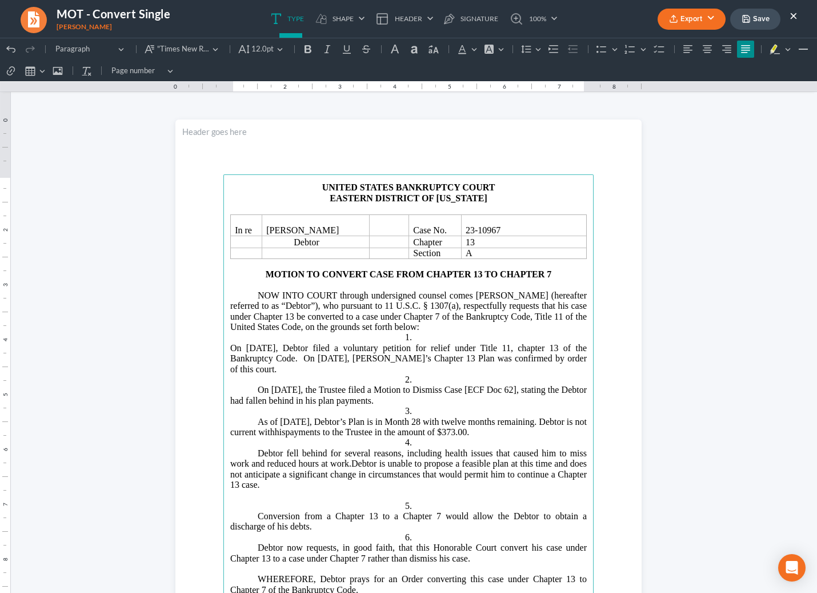
click at [709, 19] on button "Export" at bounding box center [692, 19] width 68 height 21
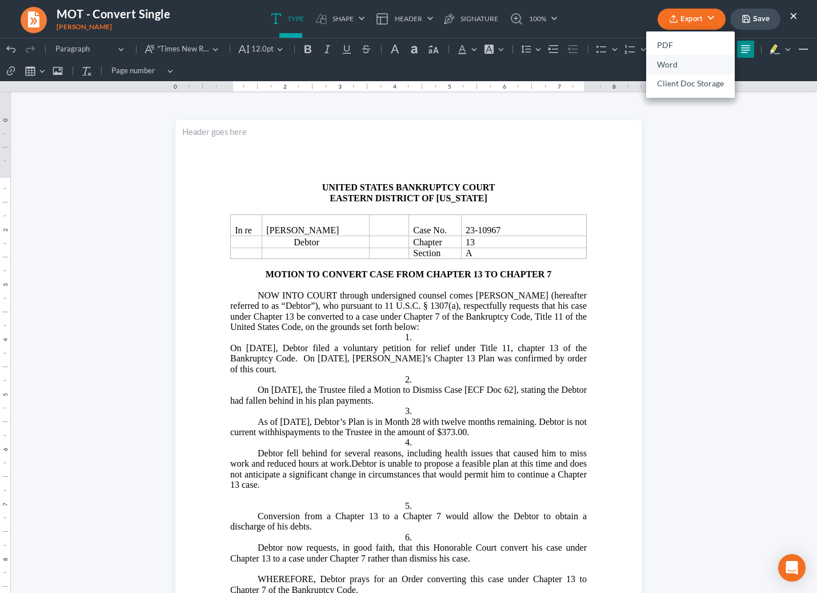
click at [704, 63] on link "Word" at bounding box center [690, 64] width 89 height 19
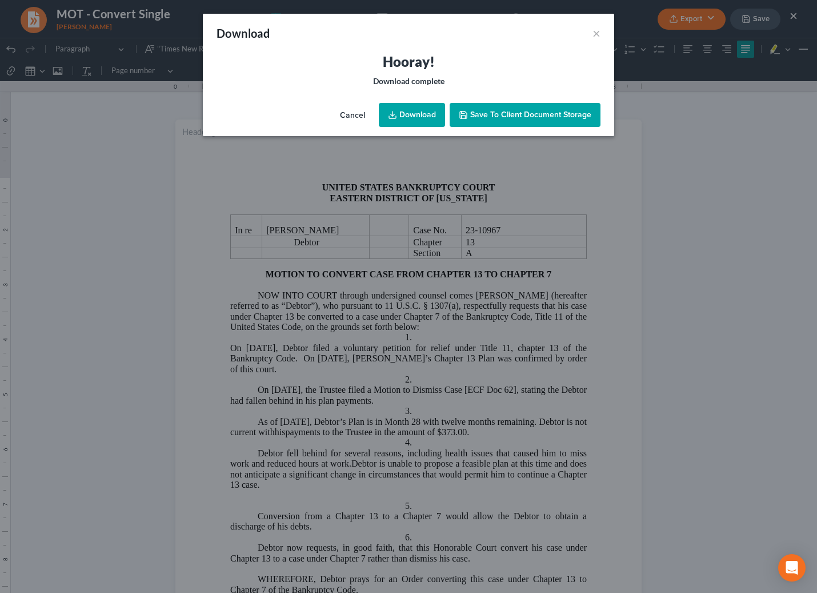
click at [439, 115] on link "Download" at bounding box center [412, 115] width 66 height 24
drag, startPoint x: 293, startPoint y: 50, endPoint x: 306, endPoint y: 51, distance: 13.3
click at [293, 50] on div "Download ×" at bounding box center [408, 33] width 411 height 39
drag, startPoint x: 595, startPoint y: 33, endPoint x: 609, endPoint y: 31, distance: 13.8
click at [595, 33] on button "×" at bounding box center [597, 33] width 8 height 14
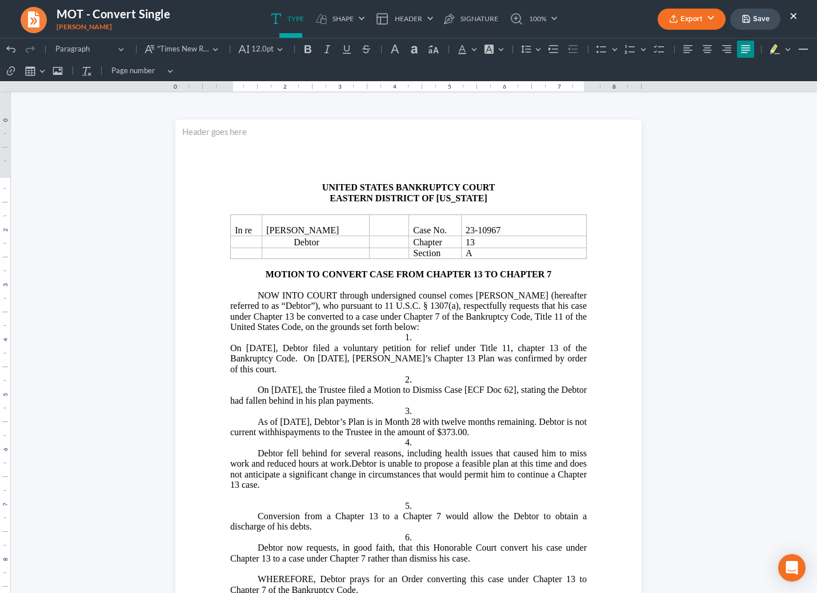
click at [734, 15] on button "Save" at bounding box center [755, 19] width 50 height 21
click at [734, 19] on button "Save" at bounding box center [755, 19] width 50 height 21
click at [734, 14] on button "×" at bounding box center [794, 16] width 8 height 14
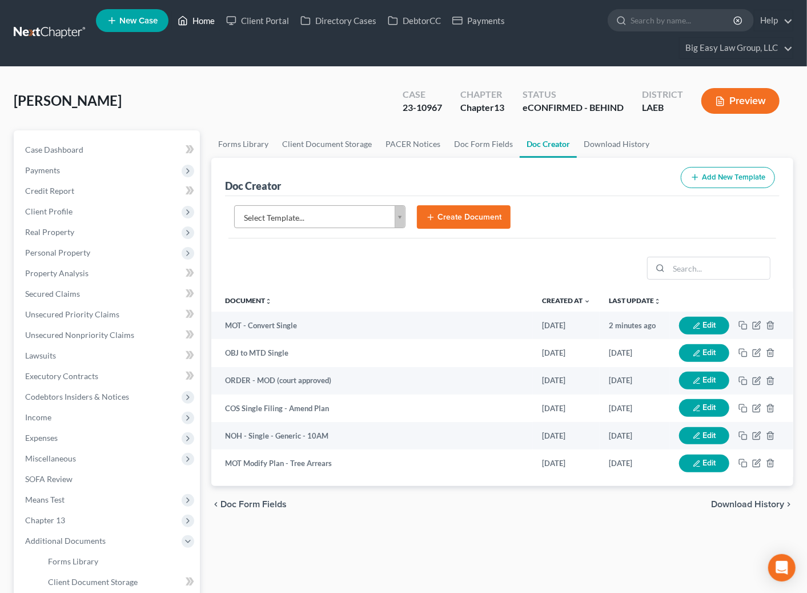
click at [203, 25] on link "Home" at bounding box center [196, 20] width 49 height 21
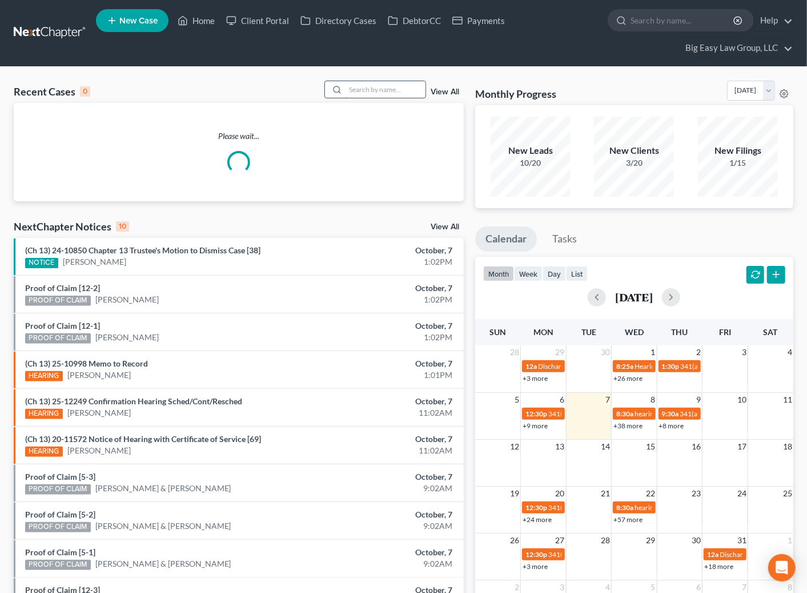
click at [348, 90] on input "search" at bounding box center [386, 89] width 80 height 17
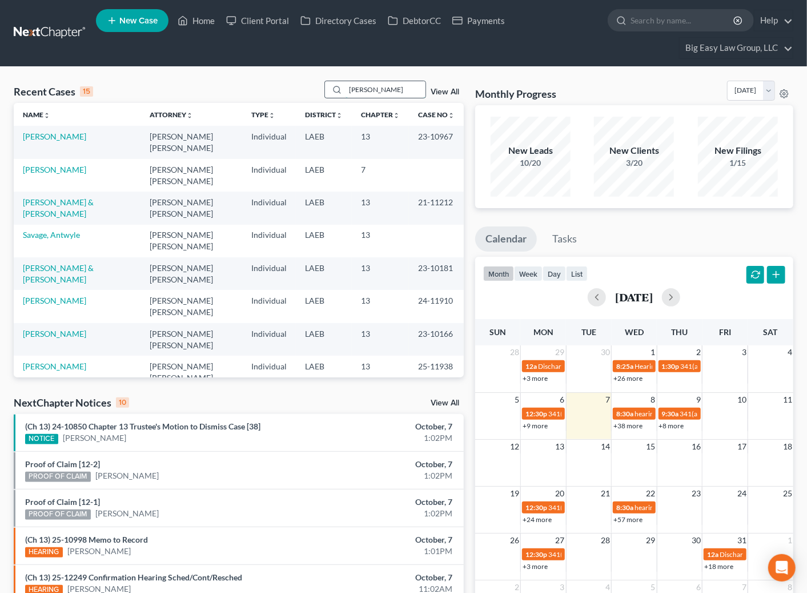
type input "fisher"
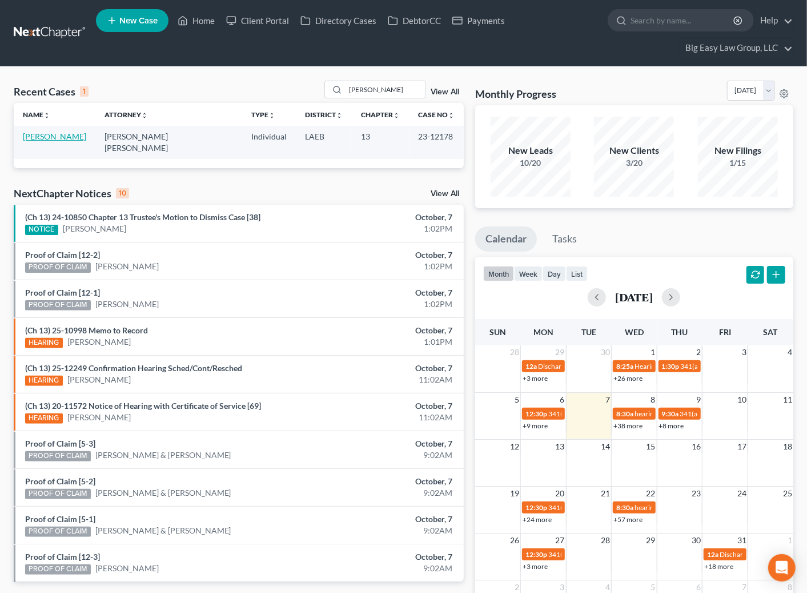
click at [51, 135] on link "[PERSON_NAME]" at bounding box center [54, 136] width 63 height 10
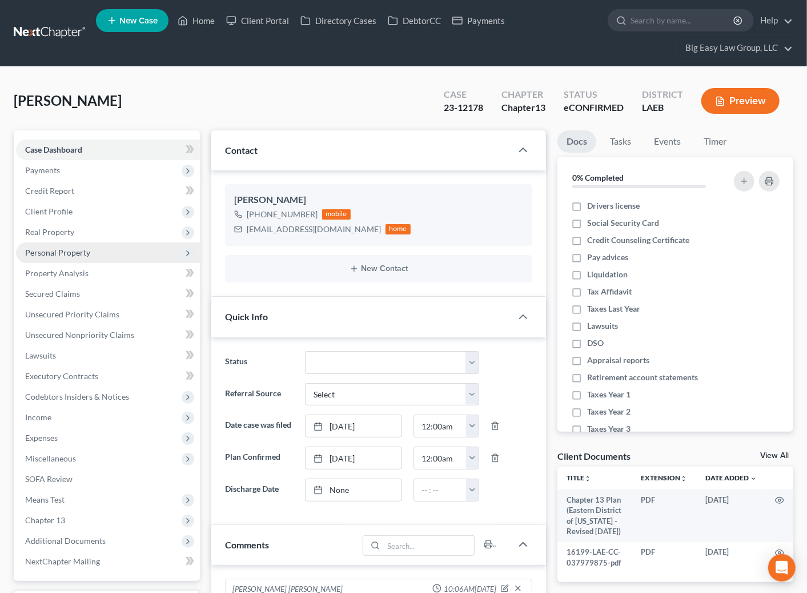
scroll to position [1324, 0]
drag, startPoint x: 196, startPoint y: 21, endPoint x: 222, endPoint y: 41, distance: 33.4
click at [196, 20] on link "Home" at bounding box center [196, 20] width 49 height 21
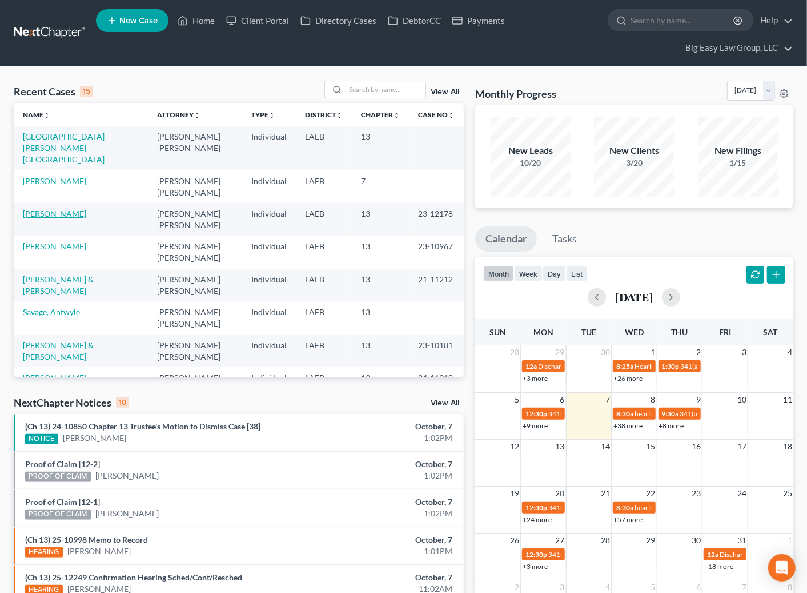
drag, startPoint x: 58, startPoint y: 203, endPoint x: 127, endPoint y: 185, distance: 72.1
click at [58, 209] on link "[PERSON_NAME]" at bounding box center [54, 214] width 63 height 10
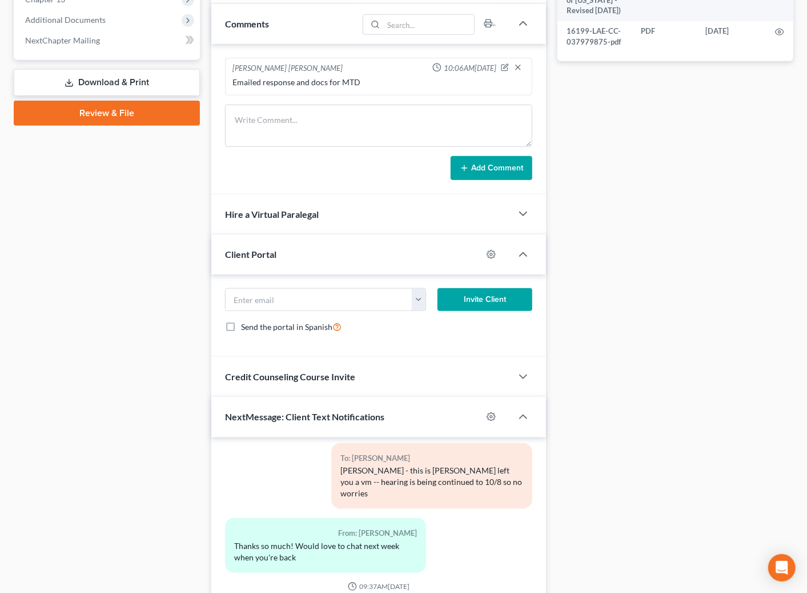
scroll to position [549, 0]
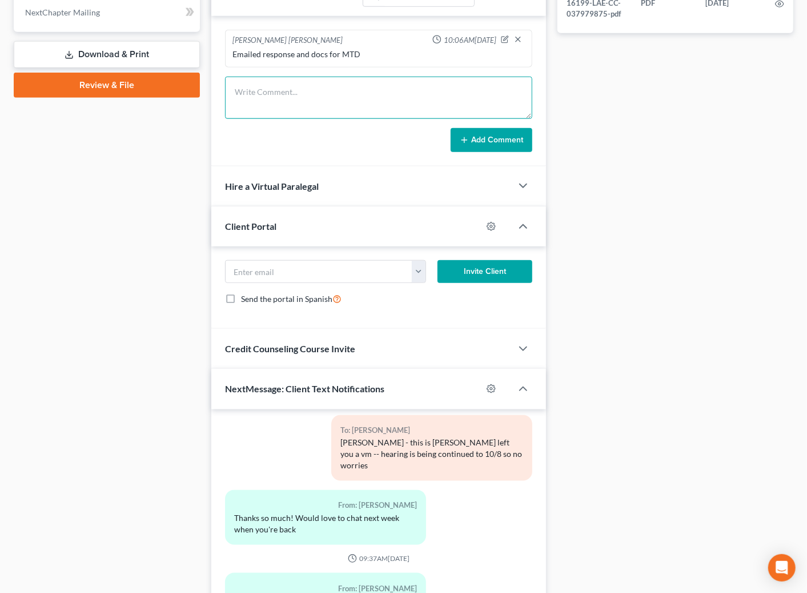
click at [321, 104] on textarea at bounding box center [378, 98] width 307 height 42
type textarea "JA called and went over paymetn s- should be ok"
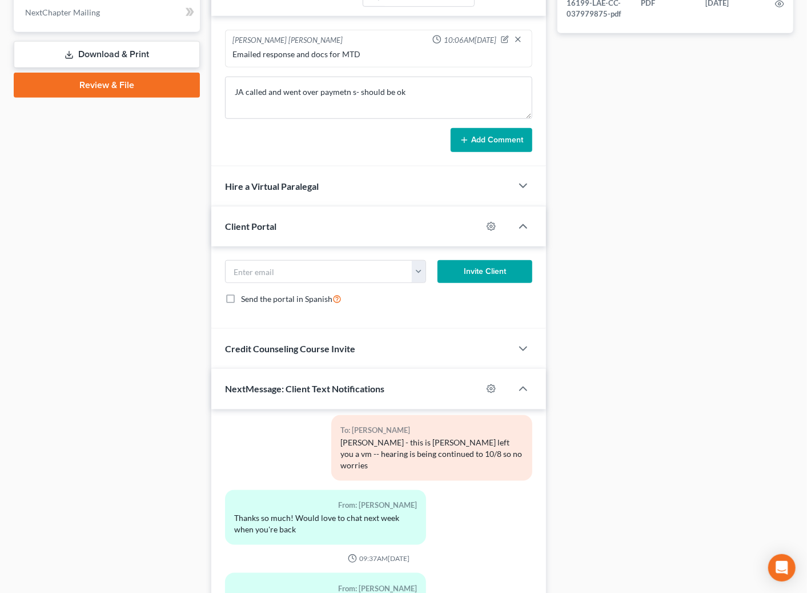
click at [473, 131] on button "Add Comment" at bounding box center [492, 140] width 82 height 24
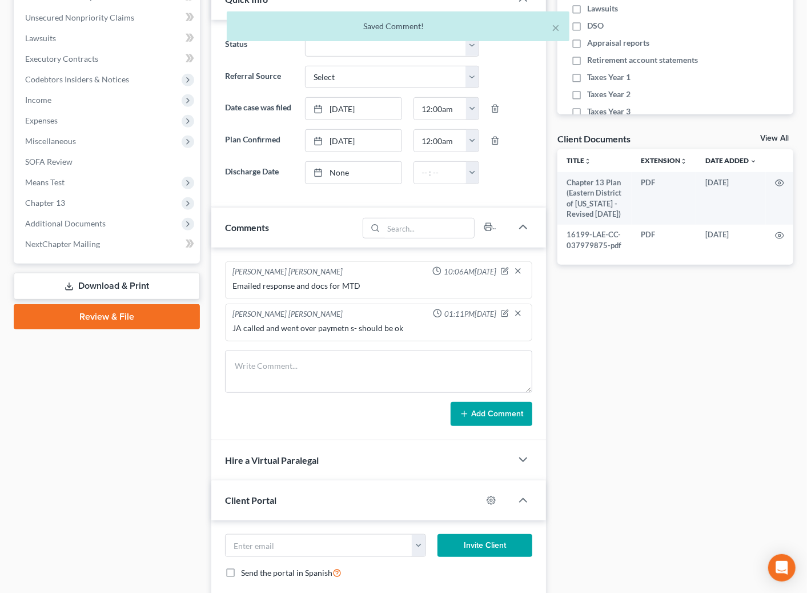
scroll to position [0, 0]
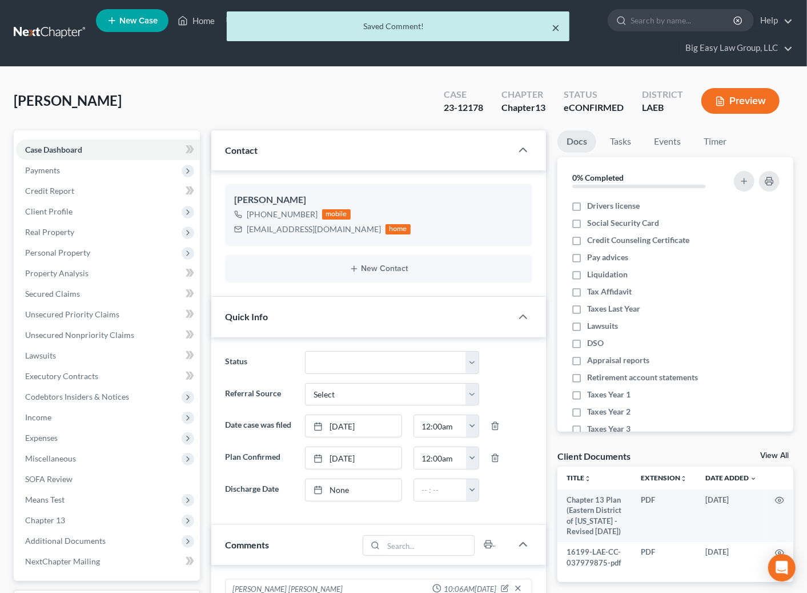
drag, startPoint x: 558, startPoint y: 26, endPoint x: 389, endPoint y: 35, distance: 168.8
click at [556, 25] on button "×" at bounding box center [557, 28] width 8 height 14
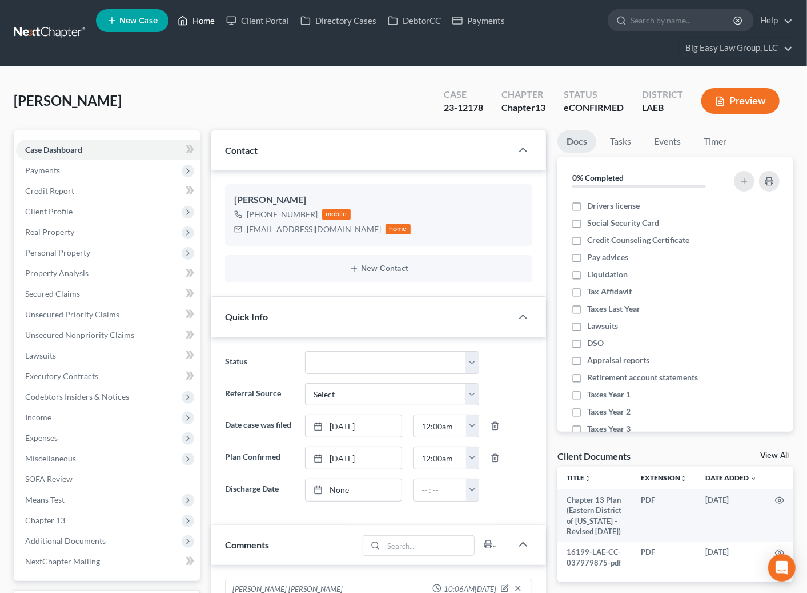
click at [202, 22] on link "Home" at bounding box center [196, 20] width 49 height 21
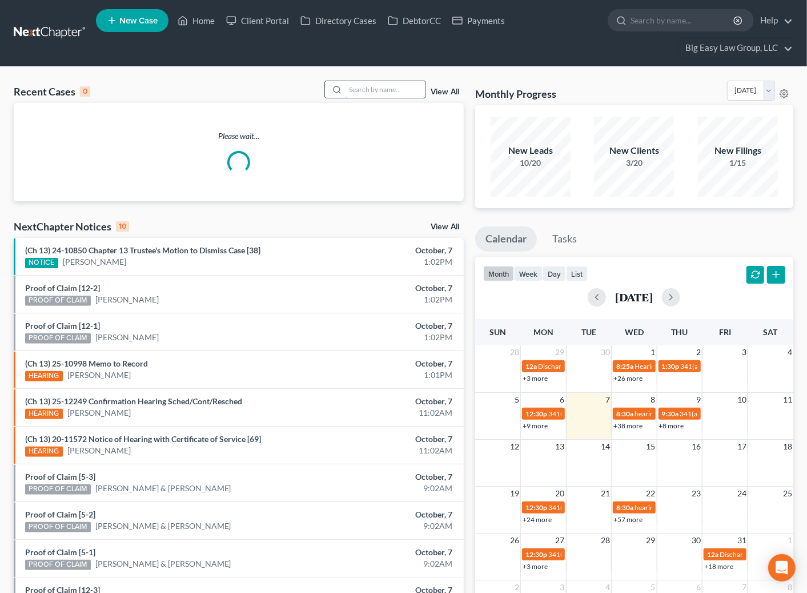
click at [409, 91] on input "search" at bounding box center [386, 89] width 80 height 17
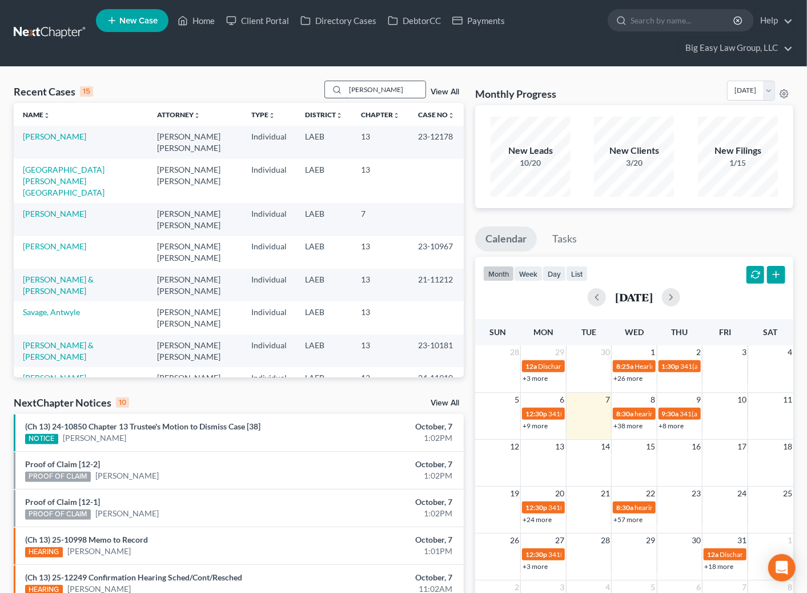
type input "goodman"
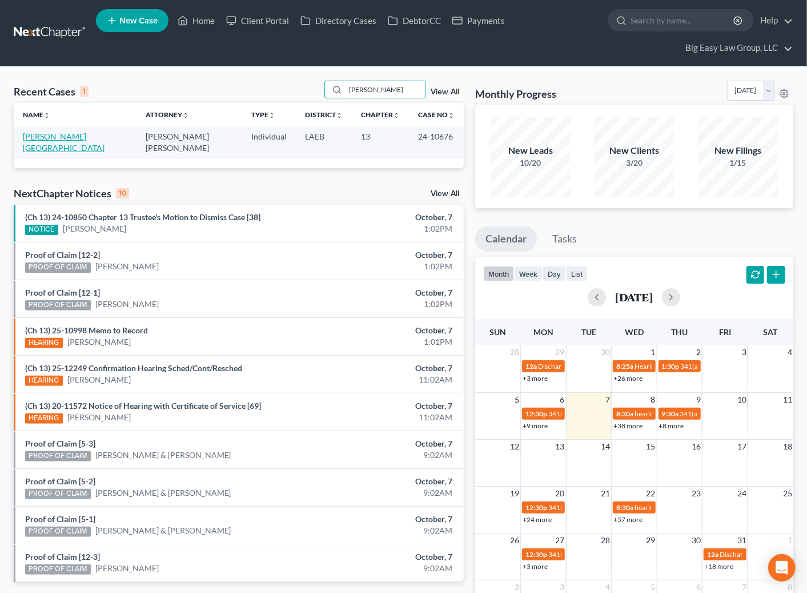
click at [62, 138] on link "[PERSON_NAME][GEOGRAPHIC_DATA]" at bounding box center [64, 141] width 82 height 21
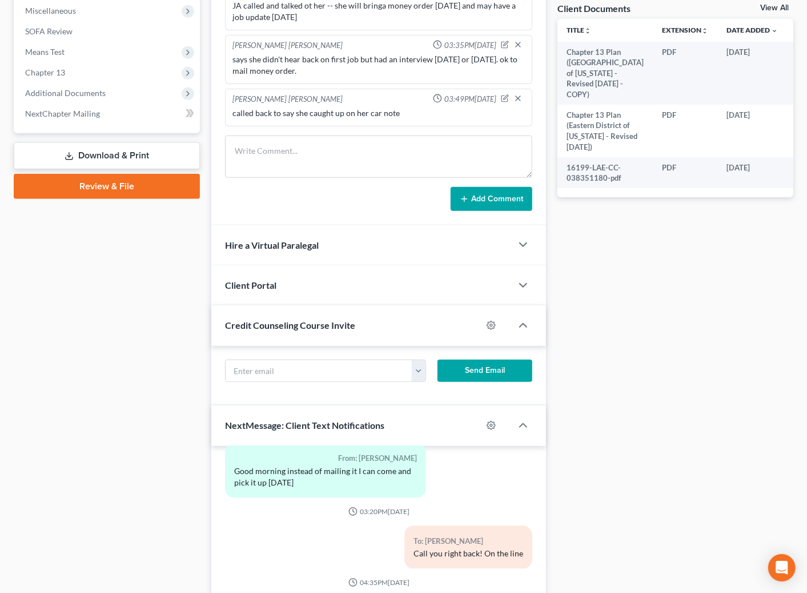
scroll to position [600, 0]
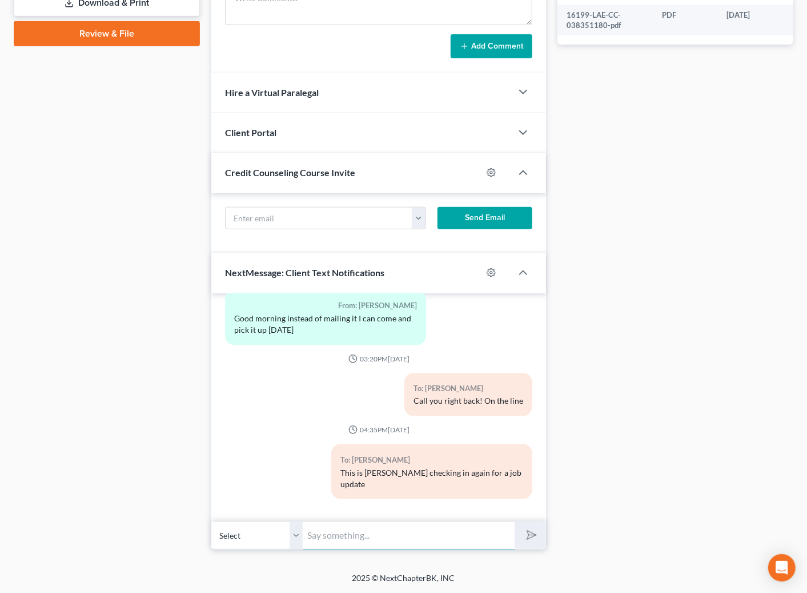
click at [387, 535] on input "text" at bounding box center [409, 535] width 212 height 28
type input "This is Jenny - just tried to leave you a message - please call before court to…"
click at [515, 522] on button "submit" at bounding box center [530, 535] width 31 height 27
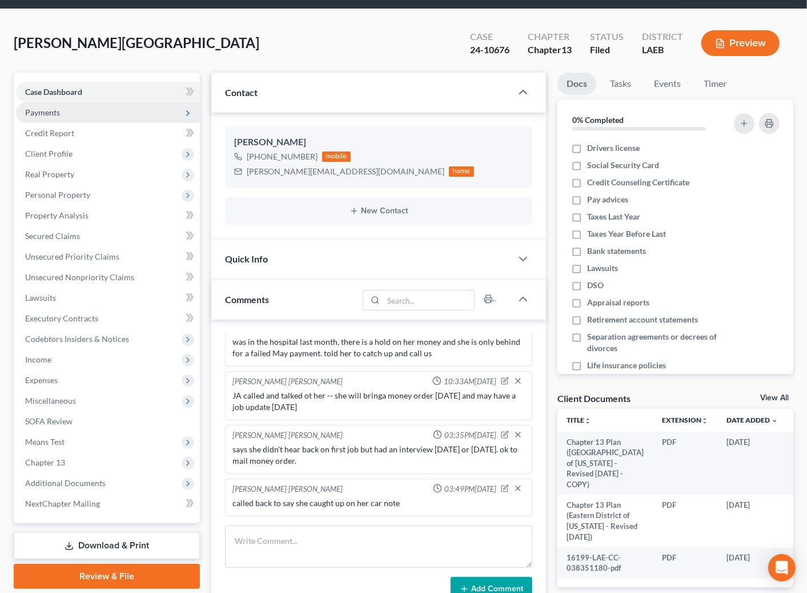
scroll to position [0, 0]
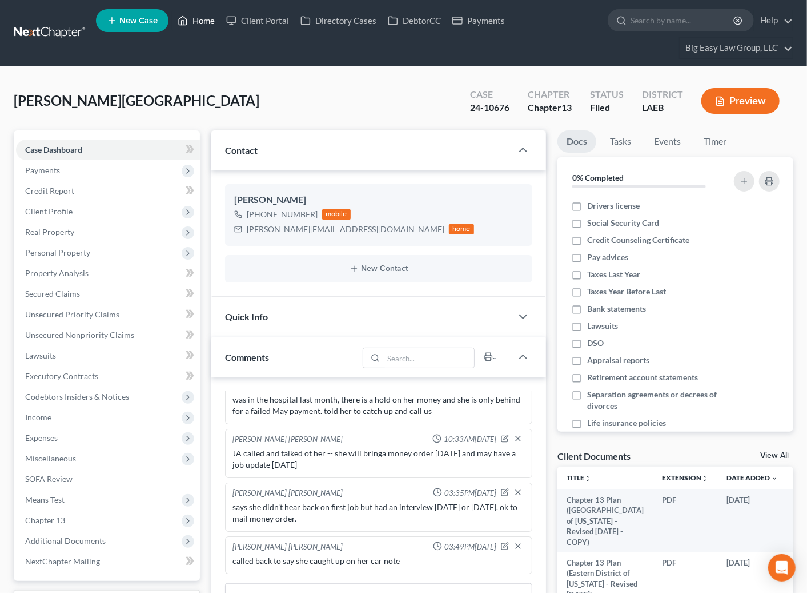
drag, startPoint x: 209, startPoint y: 19, endPoint x: 243, endPoint y: 47, distance: 43.9
click at [208, 19] on link "Home" at bounding box center [196, 20] width 49 height 21
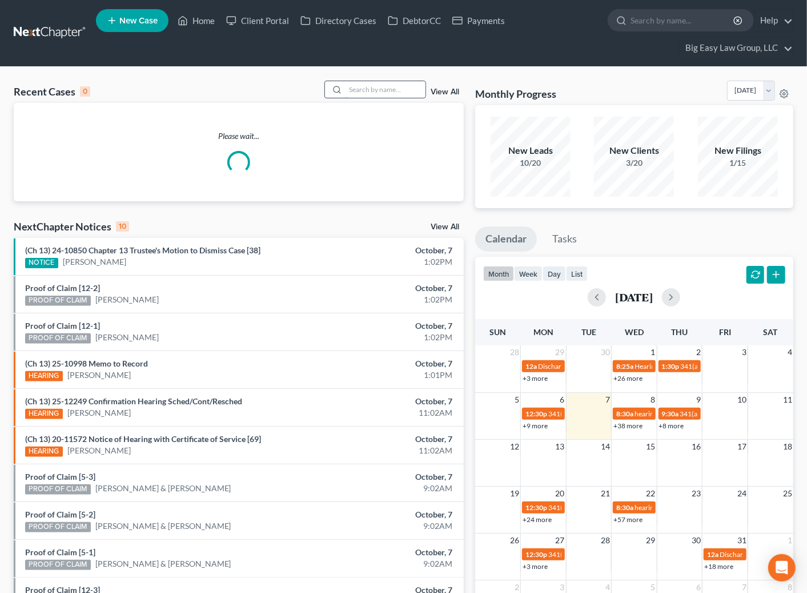
click at [408, 95] on input "search" at bounding box center [386, 89] width 80 height 17
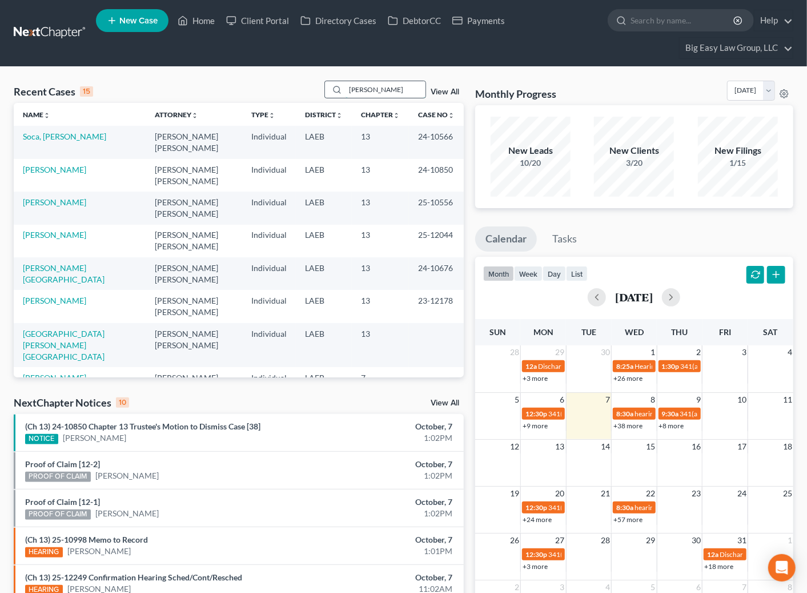
type input "steele"
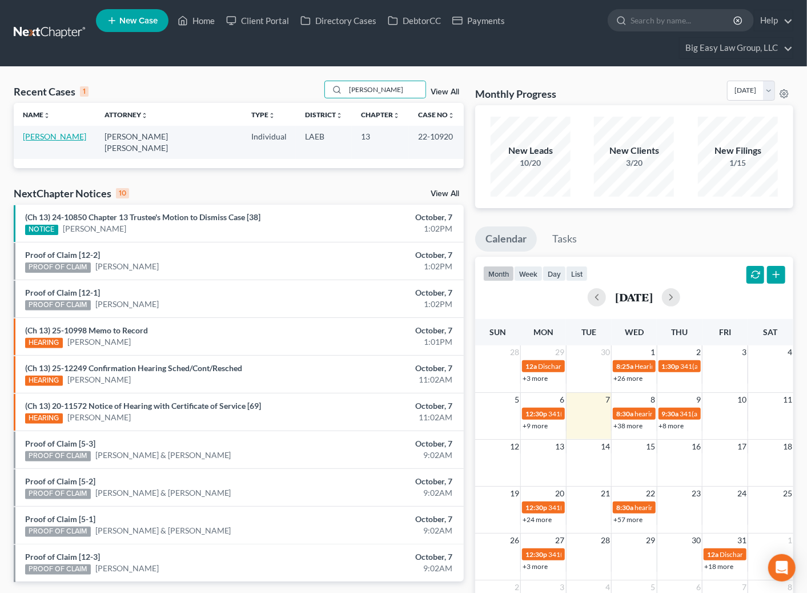
click at [46, 136] on link "[PERSON_NAME]" at bounding box center [54, 136] width 63 height 10
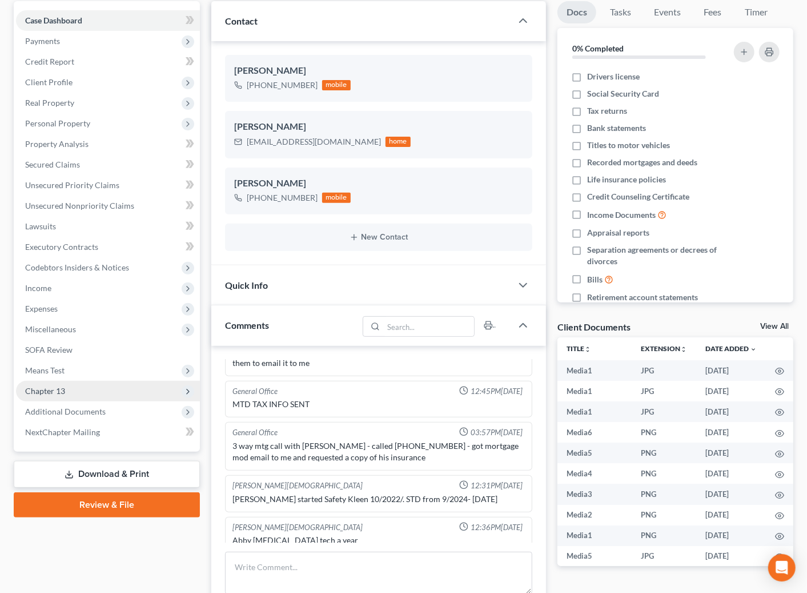
scroll to position [138, 0]
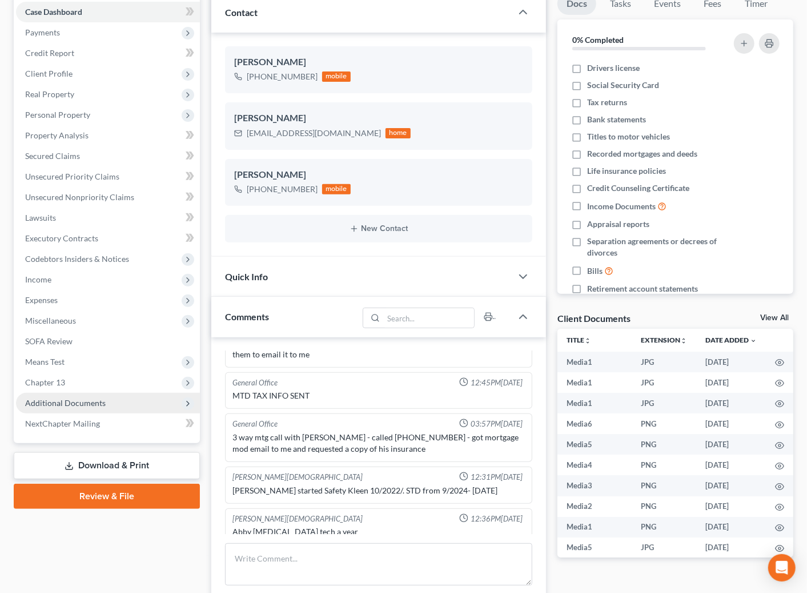
click at [86, 394] on span "Additional Documents" at bounding box center [108, 403] width 184 height 21
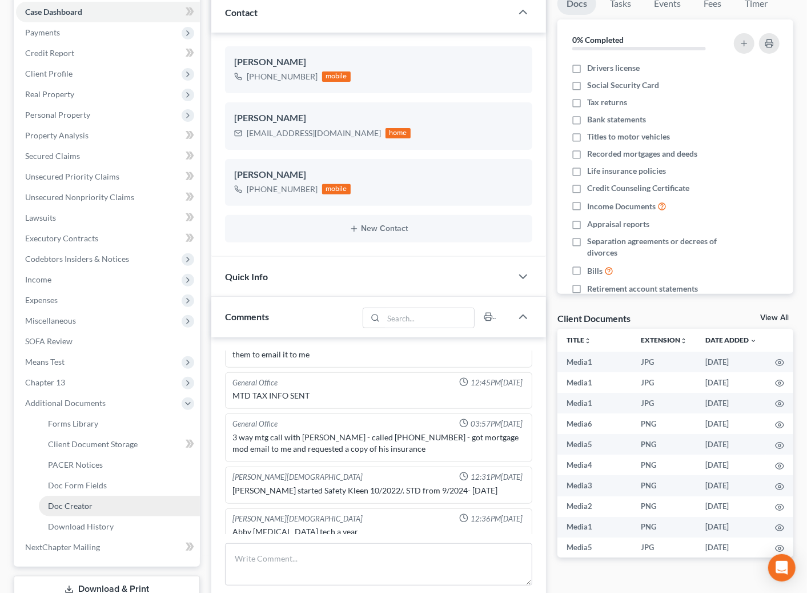
click at [107, 495] on link "Doc Creator" at bounding box center [119, 505] width 161 height 21
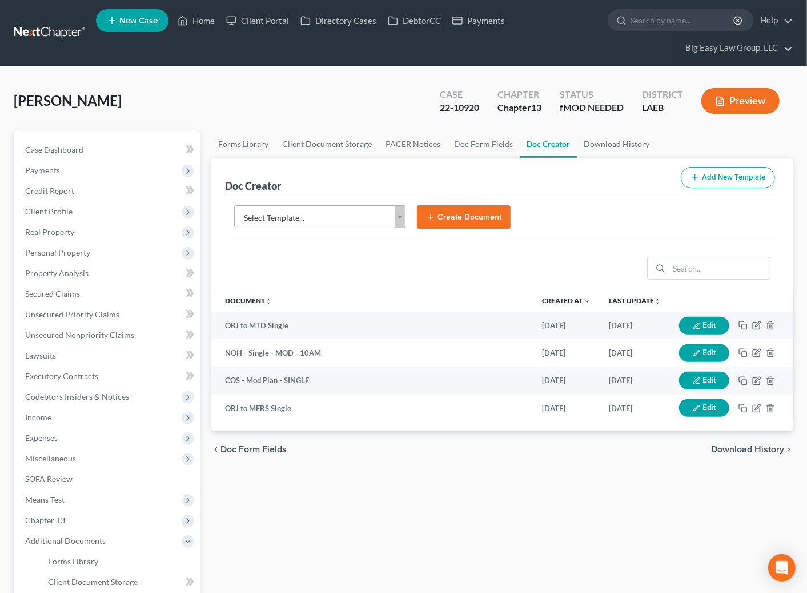
click at [398, 212] on body "Home New Case Client Portal Directory Cases DebtorCC Payments Big Easy Law Grou…" at bounding box center [403, 422] width 807 height 845
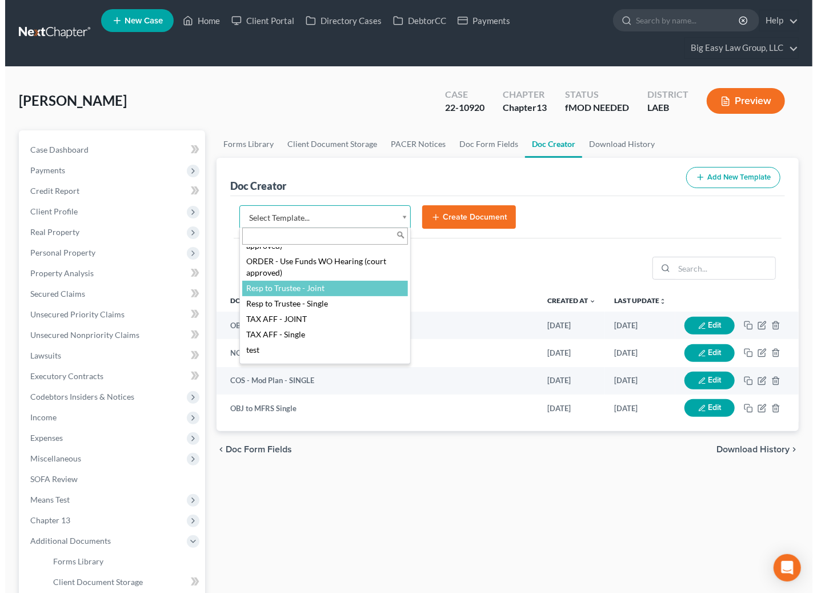
scroll to position [1859, 0]
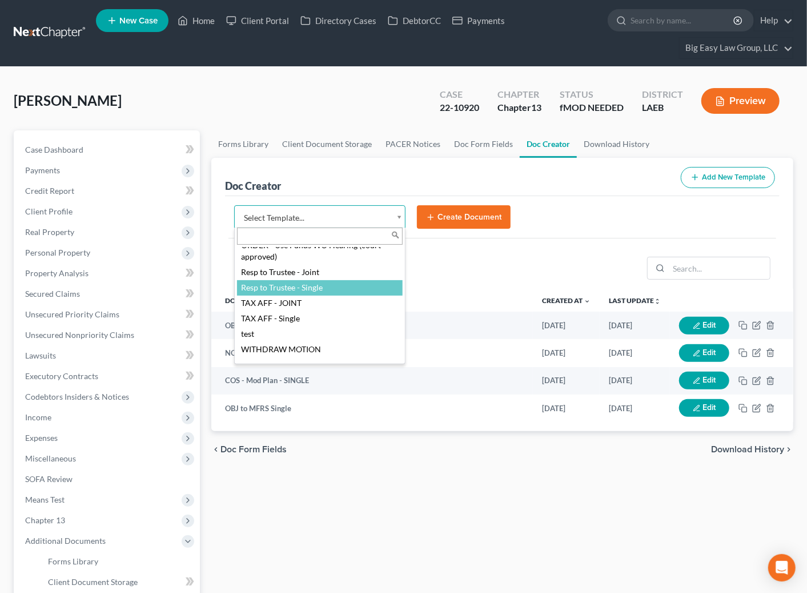
drag, startPoint x: 347, startPoint y: 302, endPoint x: 444, endPoint y: 262, distance: 104.5
select select "107027"
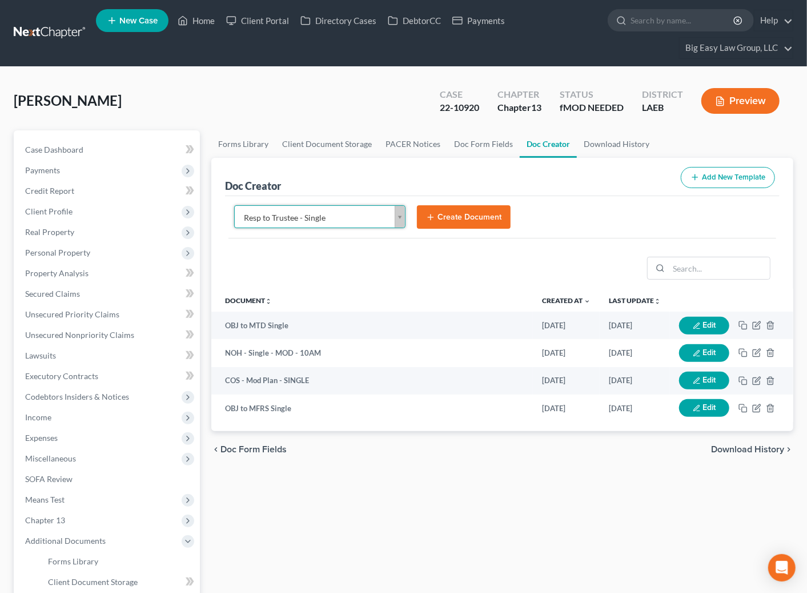
click at [461, 218] on button "Create Document" at bounding box center [464, 217] width 94 height 24
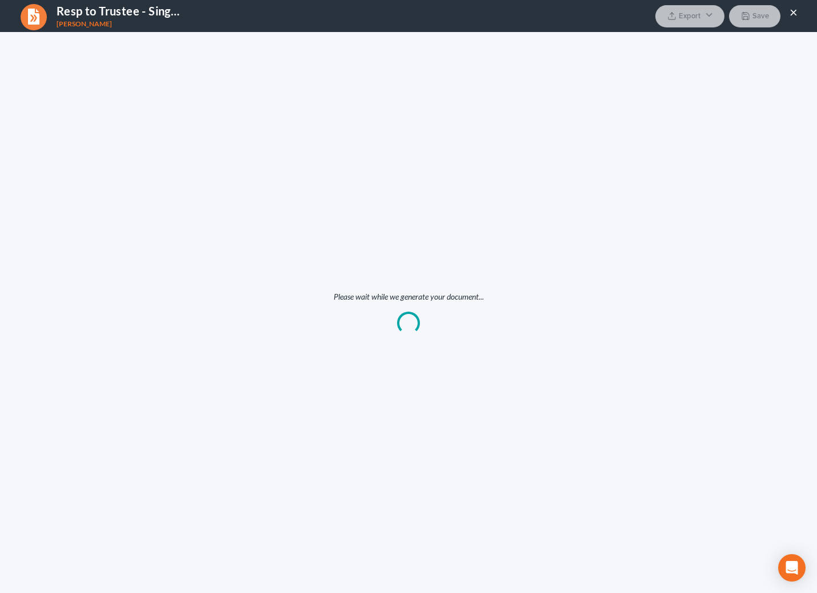
scroll to position [0, 0]
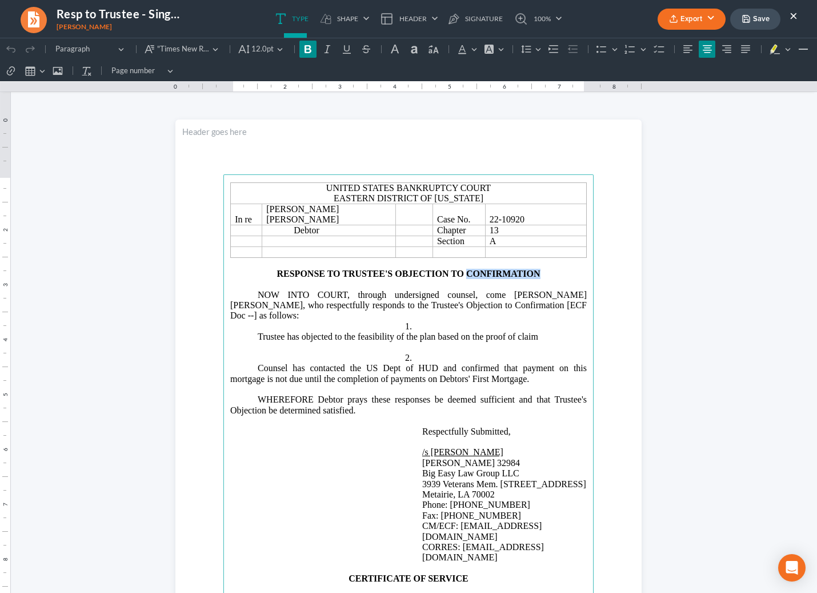
drag, startPoint x: 532, startPoint y: 267, endPoint x: 463, endPoint y: 265, distance: 69.2
click at [463, 269] on strong "RESPONSE TO TRUSTEE'S OBJECTION TO CONFIRMATION" at bounding box center [408, 274] width 263 height 10
click at [506, 301] on span "NOW INTO COURT, through undersigned counsel, come Peter James Steele, who respe…" at bounding box center [408, 305] width 357 height 31
drag, startPoint x: 458, startPoint y: 297, endPoint x: 412, endPoint y: 301, distance: 45.8
click at [412, 301] on span "NOW INTO COURT, through undersigned counsel, come Peter James Steele, who respe…" at bounding box center [408, 305] width 357 height 31
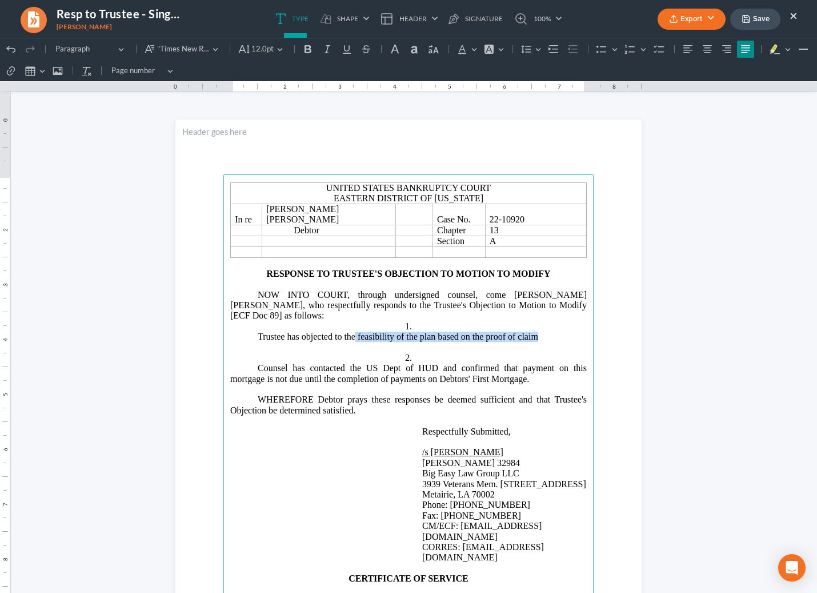
drag, startPoint x: 534, startPoint y: 319, endPoint x: 351, endPoint y: 318, distance: 182.8
click at [351, 331] on span "Trustee has objected to the feasibility of the plan based on the proof of claim" at bounding box center [398, 336] width 281 height 10
click at [438, 331] on p "Trustee has objected to the motion to modify" at bounding box center [408, 336] width 357 height 10
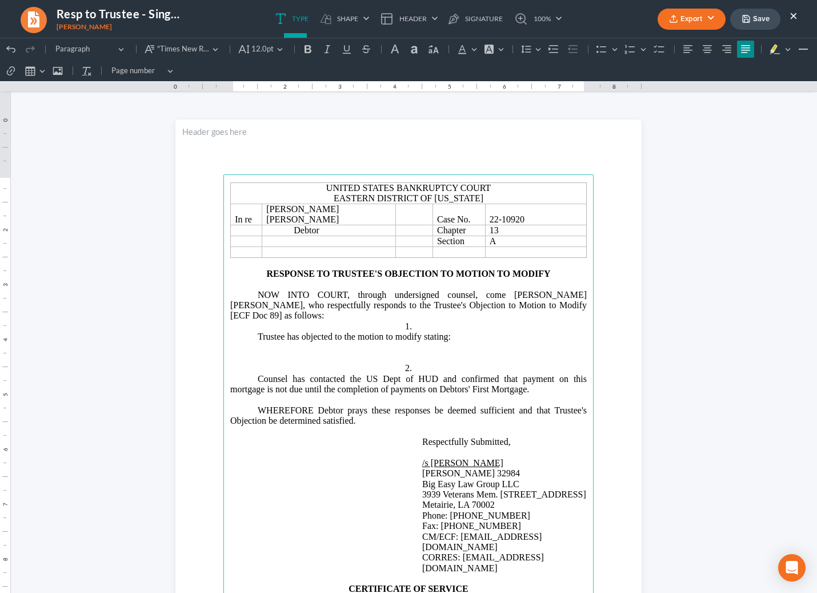
click at [300, 342] on p "Rich Text Editor, page-0-main" at bounding box center [408, 347] width 357 height 10
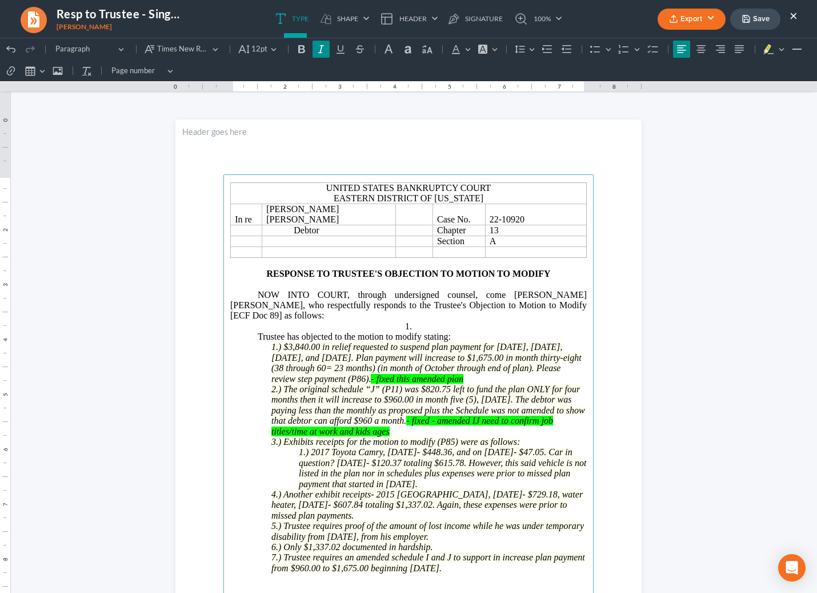
drag, startPoint x: 467, startPoint y: 554, endPoint x: 255, endPoint y: 329, distance: 308.8
click at [255, 329] on main "United States Bankruptcy Court Eastern District of Louisiana In re Peter James …" at bounding box center [408, 421] width 370 height 494
click at [734, 49] on icon "Editor toolbar" at bounding box center [782, 48] width 6 height 11
click at [734, 46] on button "Editor toolbar" at bounding box center [780, 49] width 9 height 17
click at [495, 49] on button "Font Background Color Font Background Color" at bounding box center [487, 49] width 25 height 17
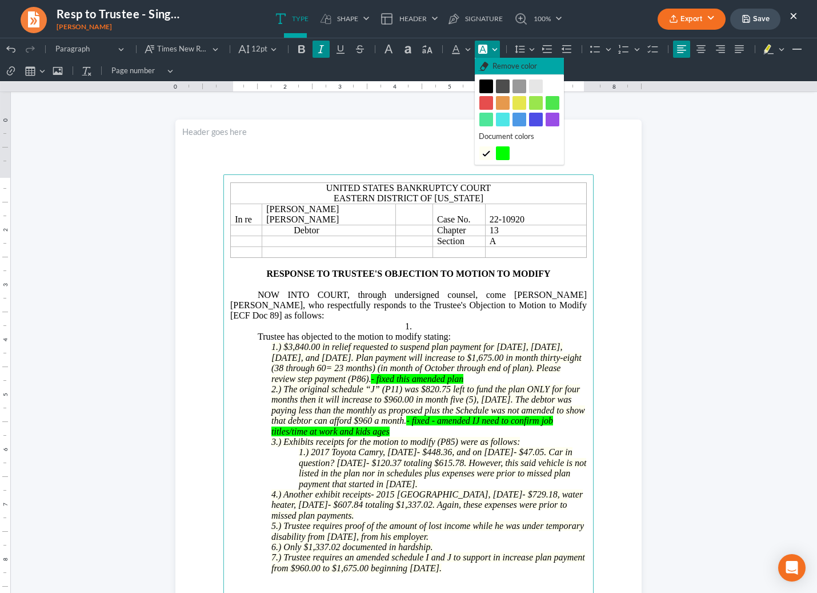
click at [503, 66] on span "Remove color" at bounding box center [515, 66] width 45 height 11
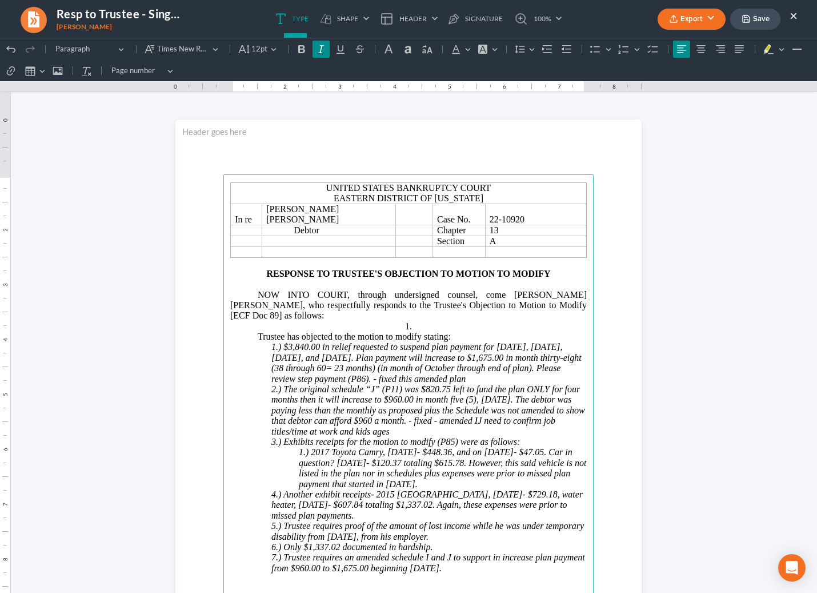
click at [477, 342] on icon "1.) $3,840.00 in relief requested to suspend plan payment for November 2024, De…" at bounding box center [426, 362] width 310 height 41
drag, startPoint x: 569, startPoint y: 359, endPoint x: 533, endPoint y: 361, distance: 36.6
click at [475, 363] on p "1.) $3,840.00 in relief requested to suspend plan payment for November 2024, De…" at bounding box center [428, 363] width 315 height 42
drag, startPoint x: 421, startPoint y: 412, endPoint x: 425, endPoint y: 405, distance: 8.2
click at [425, 405] on p "2.) The original schedule “J” (P11) was $820.75 left to fund the plan ONLY for …" at bounding box center [428, 410] width 315 height 53
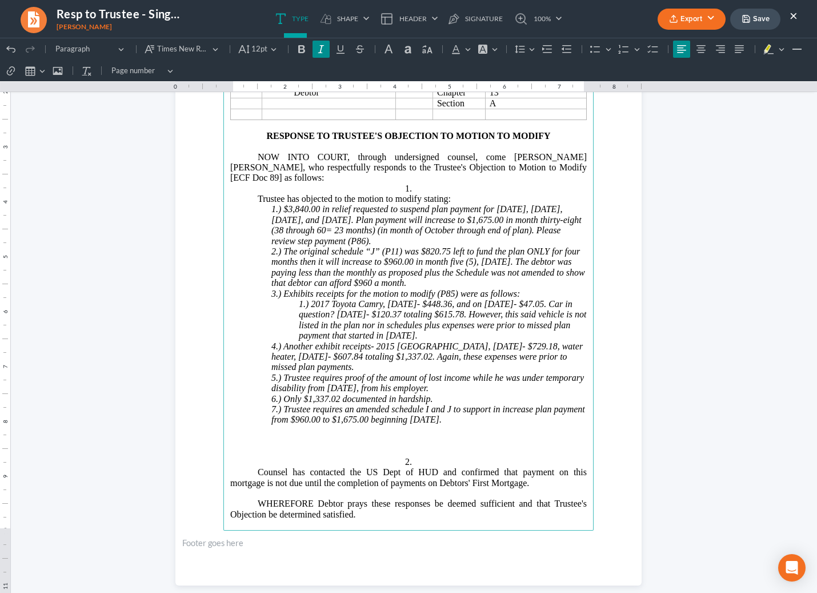
scroll to position [140, 0]
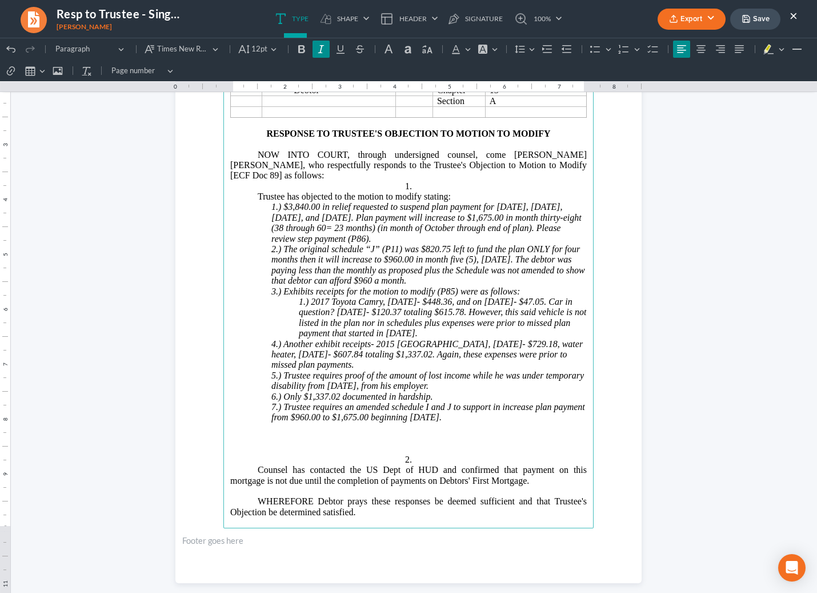
click at [469, 402] on p "7.) Trustee requires an amended schedule I and J to support in increase plan pa…" at bounding box center [428, 412] width 315 height 21
click at [461, 423] on p "Rich Text Editor, page-0-main" at bounding box center [408, 433] width 357 height 21
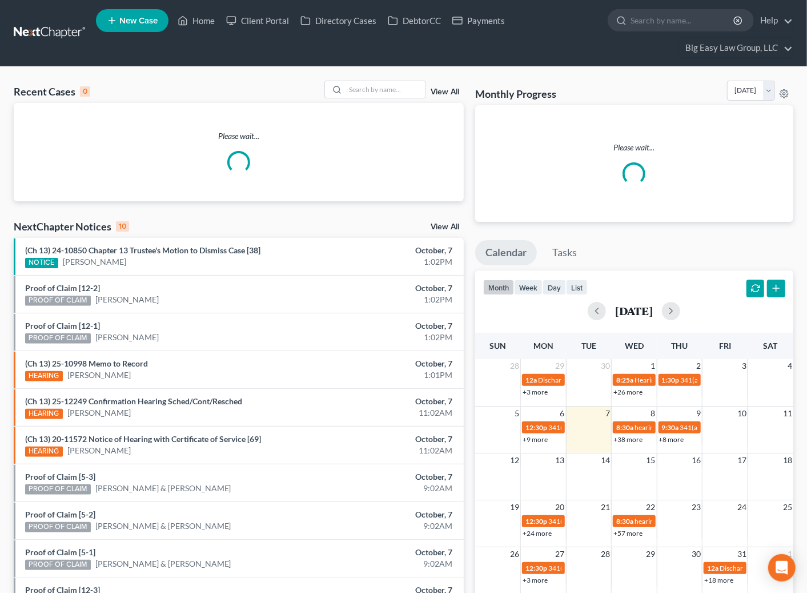
click at [373, 77] on div "Recent Cases 0 View All Please wait... NextChapter Notices 10 View All (Ch 13) …" at bounding box center [403, 370] width 807 height 607
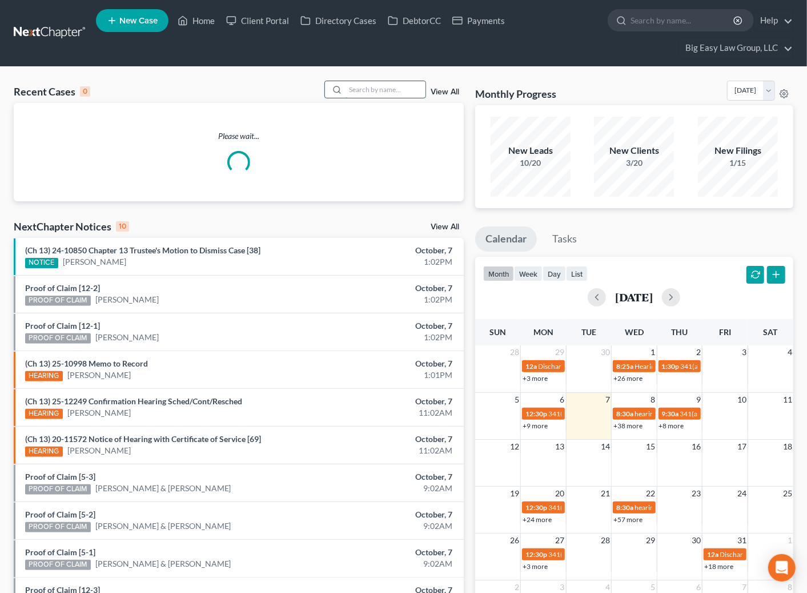
click at [376, 85] on input "search" at bounding box center [386, 89] width 80 height 17
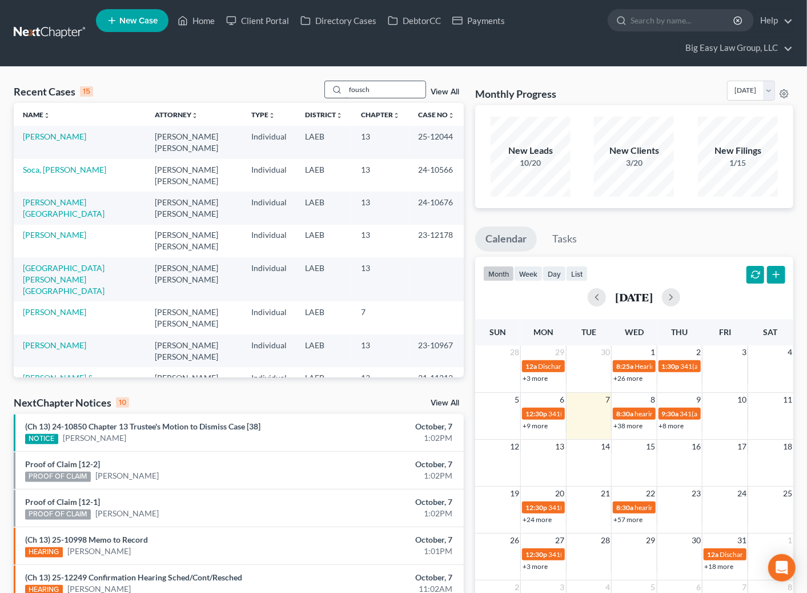
type input "fousch"
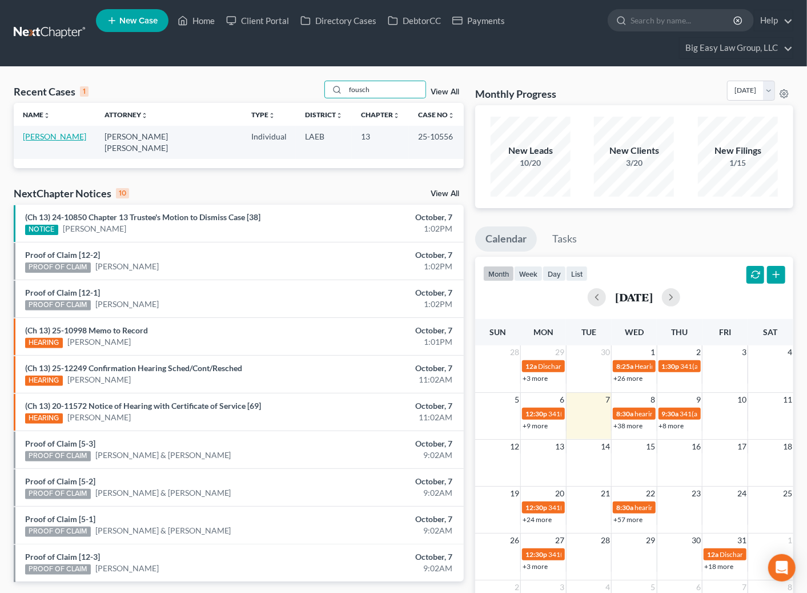
click at [61, 137] on link "[PERSON_NAME]" at bounding box center [54, 136] width 63 height 10
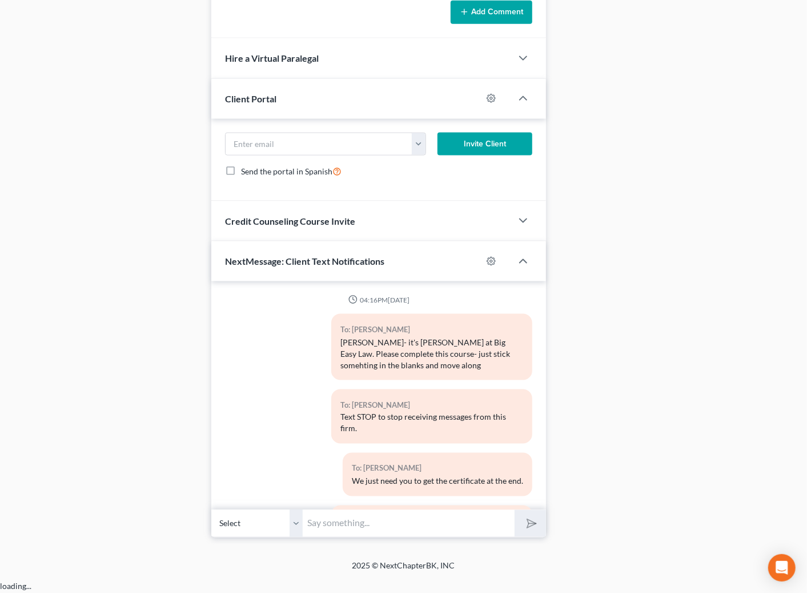
scroll to position [15733, 0]
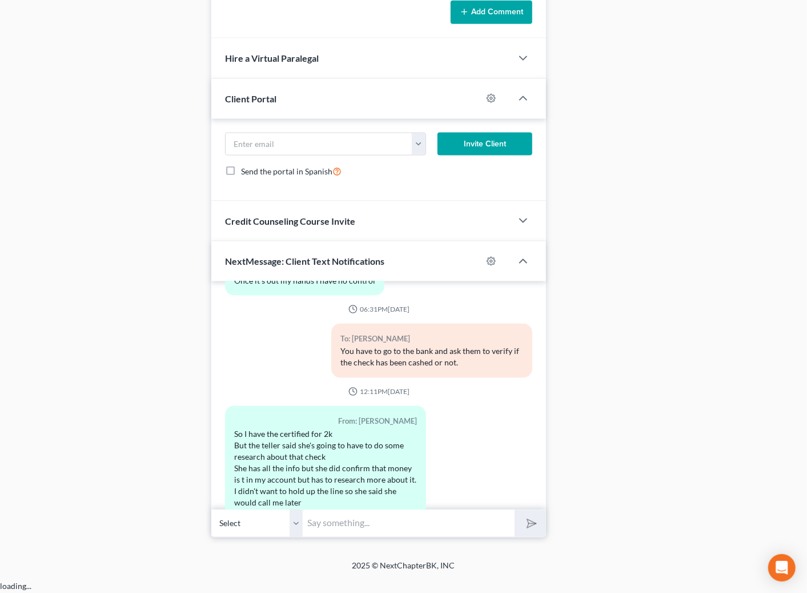
click at [352, 534] on input "text" at bounding box center [409, 523] width 212 height 28
type input "perfect - thank you!"
click at [515, 510] on button "submit" at bounding box center [530, 523] width 31 height 27
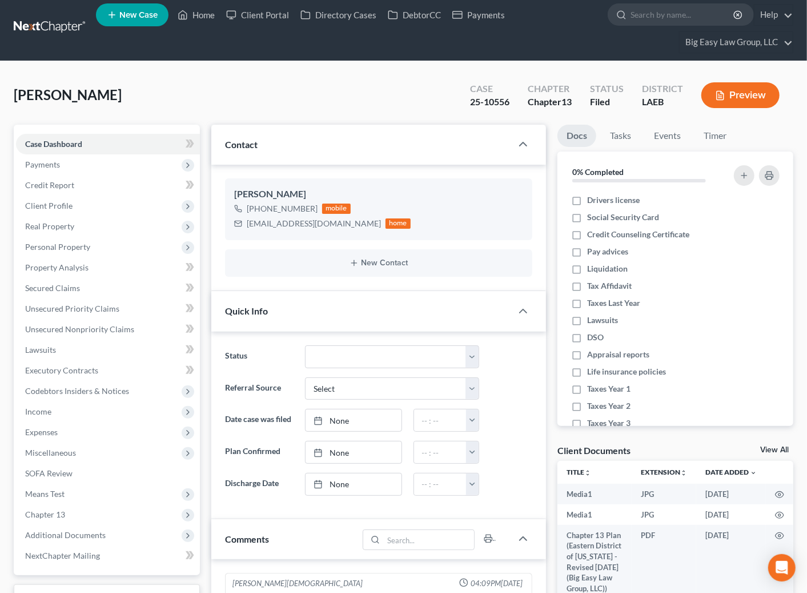
scroll to position [0, 0]
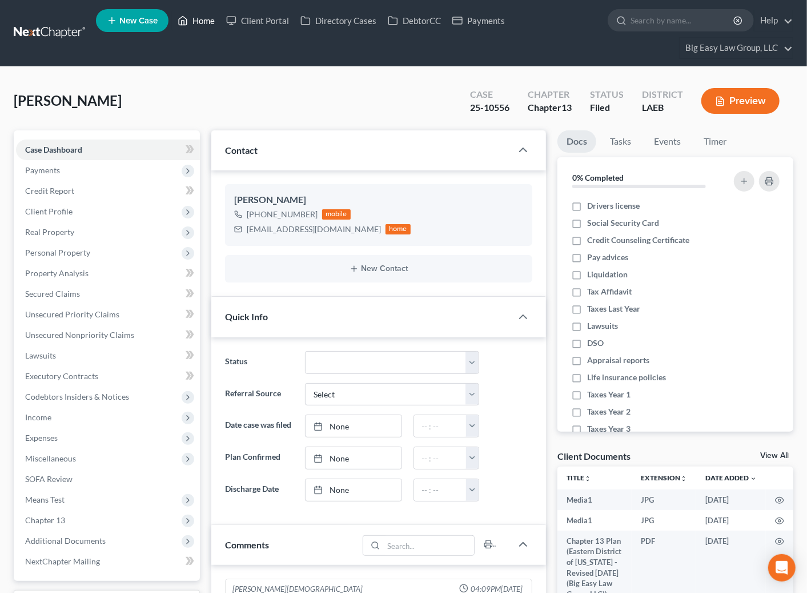
click at [195, 25] on link "Home" at bounding box center [196, 20] width 49 height 21
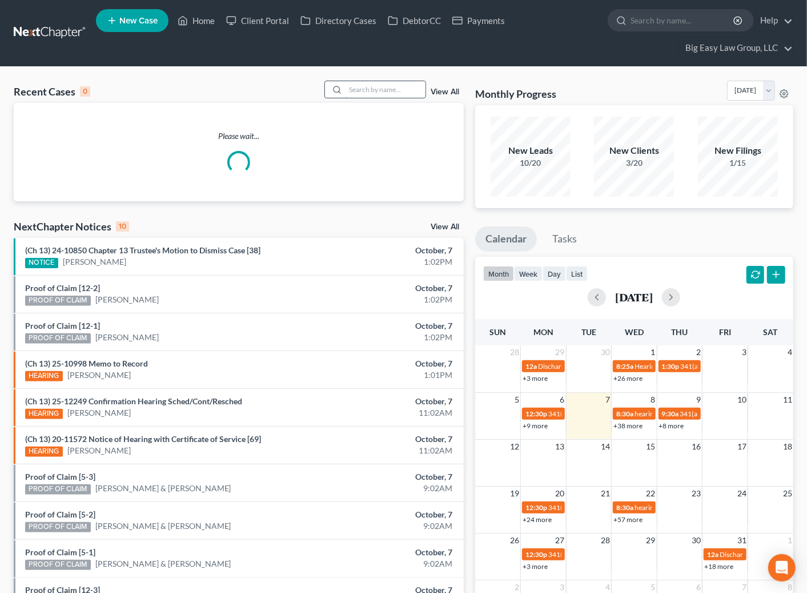
click at [353, 86] on input "search" at bounding box center [386, 89] width 80 height 17
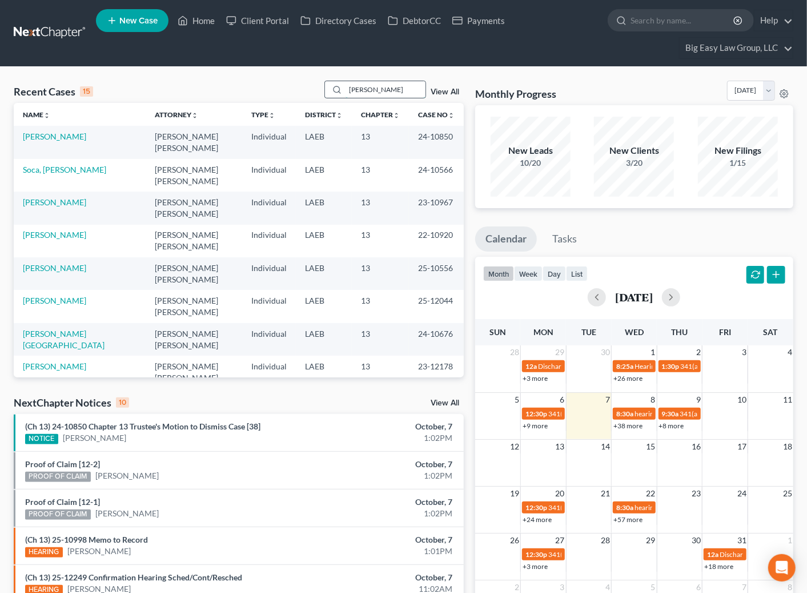
type input "[PERSON_NAME]"
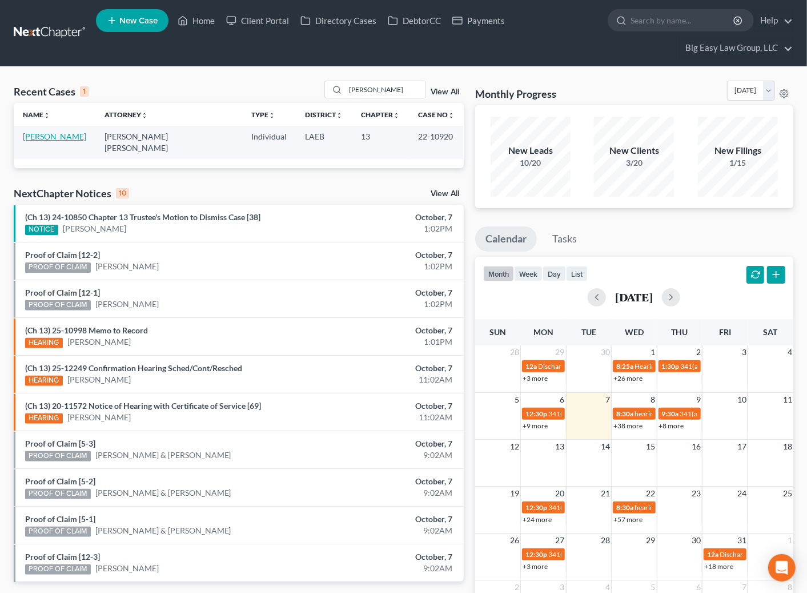
click at [53, 138] on link "[PERSON_NAME]" at bounding box center [54, 136] width 63 height 10
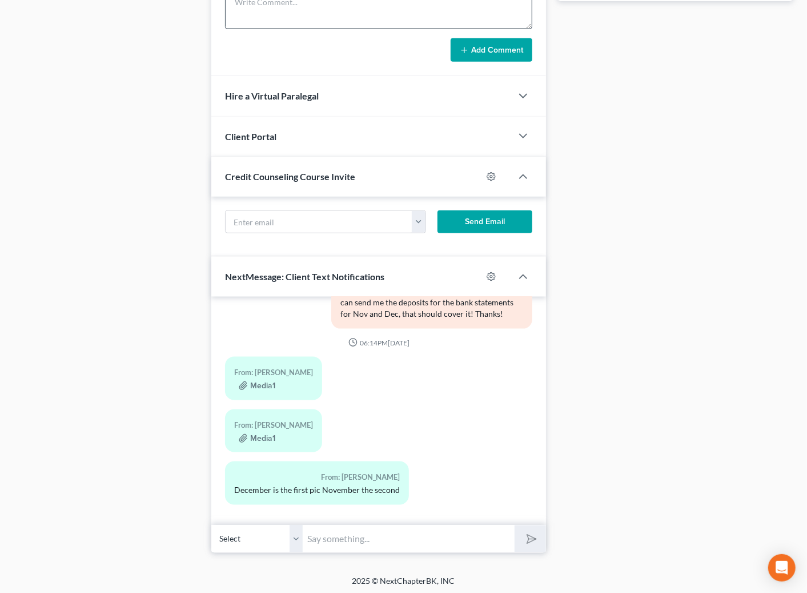
scroll to position [697, 0]
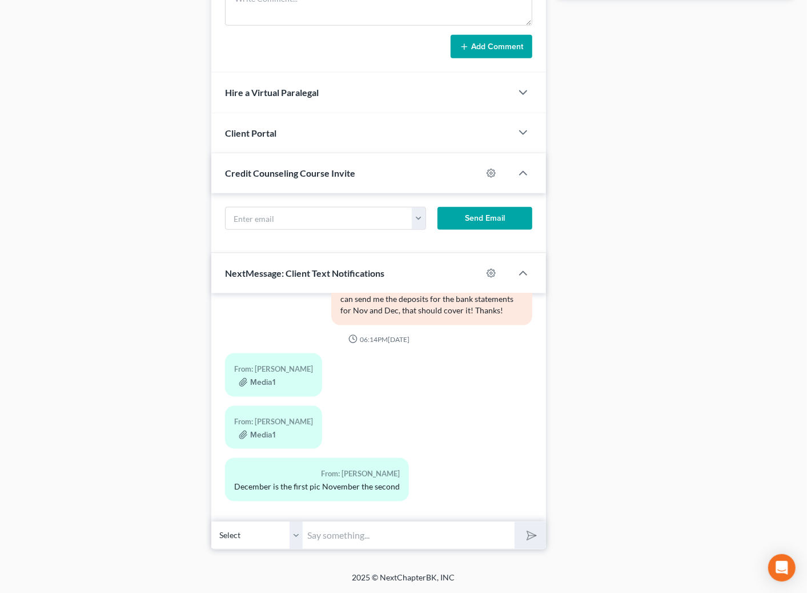
click at [371, 533] on input "text" at bounding box center [409, 535] width 212 height 28
type input "This is Jenny - please call the office when you have a chance today 504-454-1414"
click at [515, 522] on button "submit" at bounding box center [530, 535] width 31 height 27
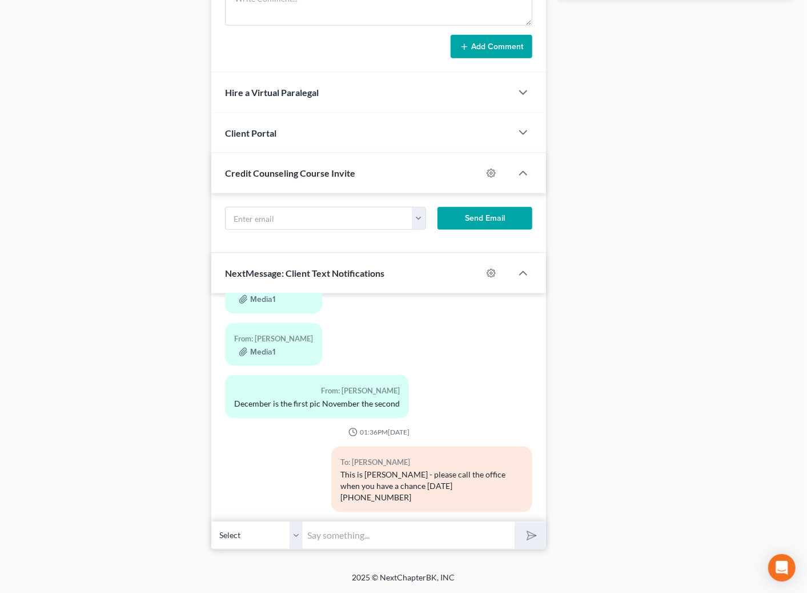
click at [292, 538] on select "Select +1 (504) 541-1727 - Peter Steele +1 (504) 541-1726 - Abby Steele" at bounding box center [256, 535] width 91 height 28
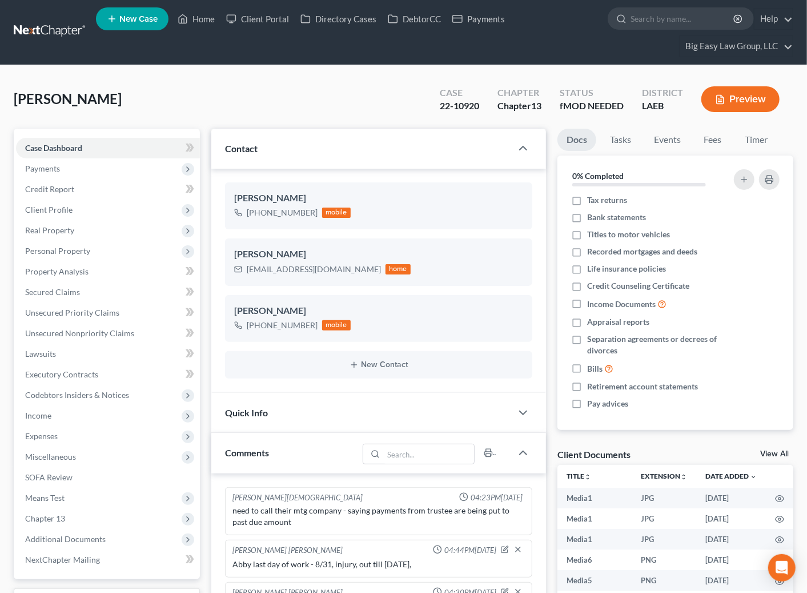
scroll to position [0, 0]
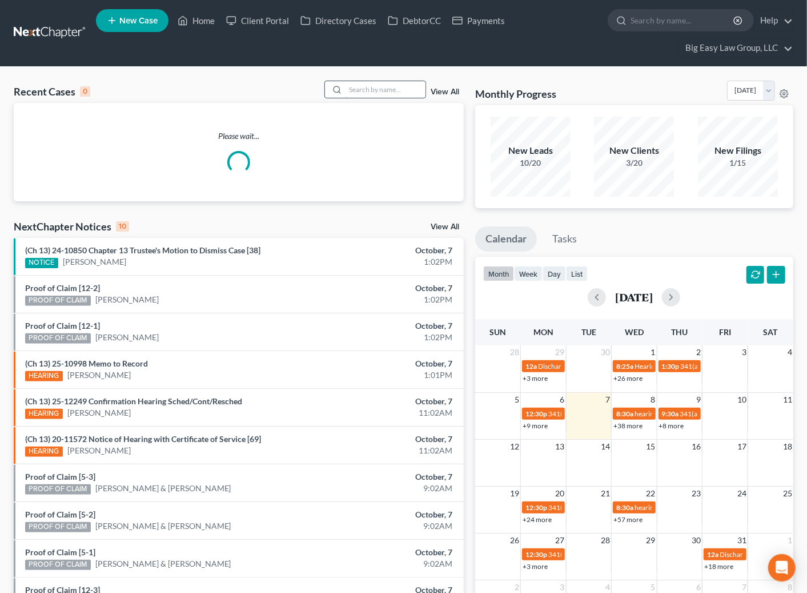
click at [373, 89] on input "search" at bounding box center [386, 89] width 80 height 17
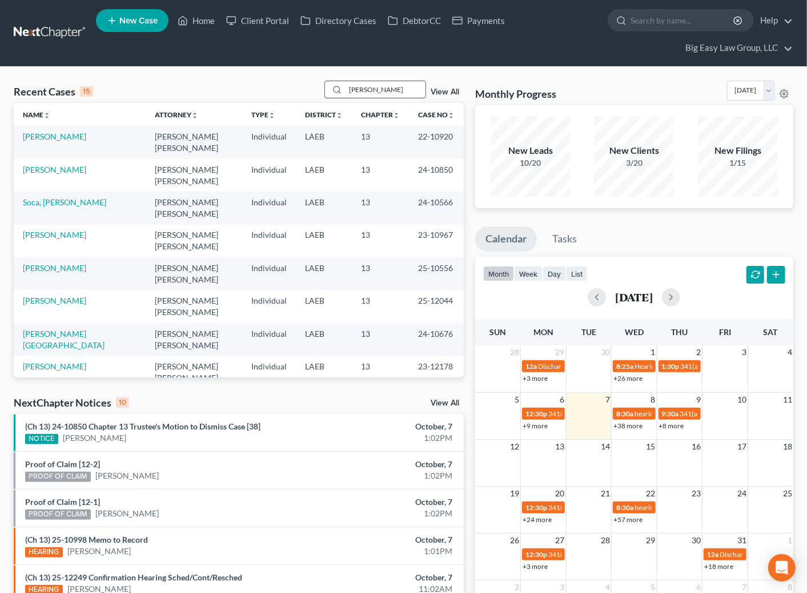
type input "[PERSON_NAME]"
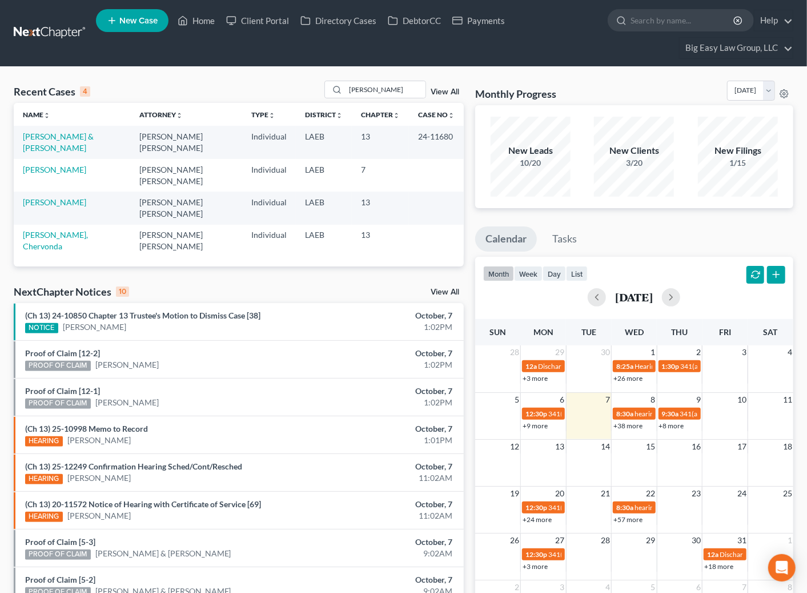
click at [447, 90] on link "View All" at bounding box center [445, 92] width 29 height 8
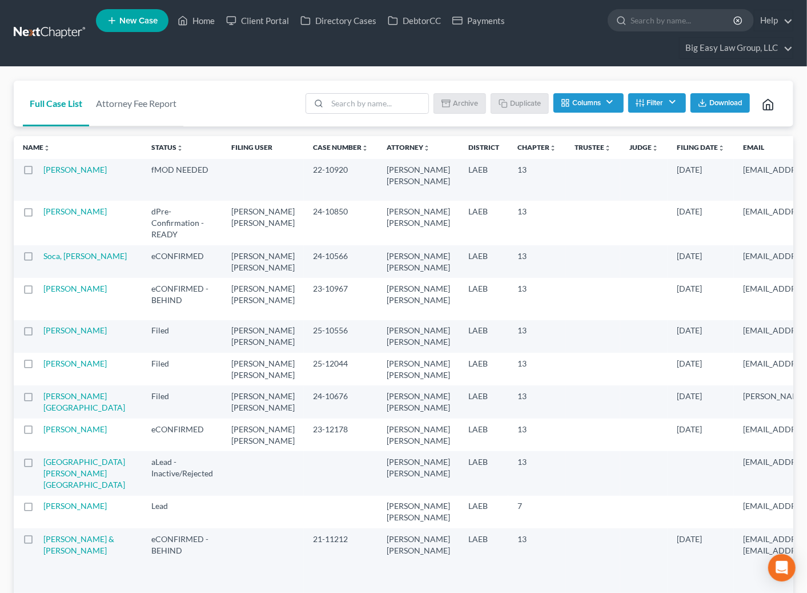
click at [591, 105] on button "Columns" at bounding box center [589, 102] width 70 height 19
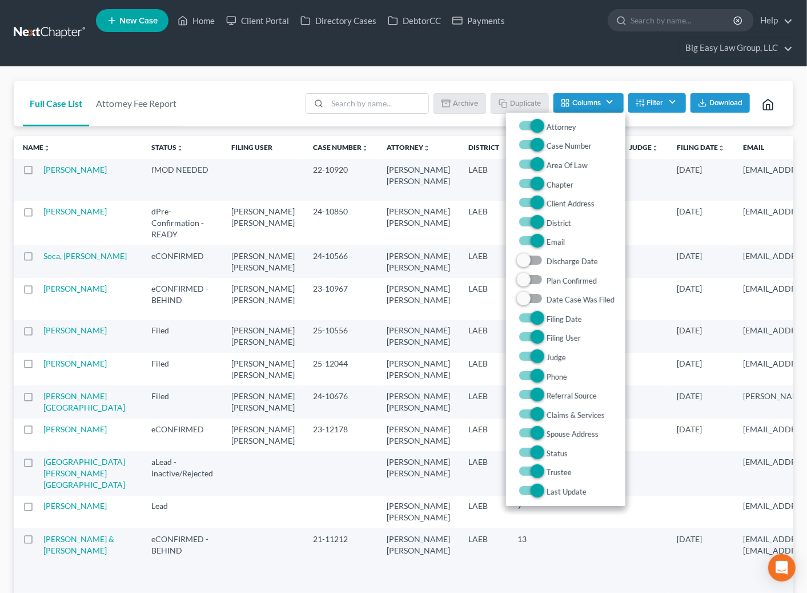
click at [667, 101] on button "Filter" at bounding box center [657, 102] width 58 height 19
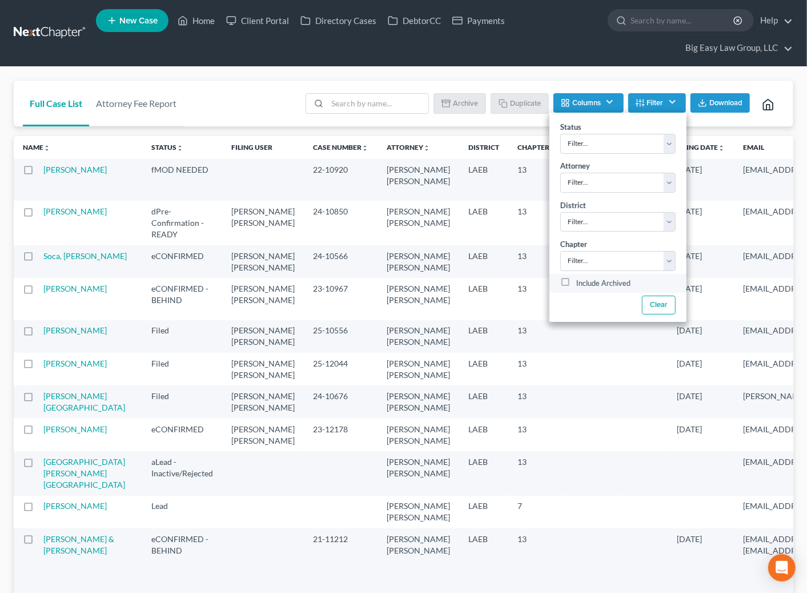
click at [614, 283] on label "Include Archived" at bounding box center [604, 284] width 54 height 14
click at [589, 283] on input "Include Archived" at bounding box center [584, 280] width 7 height 7
checkbox input "true"
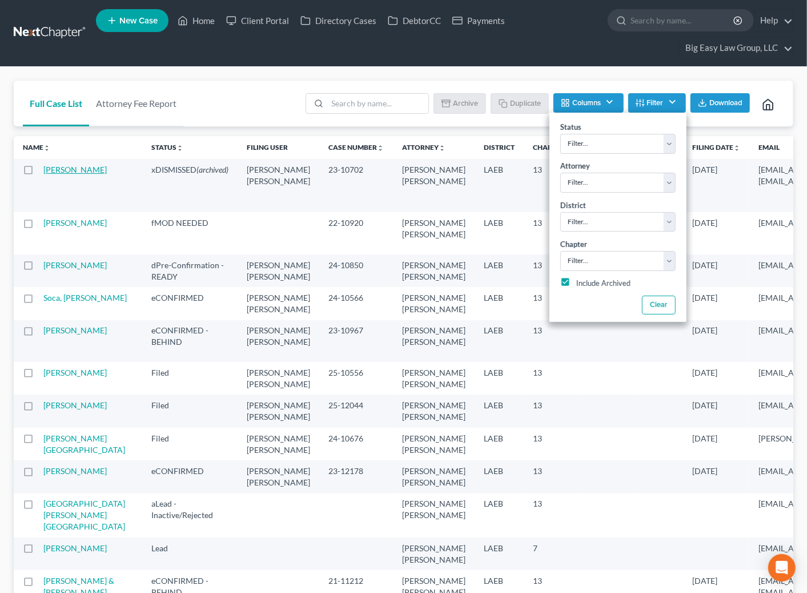
click at [67, 169] on link "[PERSON_NAME]" at bounding box center [74, 170] width 63 height 10
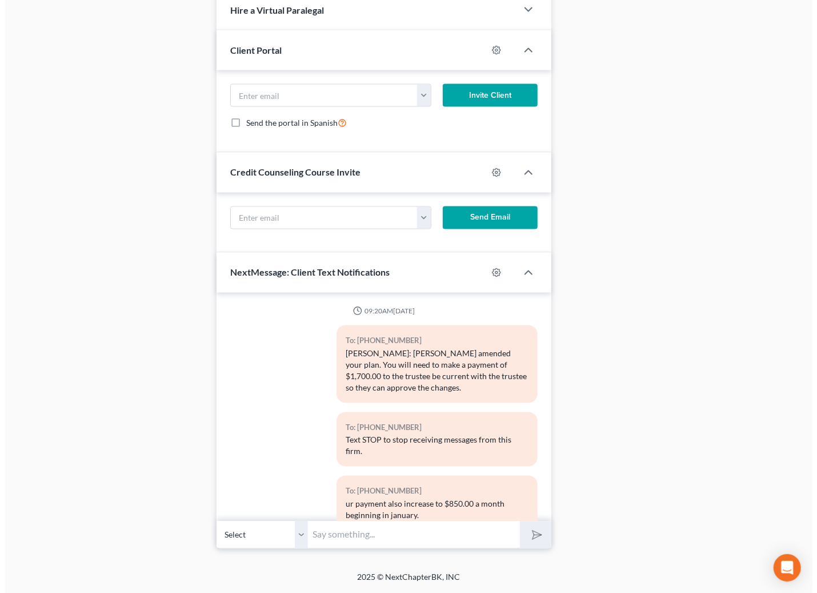
scroll to position [4923, 0]
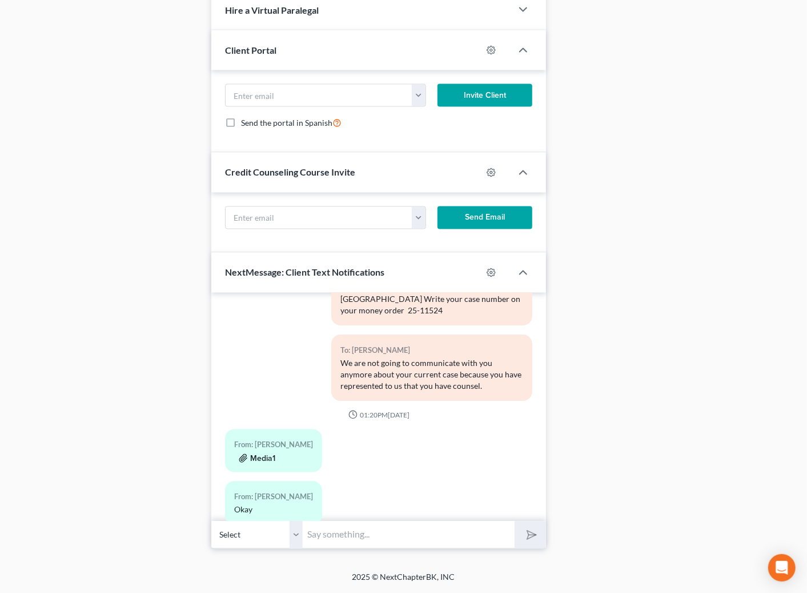
click at [266, 454] on button "Media1" at bounding box center [257, 458] width 37 height 9
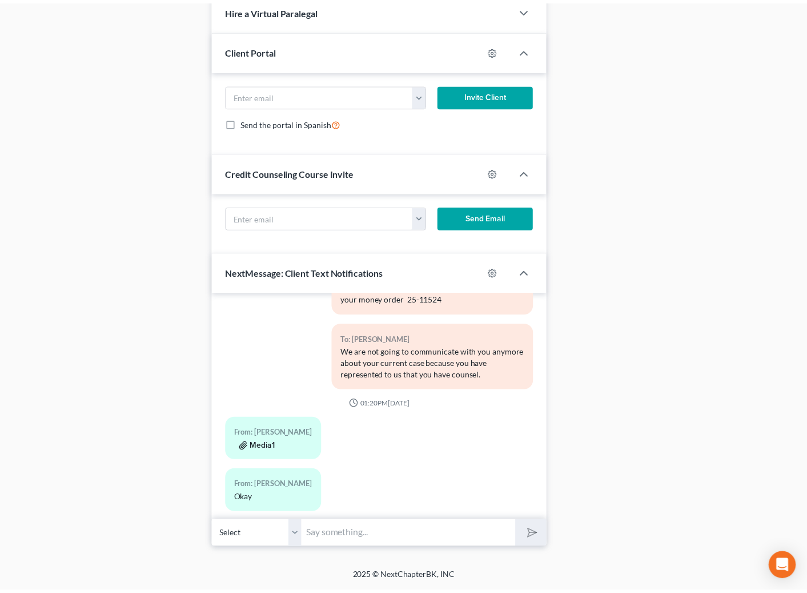
scroll to position [4889, 0]
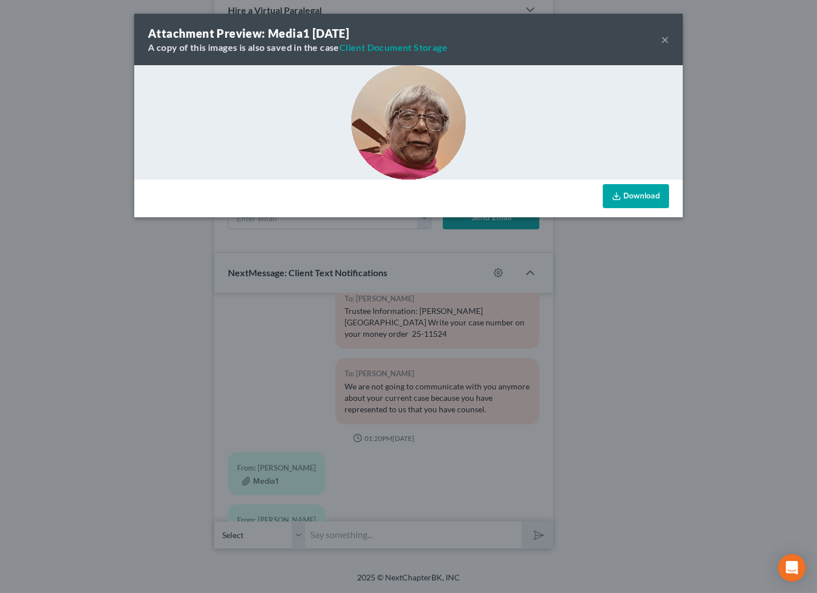
click at [424, 139] on img at bounding box center [408, 122] width 114 height 114
click at [643, 195] on link "Download" at bounding box center [636, 196] width 66 height 24
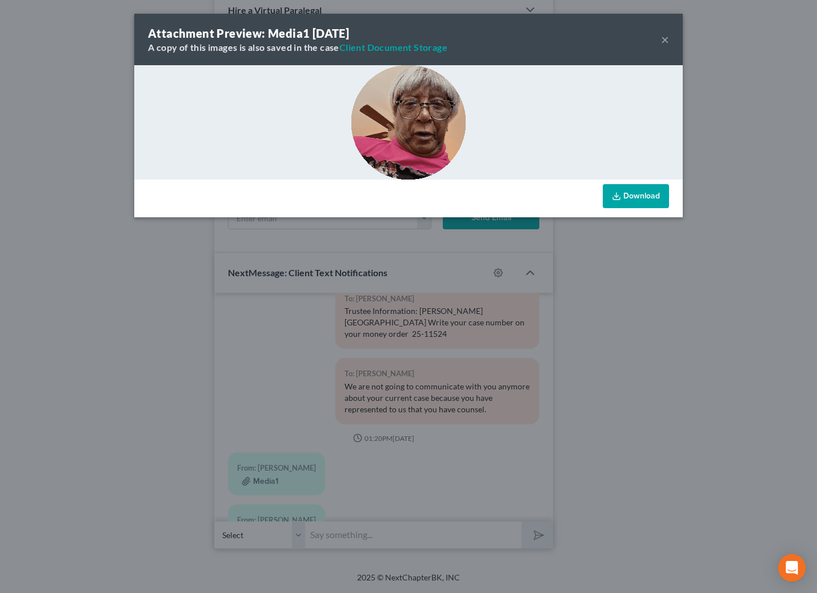
click at [660, 37] on div "Attachment Preview: Media1 [DATE] A copy of this images is also saved in the ca…" at bounding box center [408, 39] width 549 height 51
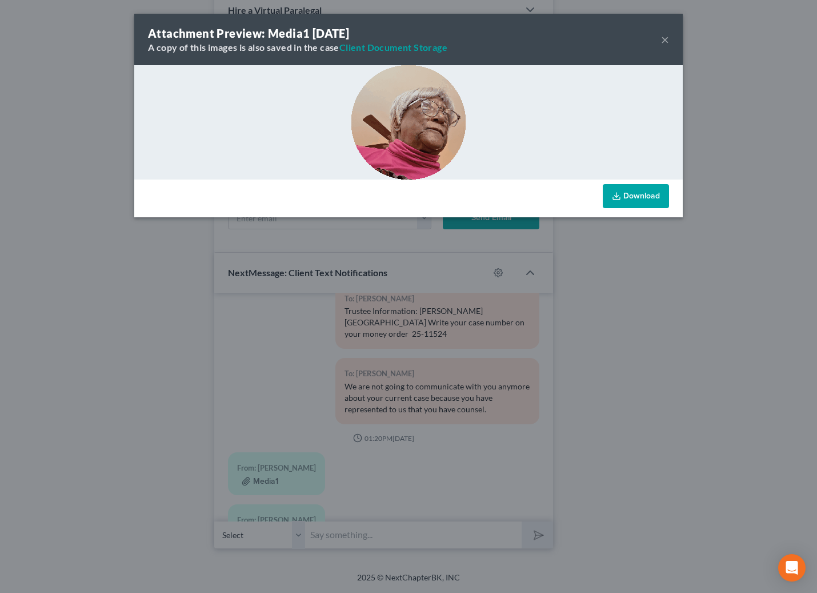
click at [662, 39] on button "×" at bounding box center [665, 40] width 8 height 14
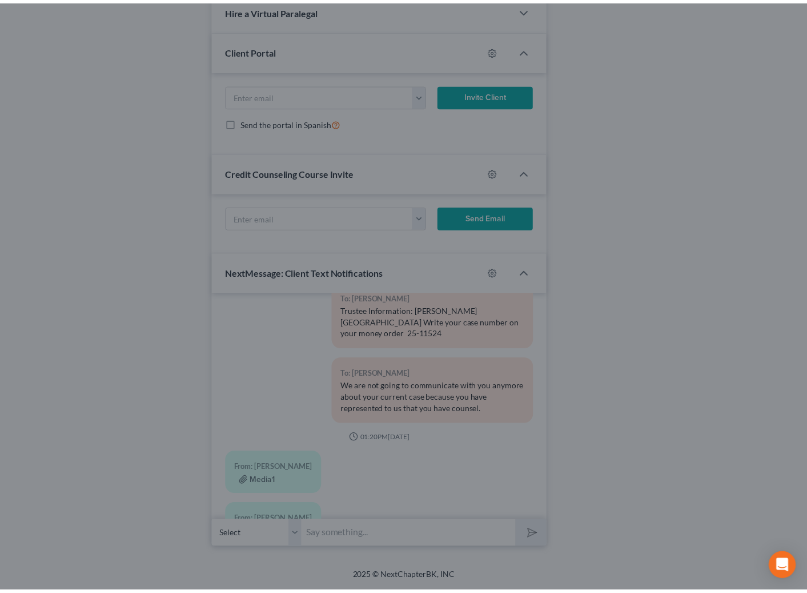
scroll to position [4923, 0]
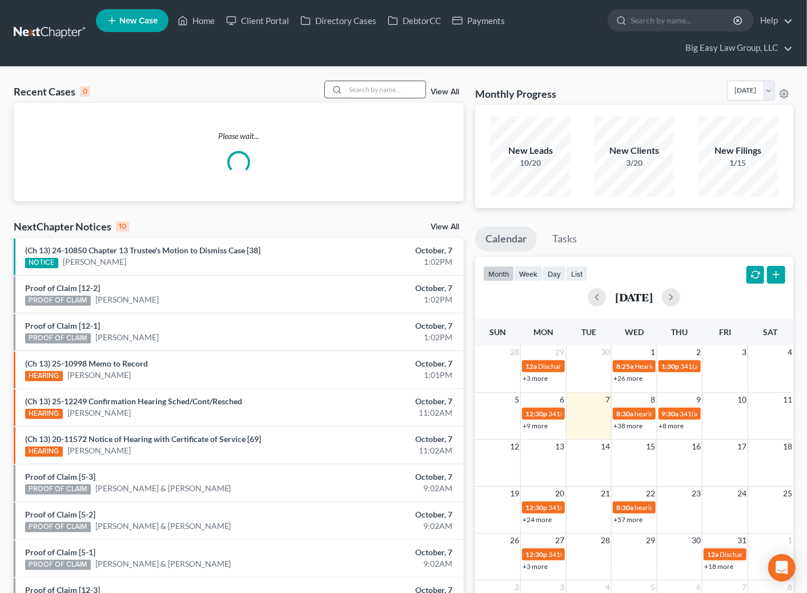
click at [382, 86] on input "search" at bounding box center [386, 89] width 80 height 17
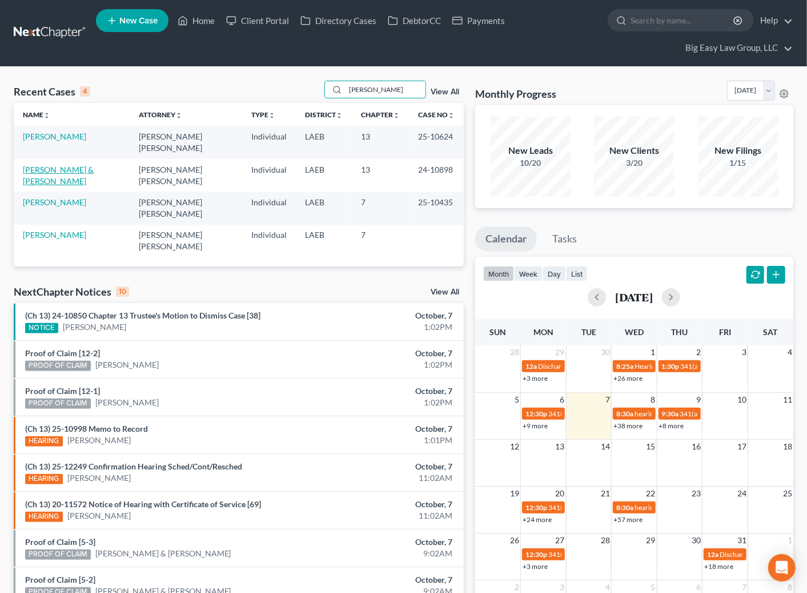
type input "[PERSON_NAME]"
click at [49, 171] on link "[PERSON_NAME] & [PERSON_NAME]" at bounding box center [58, 175] width 71 height 21
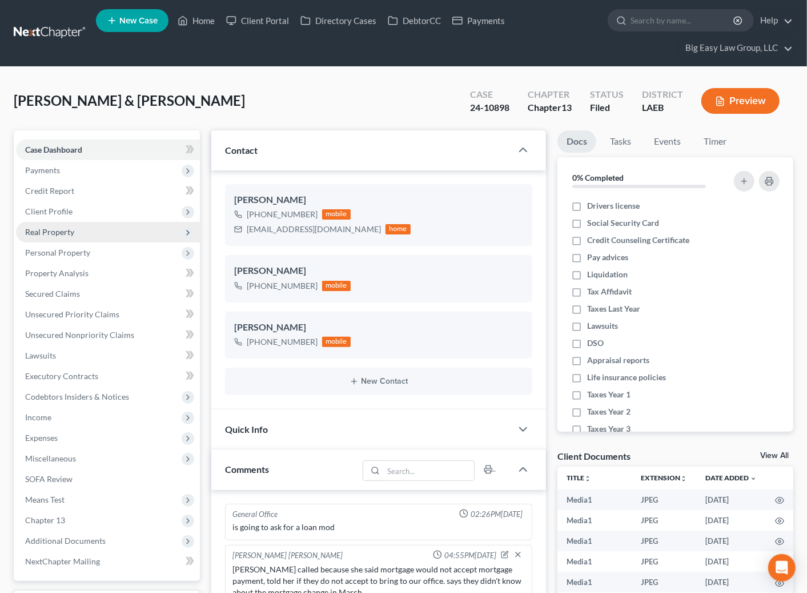
scroll to position [7658, 0]
click at [400, 90] on div "[PERSON_NAME] & [PERSON_NAME] Upgraded Case 24-10898 Chapter Chapter 13 Status …" at bounding box center [404, 106] width 780 height 50
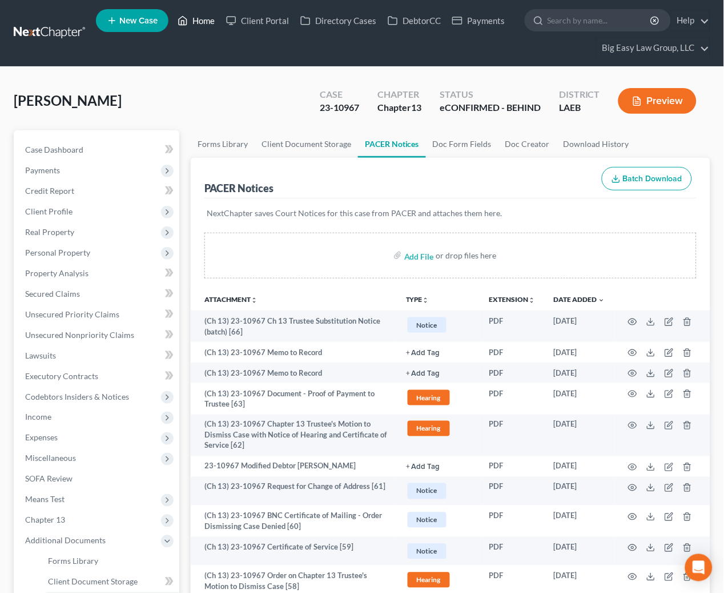
click at [205, 15] on link "Home" at bounding box center [196, 20] width 49 height 21
click at [203, 21] on link "Home" at bounding box center [196, 20] width 49 height 21
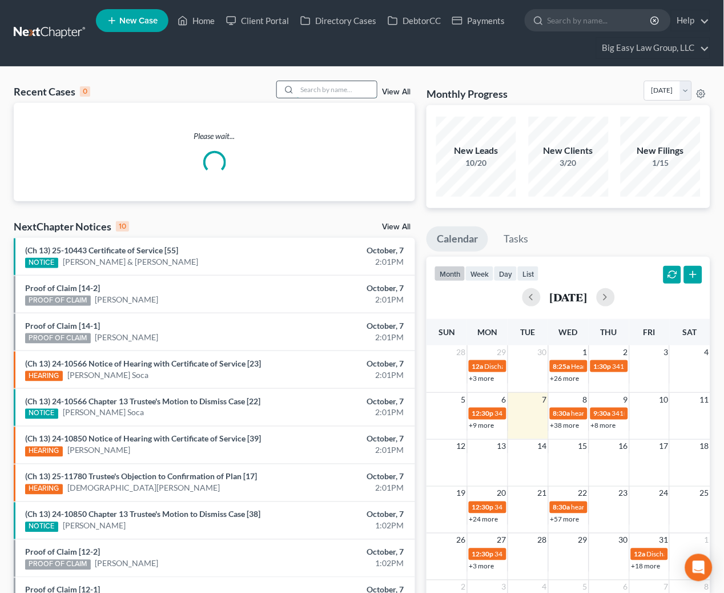
click at [318, 88] on input "search" at bounding box center [337, 89] width 80 height 17
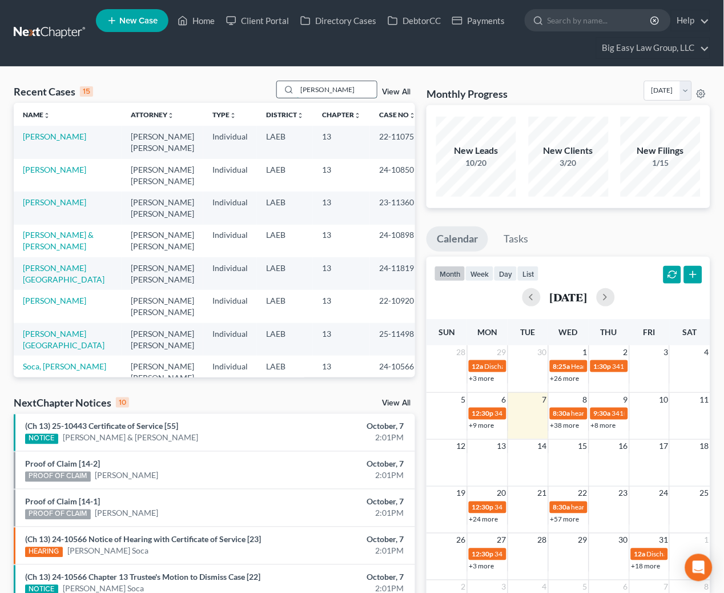
type input "[PERSON_NAME]"
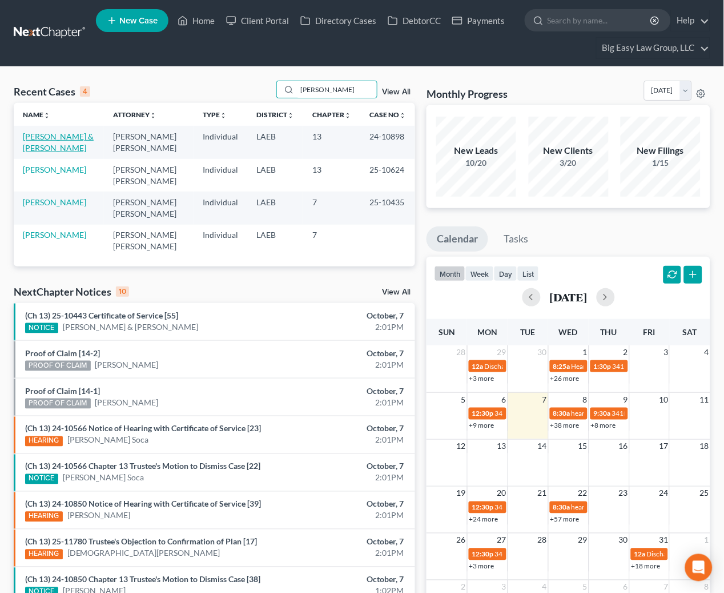
click at [71, 137] on link "[PERSON_NAME] & [PERSON_NAME]" at bounding box center [58, 141] width 71 height 21
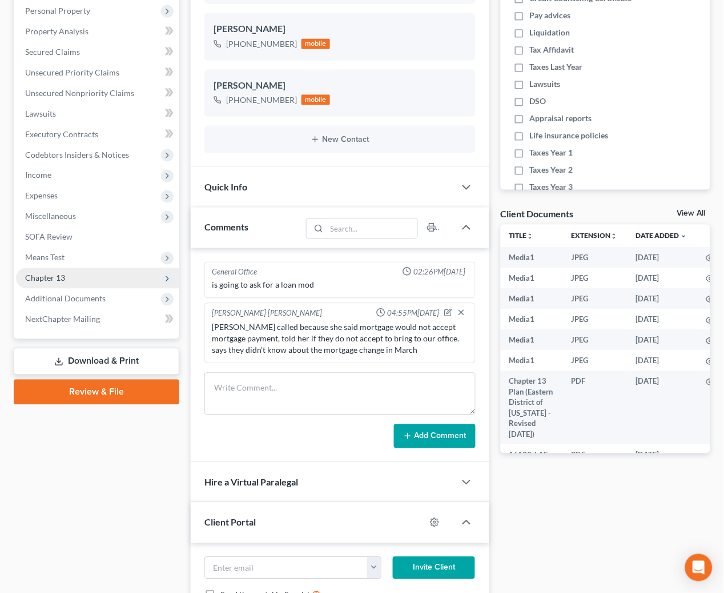
scroll to position [7858, 0]
drag, startPoint x: 97, startPoint y: 301, endPoint x: 126, endPoint y: 355, distance: 61.1
click at [97, 301] on span "Additional Documents" at bounding box center [65, 299] width 81 height 10
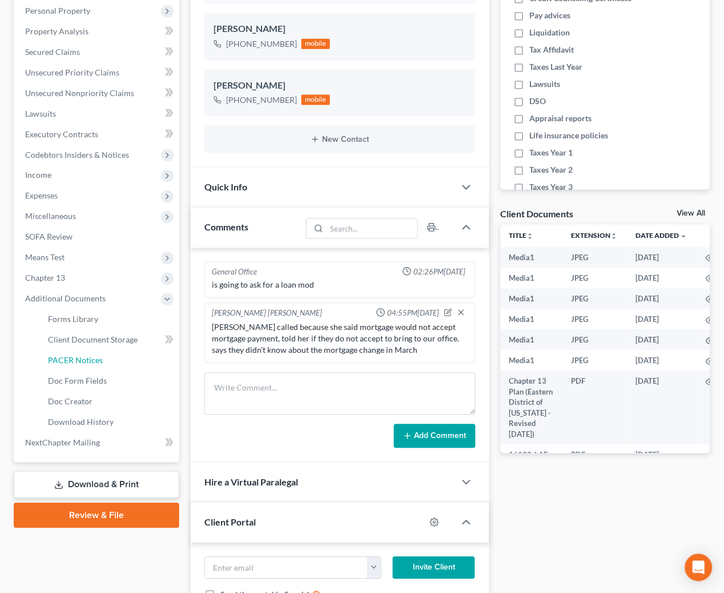
drag, startPoint x: 118, startPoint y: 358, endPoint x: 465, endPoint y: 340, distance: 347.8
click at [118, 357] on link "PACER Notices" at bounding box center [109, 360] width 141 height 21
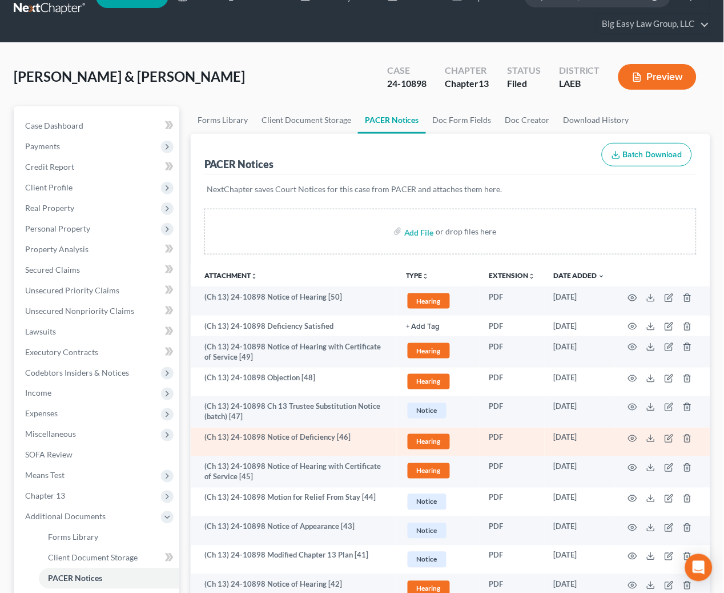
scroll to position [34, 0]
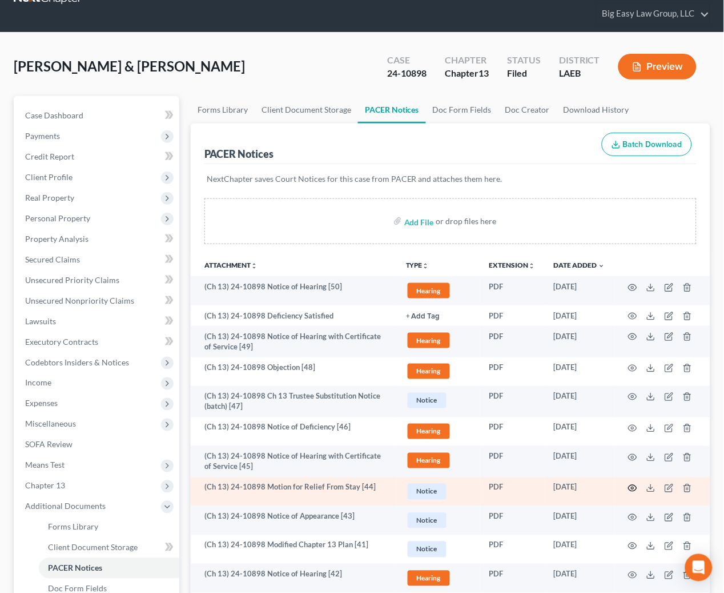
click at [631, 486] on icon "button" at bounding box center [633, 488] width 9 height 6
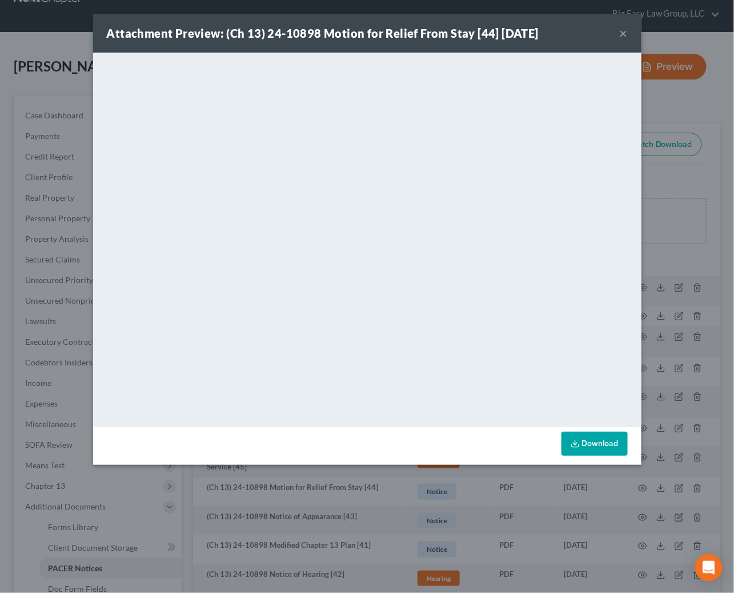
click at [622, 30] on button "×" at bounding box center [624, 33] width 8 height 14
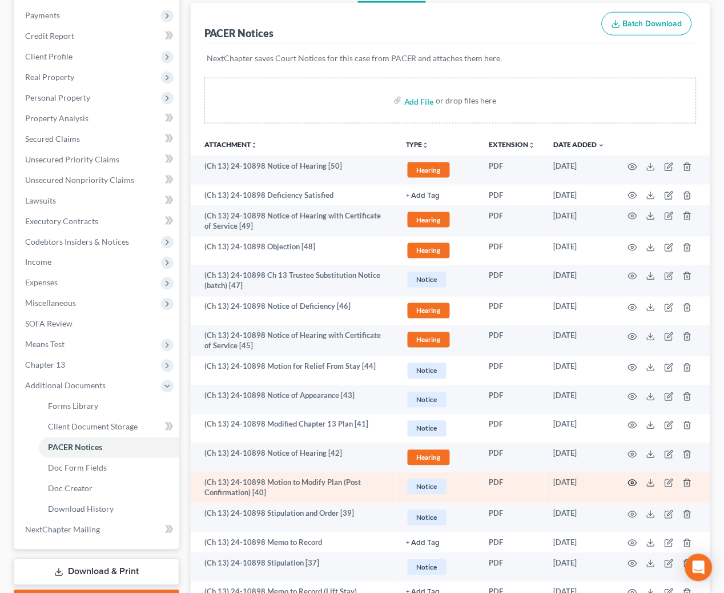
scroll to position [155, 0]
click at [635, 480] on icon "button" at bounding box center [632, 482] width 9 height 9
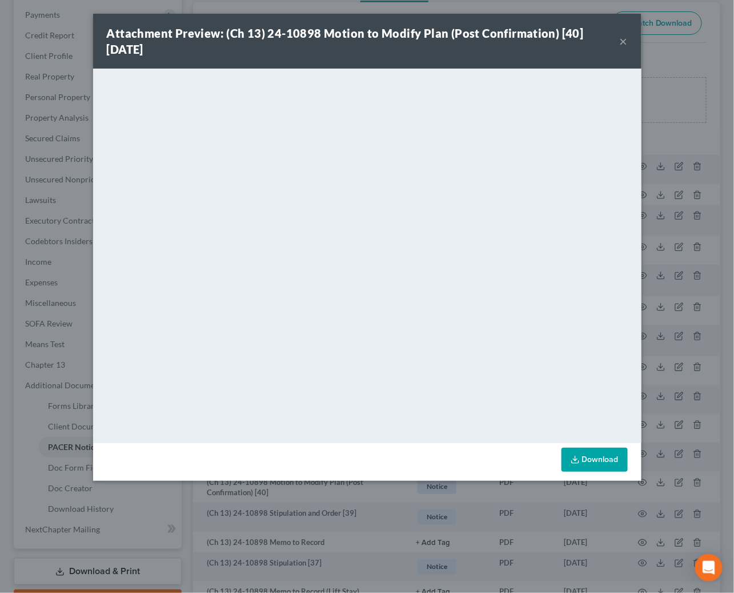
click at [626, 41] on button "×" at bounding box center [624, 41] width 8 height 14
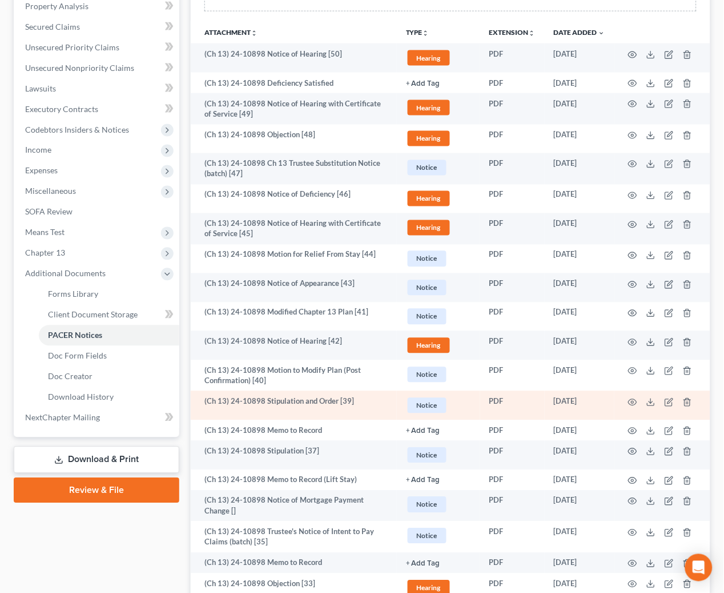
scroll to position [269, 0]
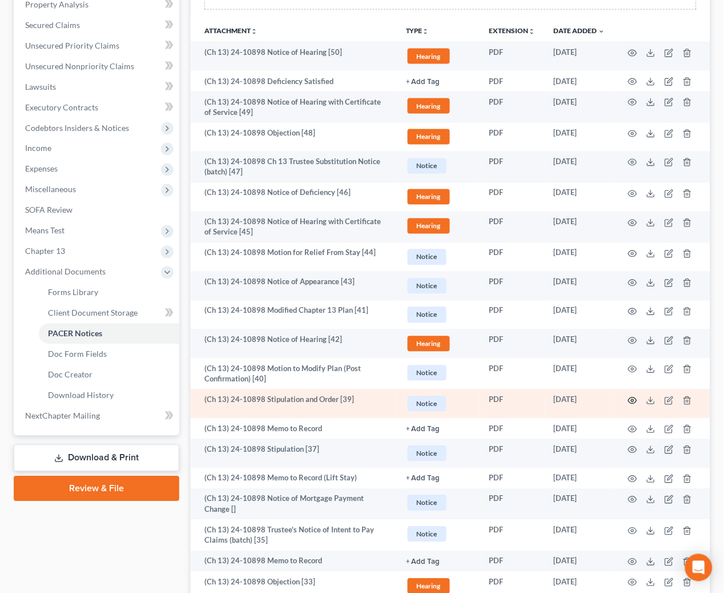
click at [634, 399] on circle "button" at bounding box center [633, 400] width 2 height 2
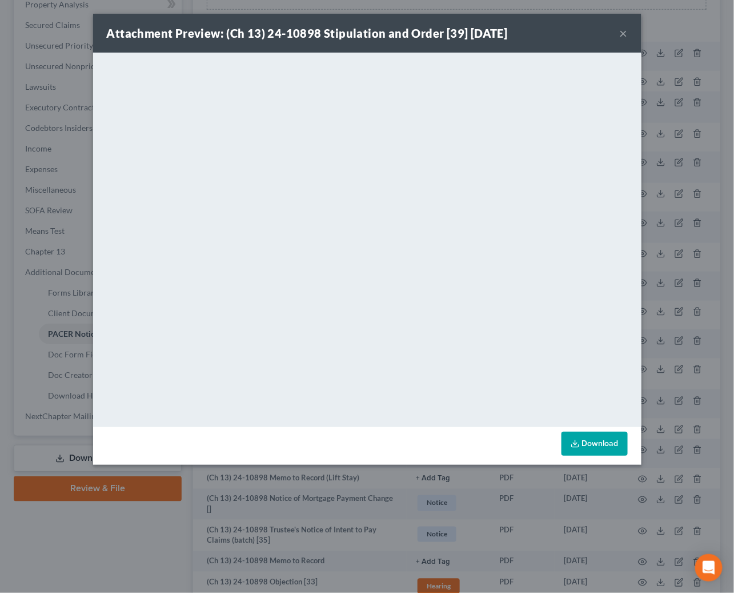
click at [625, 30] on button "×" at bounding box center [624, 33] width 8 height 14
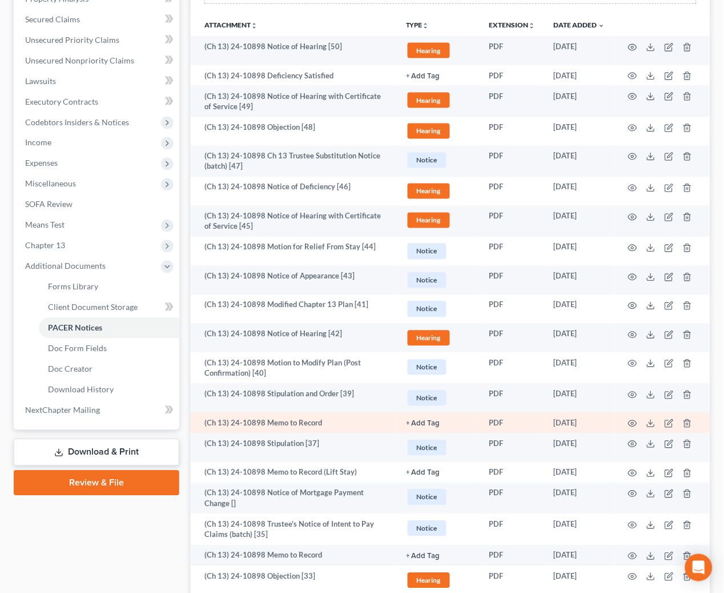
scroll to position [311, 0]
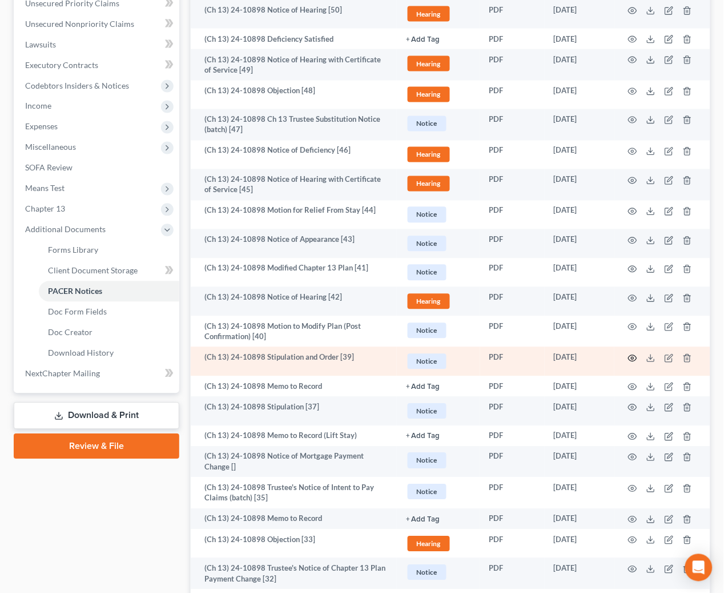
click at [636, 360] on icon "button" at bounding box center [633, 358] width 9 height 6
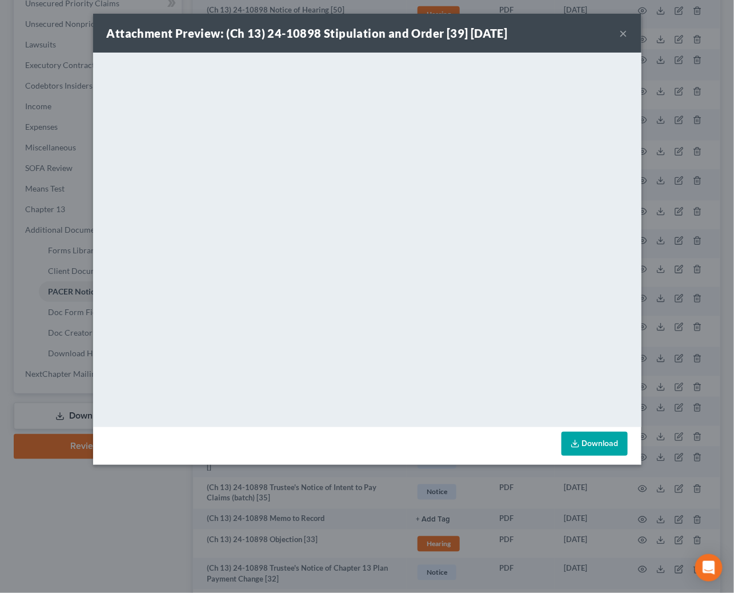
click at [621, 31] on button "×" at bounding box center [624, 33] width 8 height 14
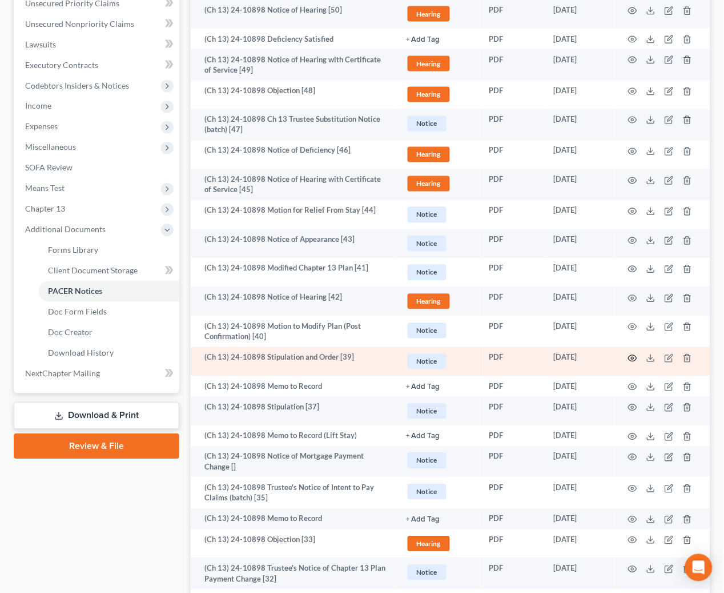
click at [634, 357] on circle "button" at bounding box center [633, 358] width 2 height 2
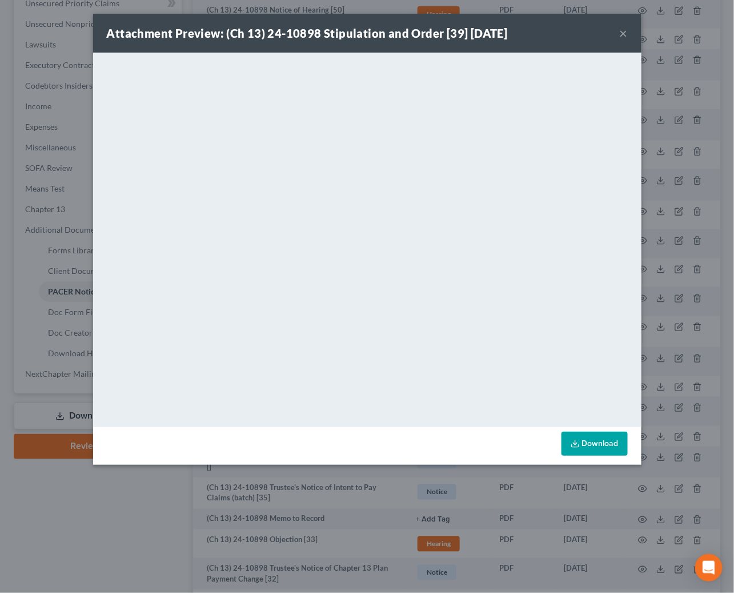
click at [621, 31] on button "×" at bounding box center [624, 33] width 8 height 14
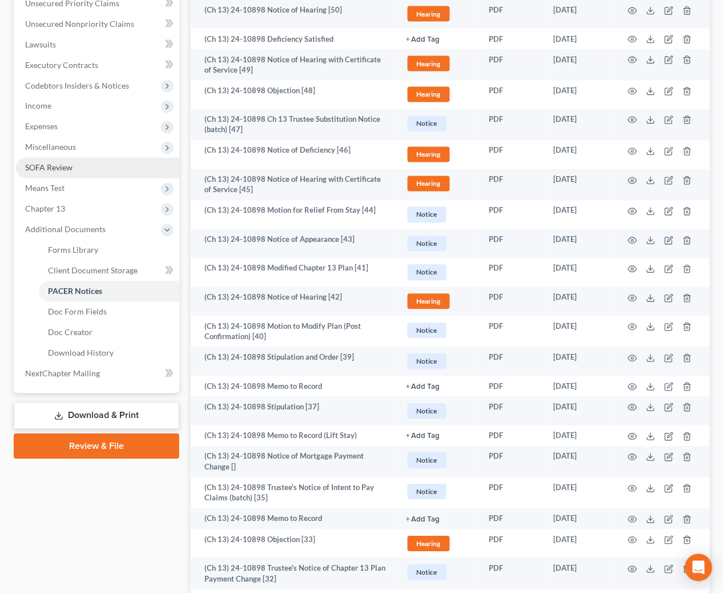
scroll to position [0, 0]
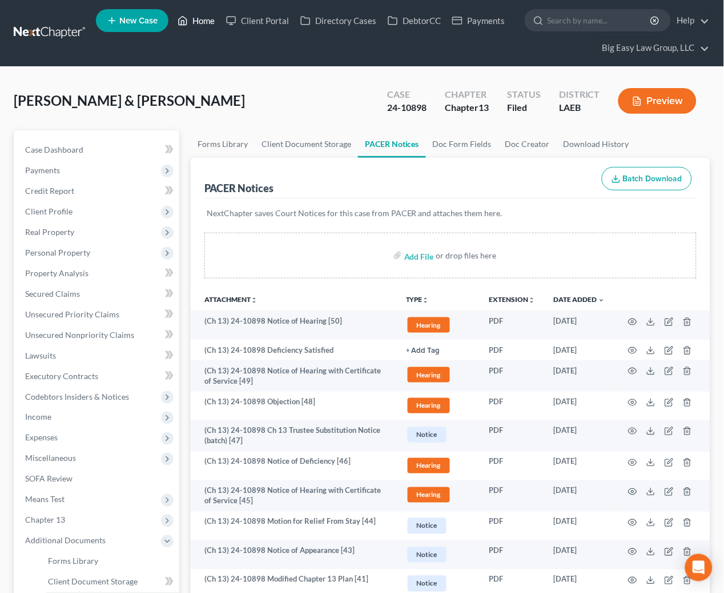
click at [197, 17] on link "Home" at bounding box center [196, 20] width 49 height 21
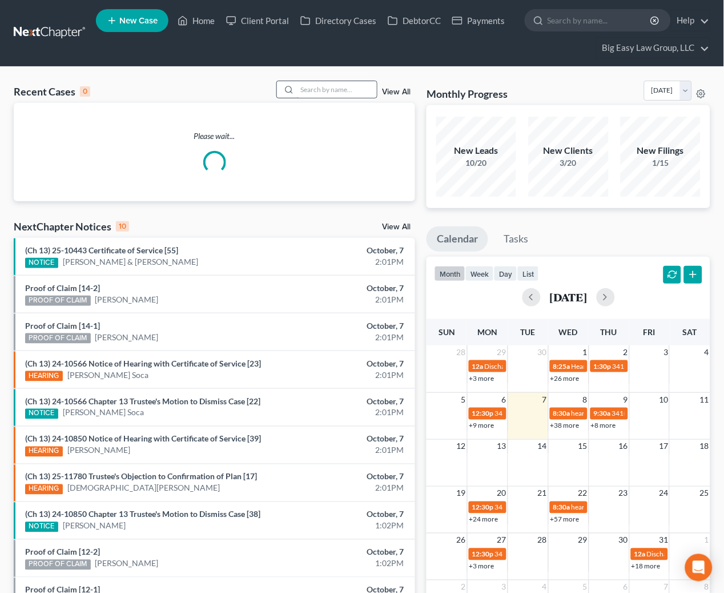
click at [321, 93] on input "search" at bounding box center [337, 89] width 80 height 17
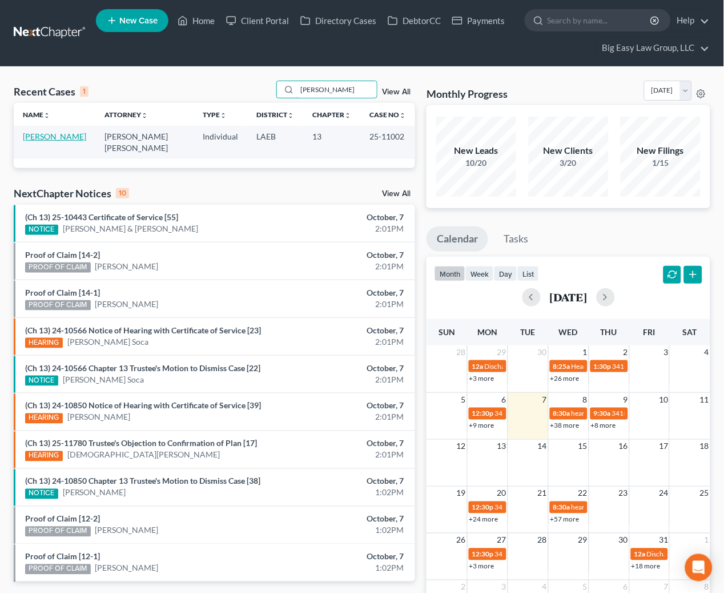
type input "[PERSON_NAME]"
click at [49, 135] on link "[PERSON_NAME]" at bounding box center [54, 136] width 63 height 10
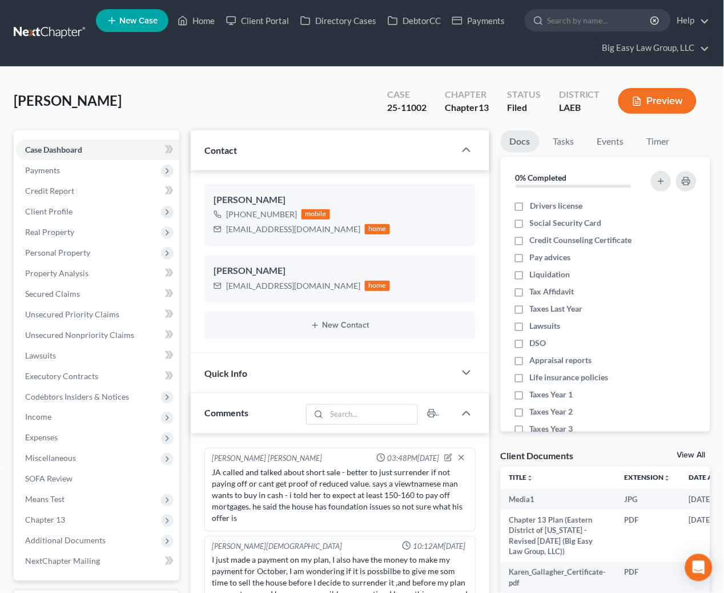
scroll to position [2681, 0]
click at [85, 190] on link "Credit Report" at bounding box center [97, 191] width 163 height 21
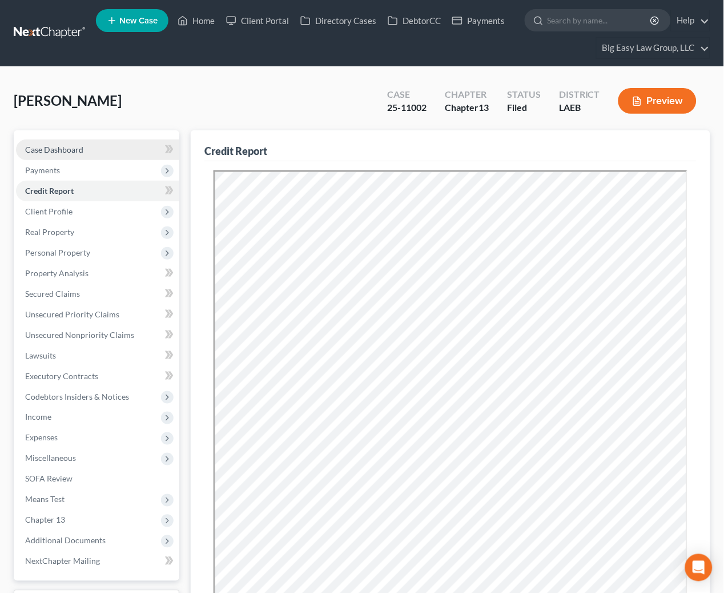
click at [91, 148] on link "Case Dashboard" at bounding box center [97, 149] width 163 height 21
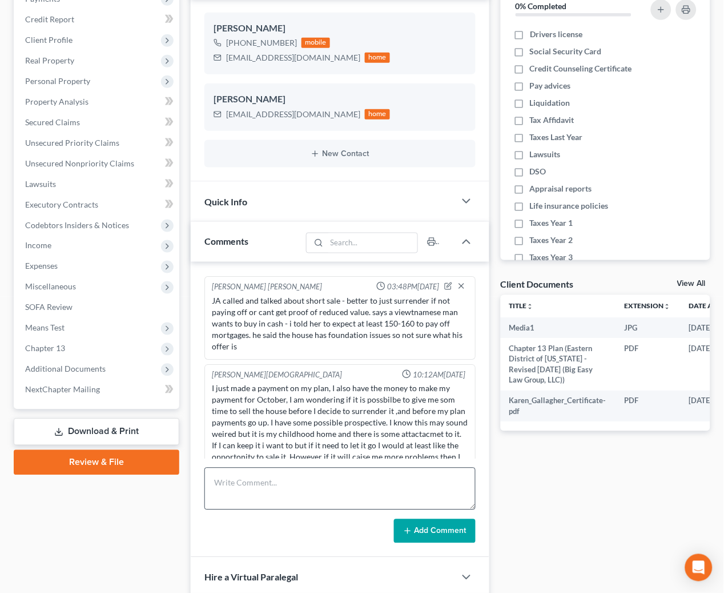
scroll to position [314, 0]
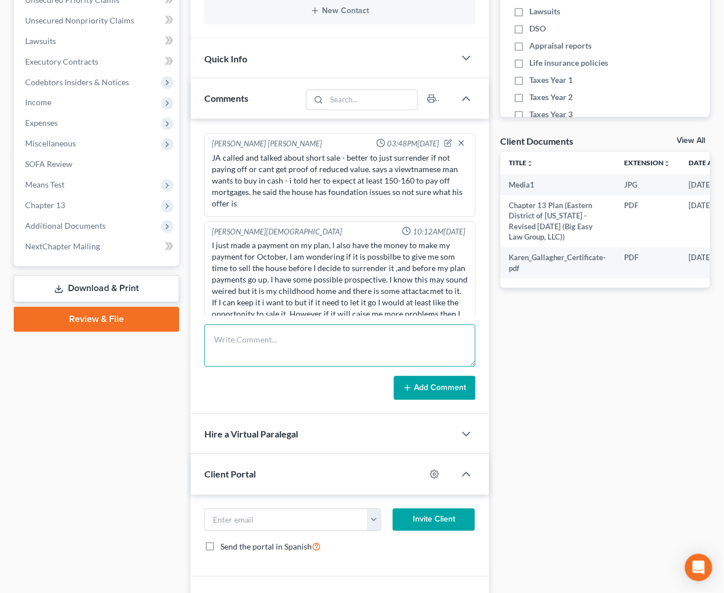
click at [337, 350] on textarea at bounding box center [340, 346] width 271 height 42
click at [252, 353] on textarea "ja called - she has a job starting in January that will allow her to afford thi…" at bounding box center [340, 346] width 271 height 42
click at [251, 347] on textarea "ja called - she has a job starting in January that will allow her to afford thi…" at bounding box center [340, 346] width 271 height 42
click at [336, 349] on textarea "ja called - she has a job starting in January that will allow her to afford thi…" at bounding box center [340, 346] width 271 height 42
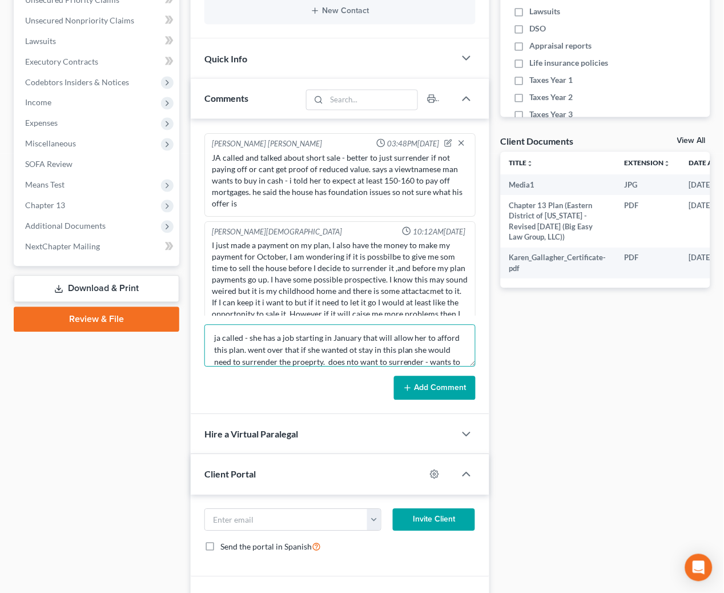
scroll to position [14, 0]
click at [308, 351] on textarea "ja called - she has a job starting in January that will allow her to afford thi…" at bounding box center [340, 346] width 271 height 42
click at [351, 348] on textarea "ja called - she has a job starting in January that will allow her to afford thi…" at bounding box center [340, 346] width 271 height 42
click at [351, 338] on textarea "ja called - she has a job starting in January that will allow her to afford thi…" at bounding box center [340, 346] width 271 height 42
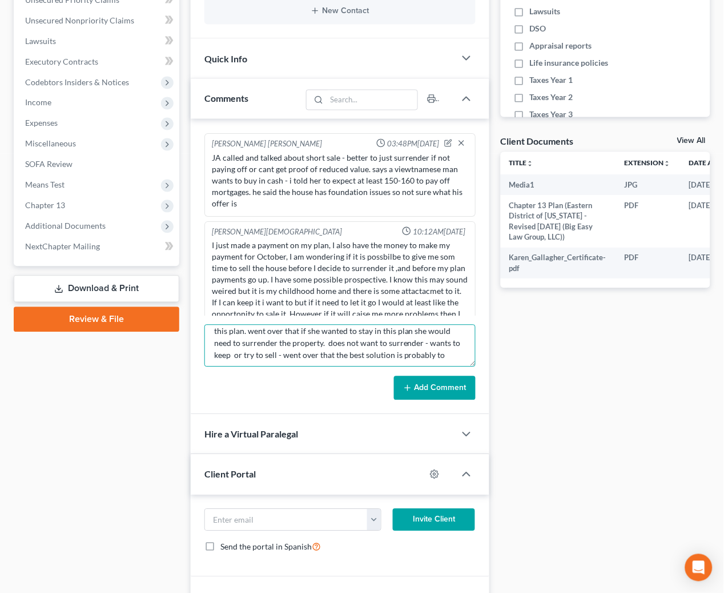
scroll to position [24, 0]
click at [453, 350] on textarea "ja called - she has a job starting in January that will allow her to afford thi…" at bounding box center [340, 346] width 271 height 42
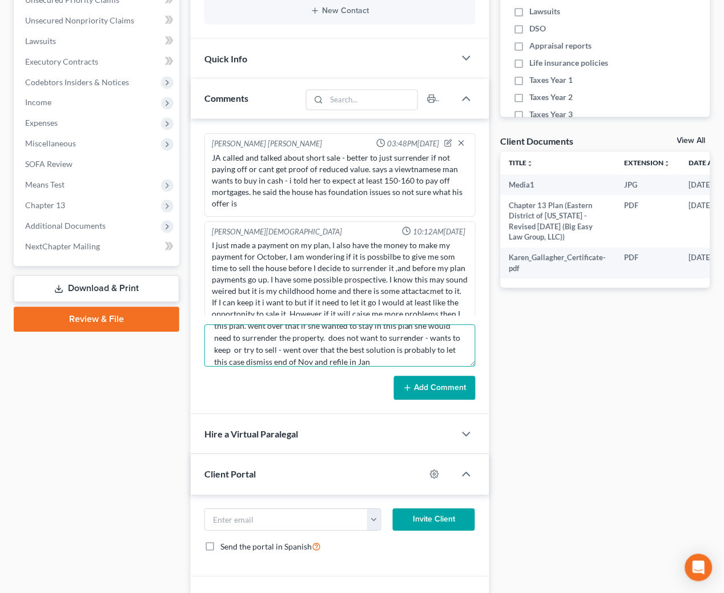
type textarea "ja called - she has a job starting in January that will allow her to afford thi…"
click at [422, 380] on button "Add Comment" at bounding box center [435, 388] width 82 height 24
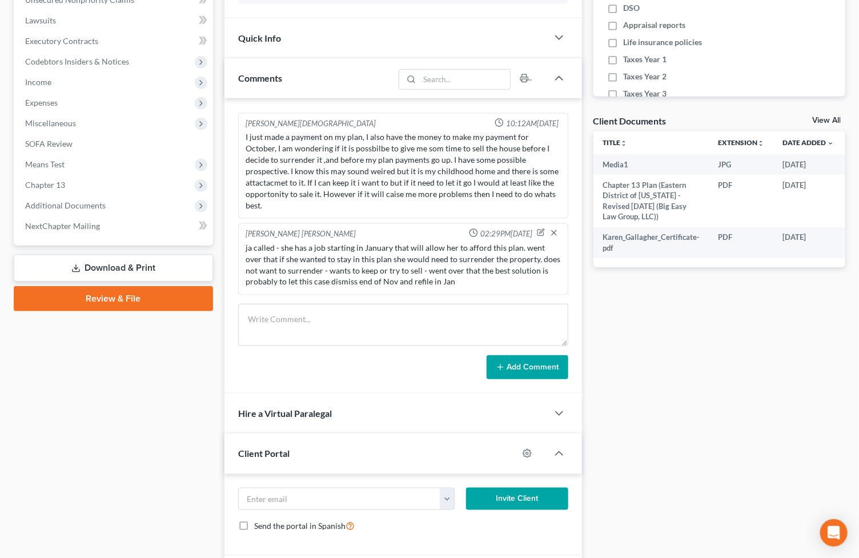
scroll to position [2488, 0]
